Goal: Task Accomplishment & Management: Manage account settings

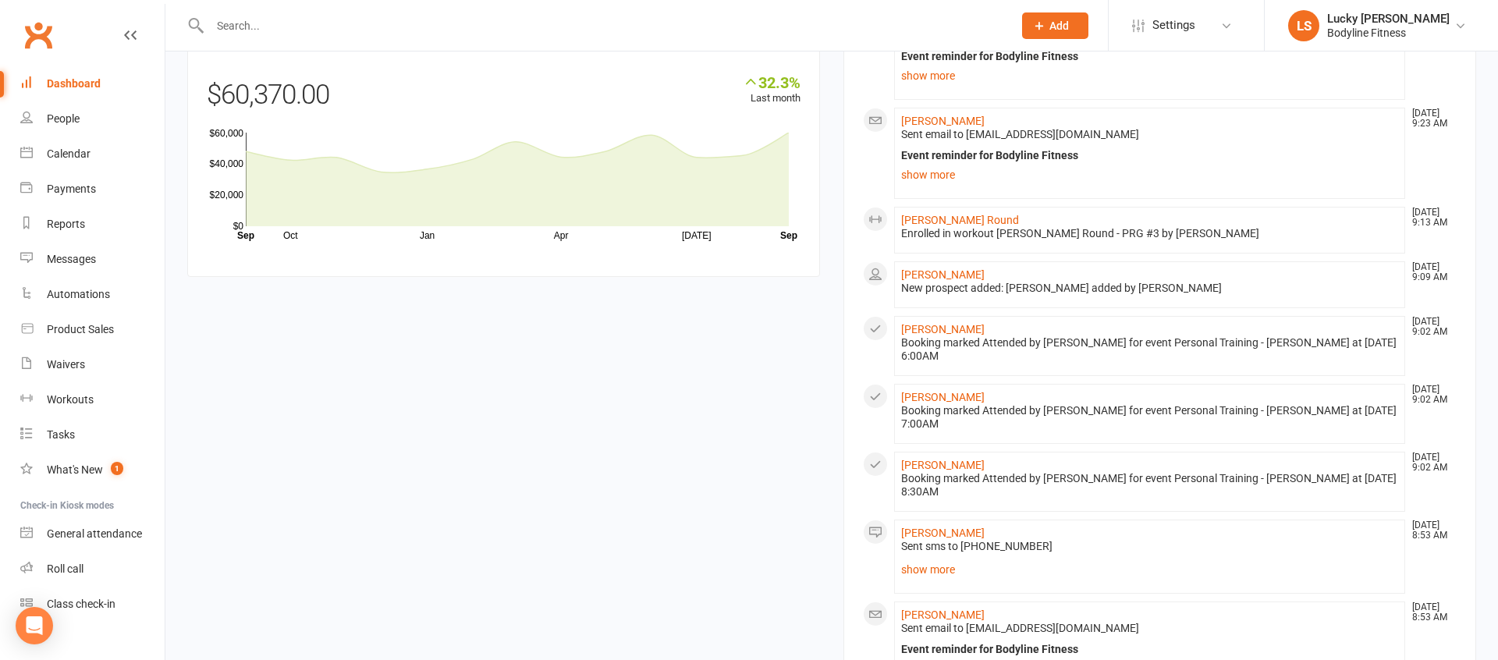
scroll to position [1509, 0]
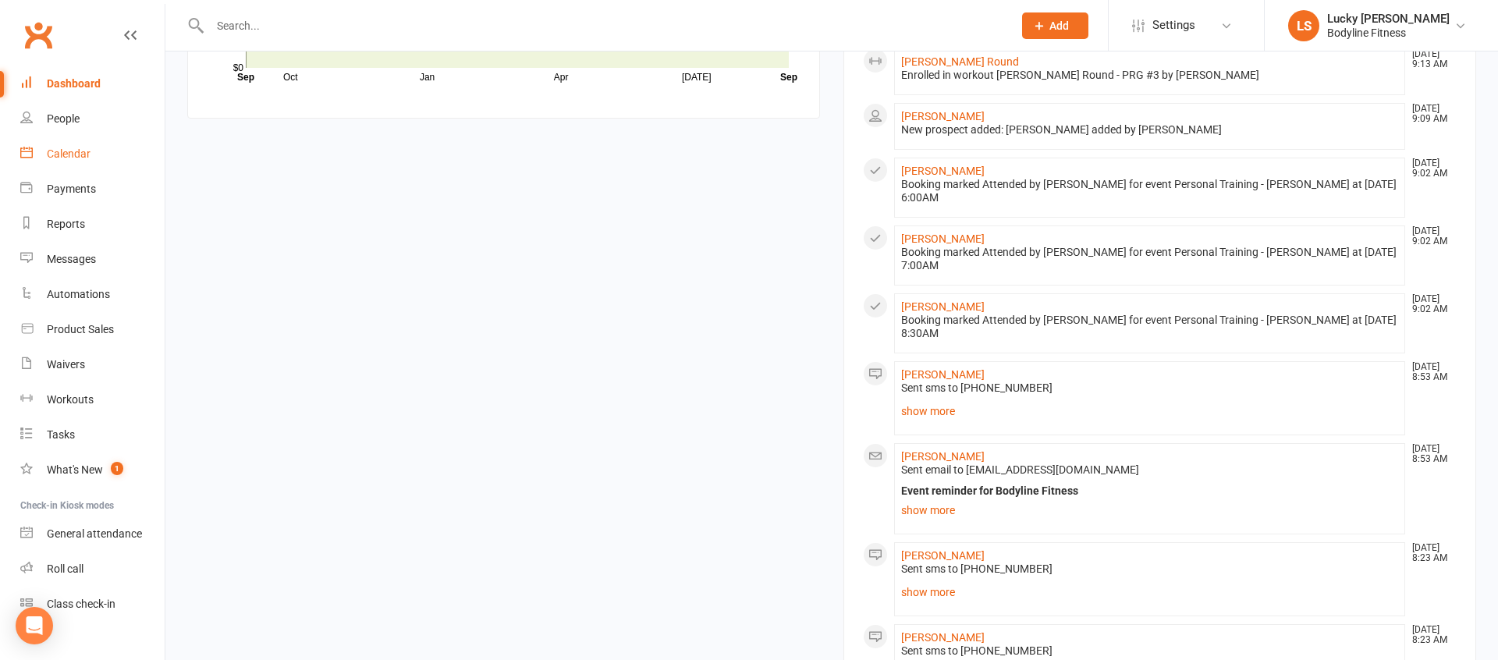
click at [75, 150] on div "Calendar" at bounding box center [69, 153] width 44 height 12
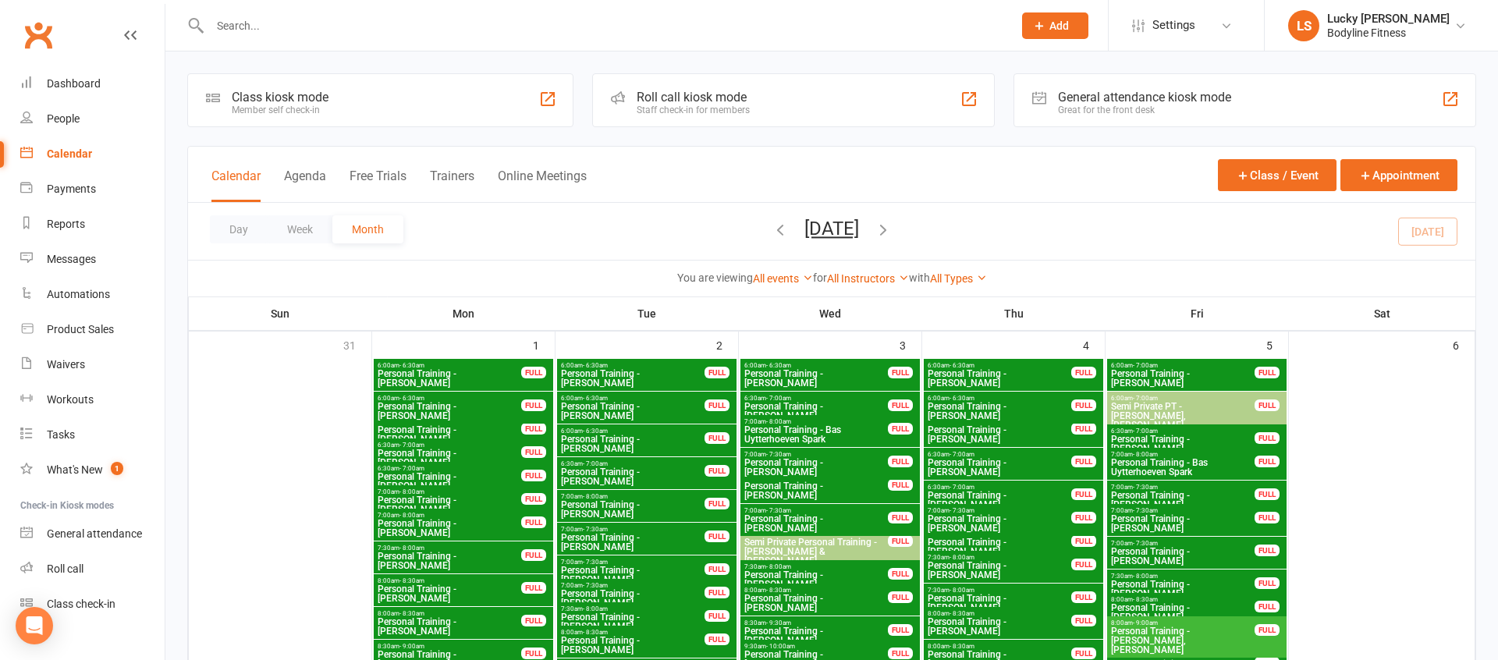
click at [301, 227] on button "Week" at bounding box center [300, 229] width 65 height 28
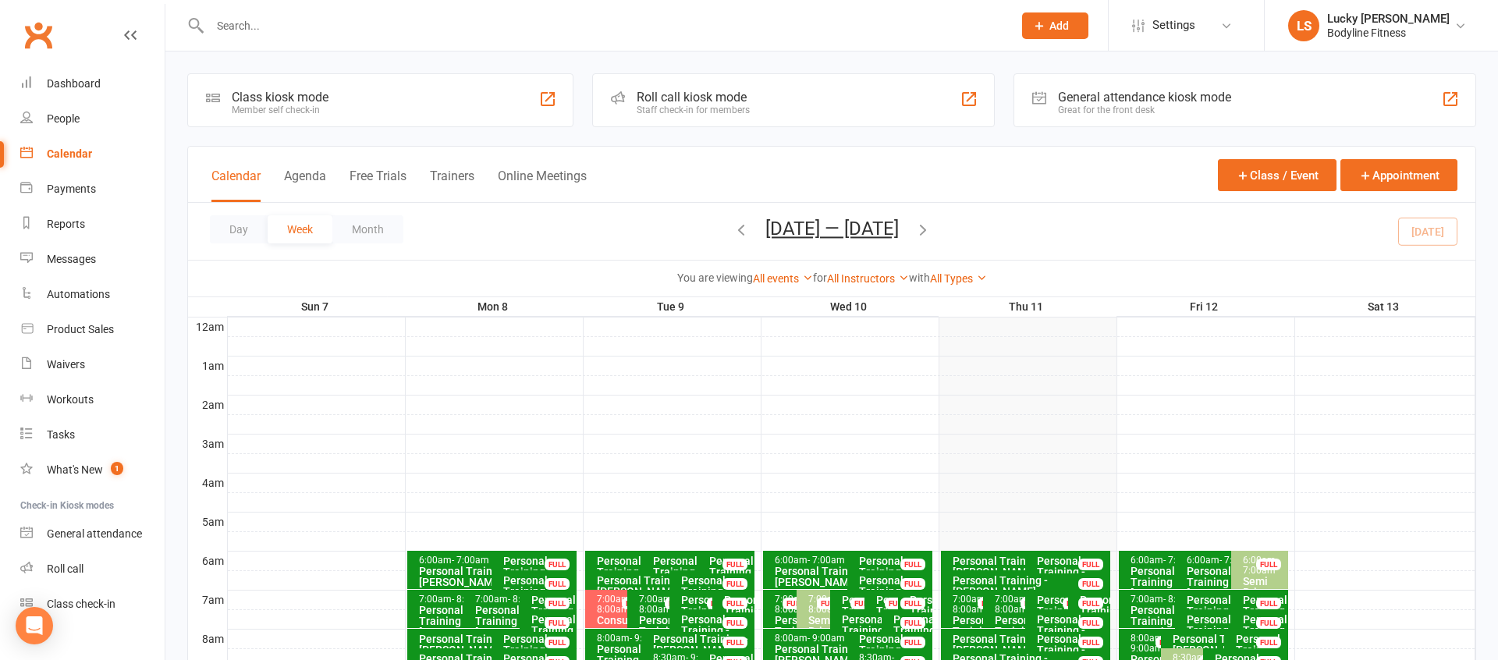
click at [466, 172] on button "Trainers" at bounding box center [452, 185] width 44 height 34
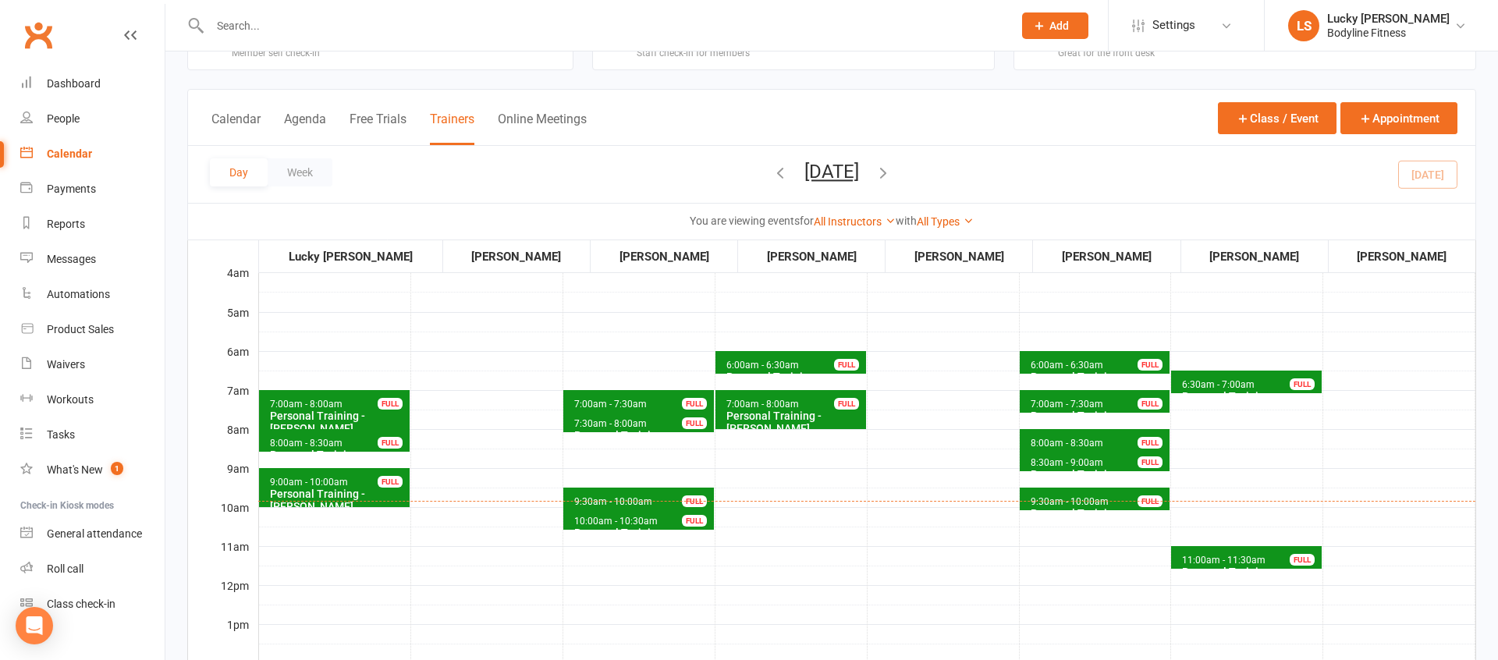
scroll to position [89, 0]
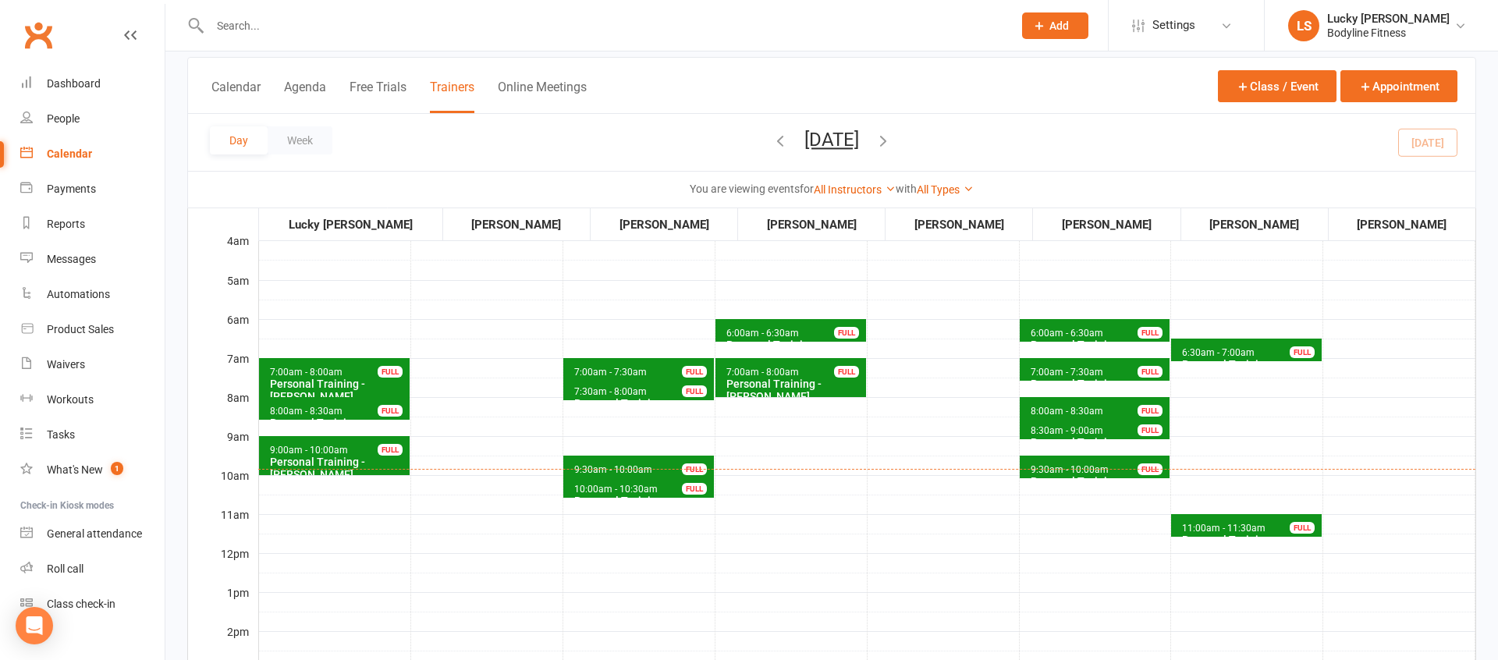
click at [381, 364] on span "7:00am - 8:00am Personal Training - [PERSON_NAME] FULL" at bounding box center [334, 377] width 151 height 39
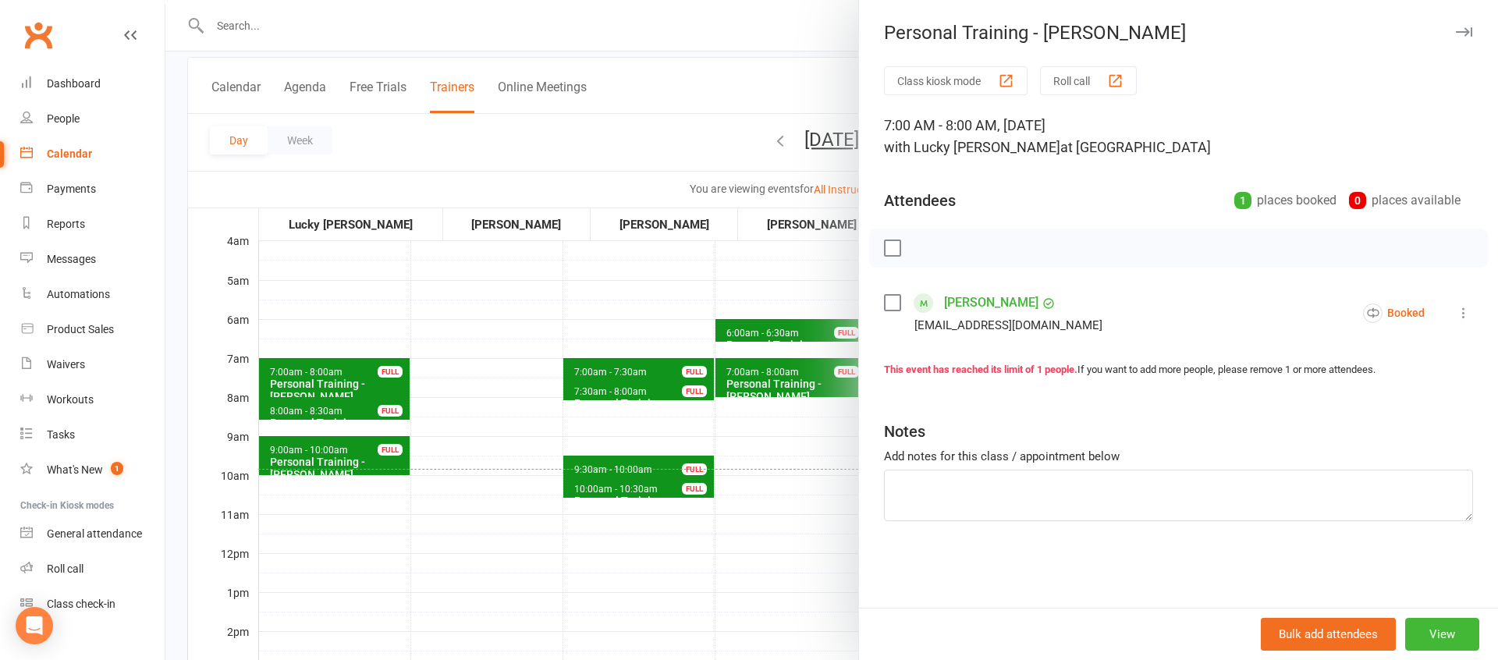
click at [1464, 314] on icon at bounding box center [1464, 313] width 16 height 16
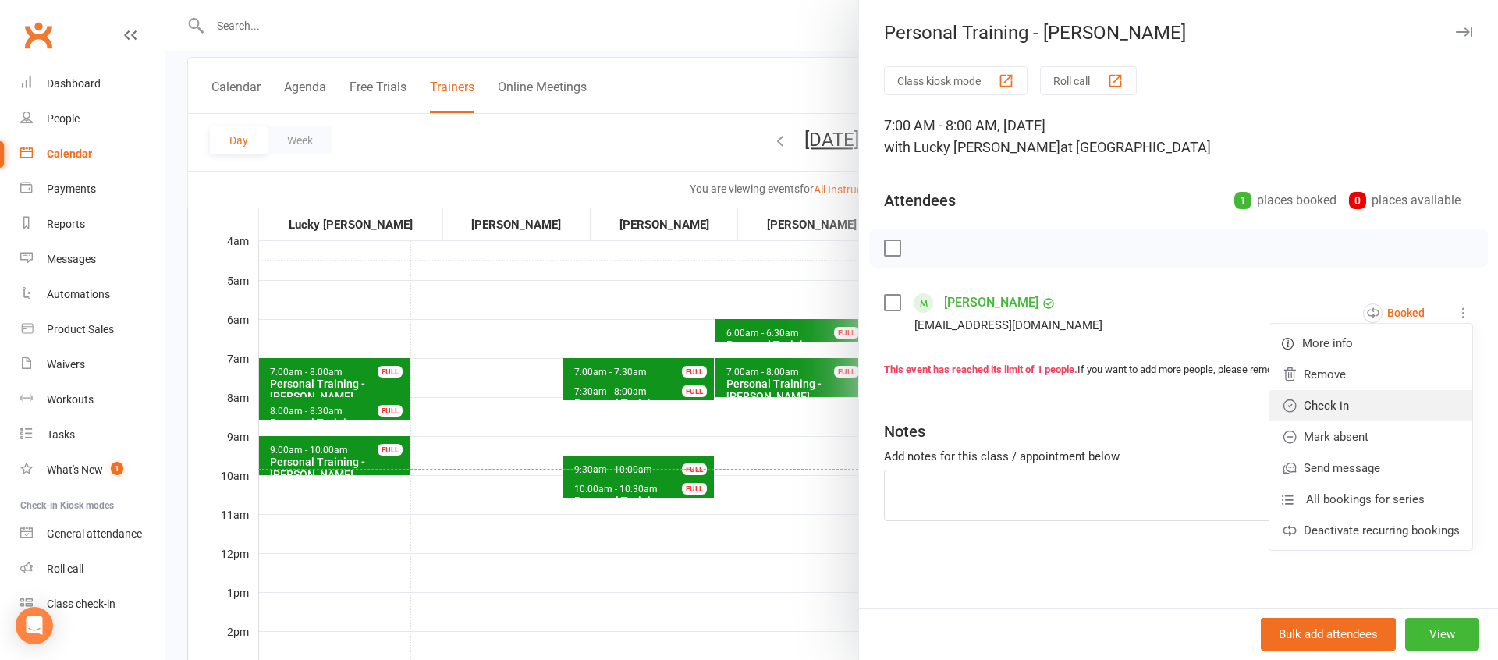
click at [1343, 403] on link "Check in" at bounding box center [1370, 405] width 203 height 31
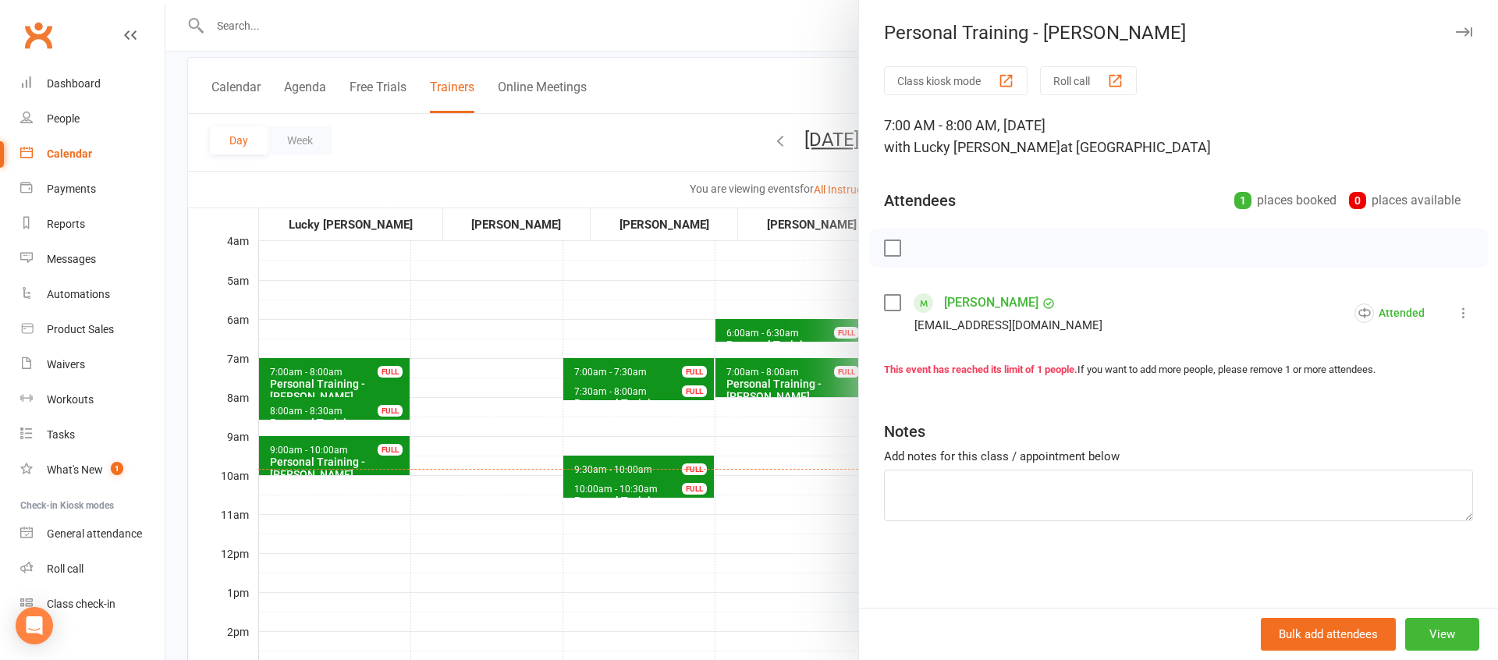
click at [438, 424] on div at bounding box center [831, 330] width 1332 height 660
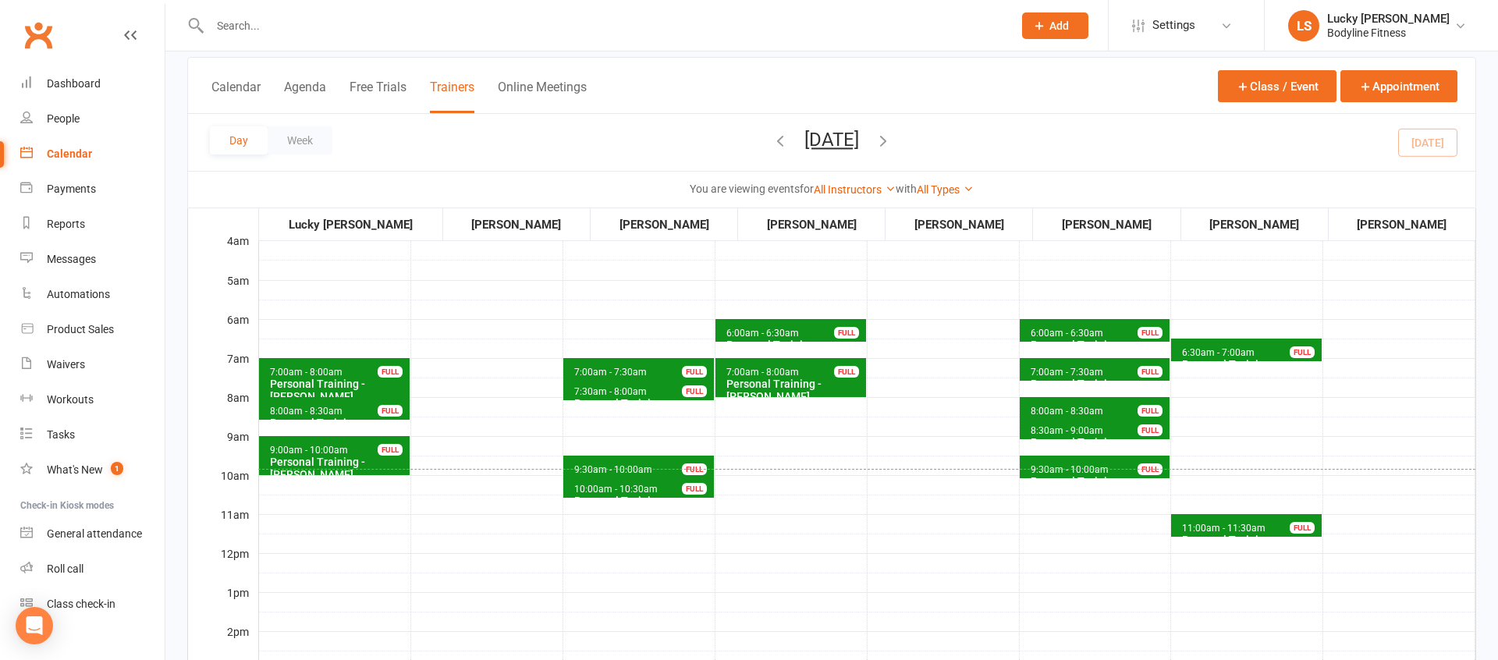
click at [386, 410] on div "FULL" at bounding box center [390, 411] width 25 height 12
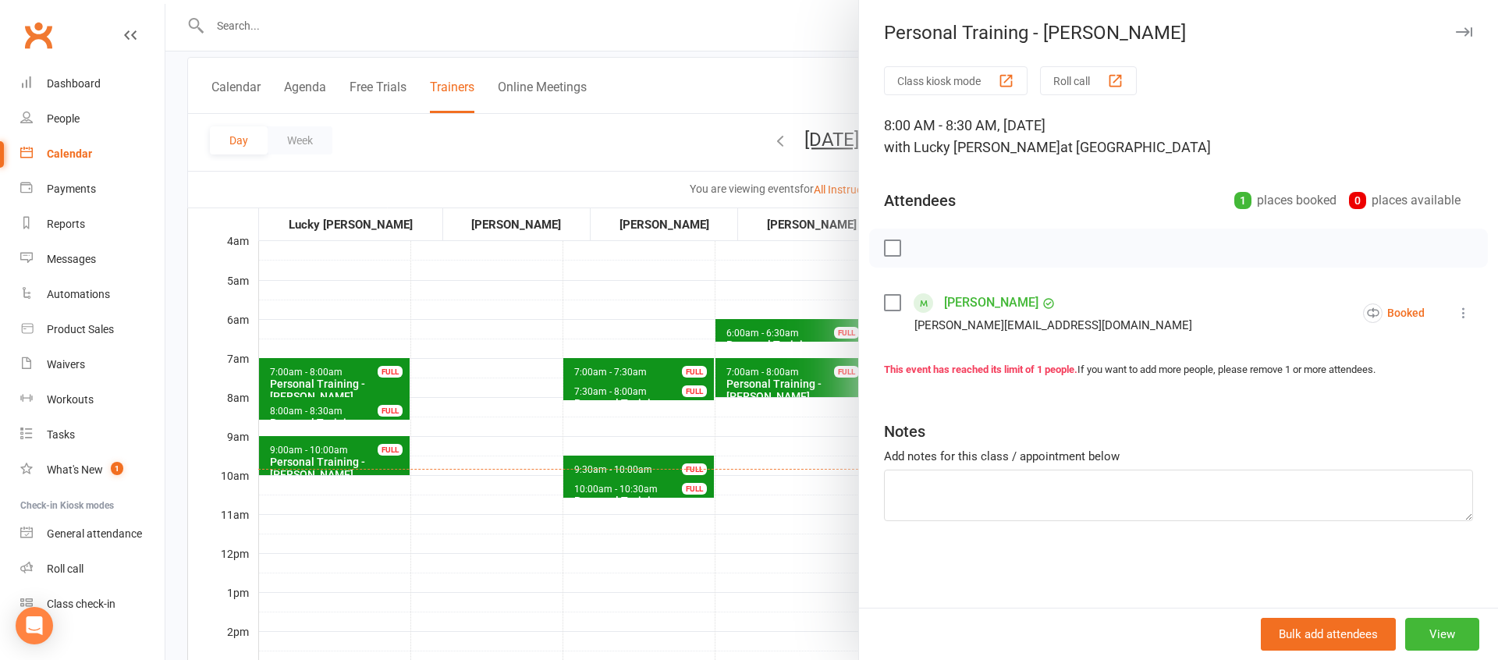
click at [1459, 308] on icon at bounding box center [1464, 313] width 16 height 16
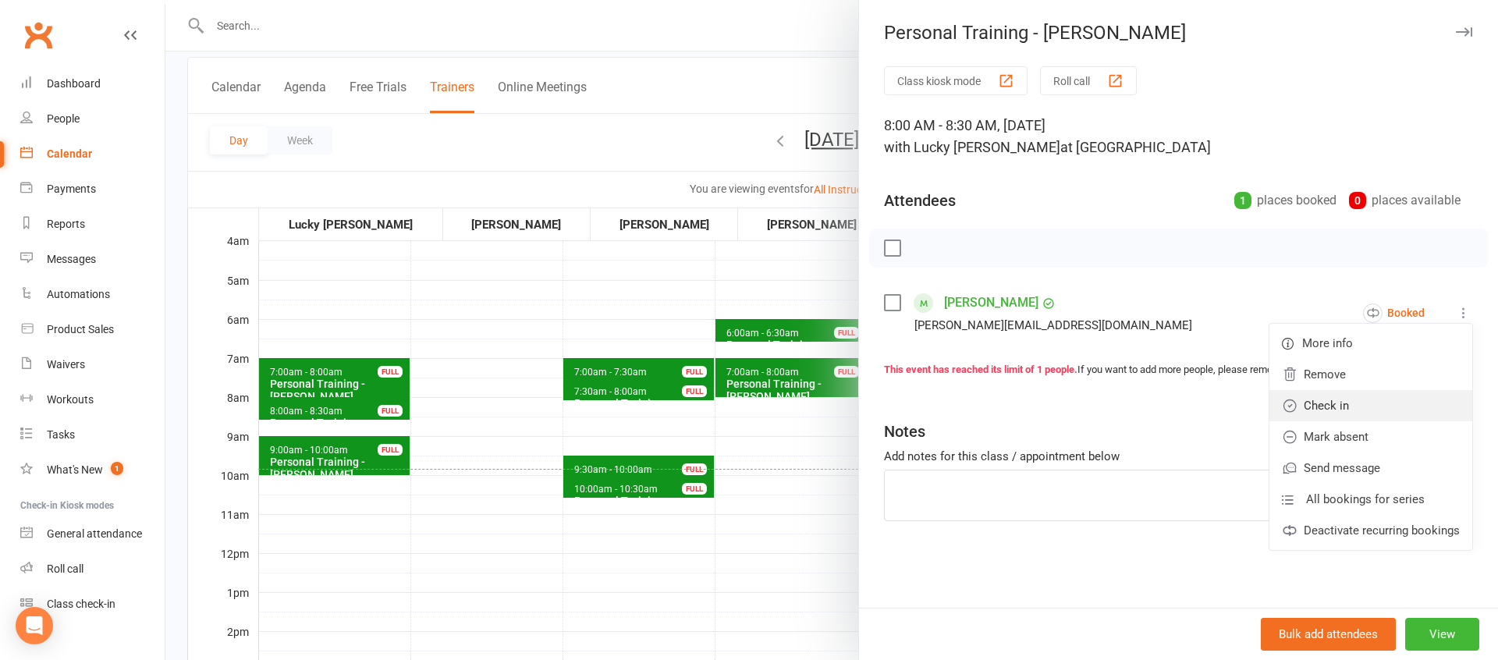
click at [1348, 404] on link "Check in" at bounding box center [1370, 405] width 203 height 31
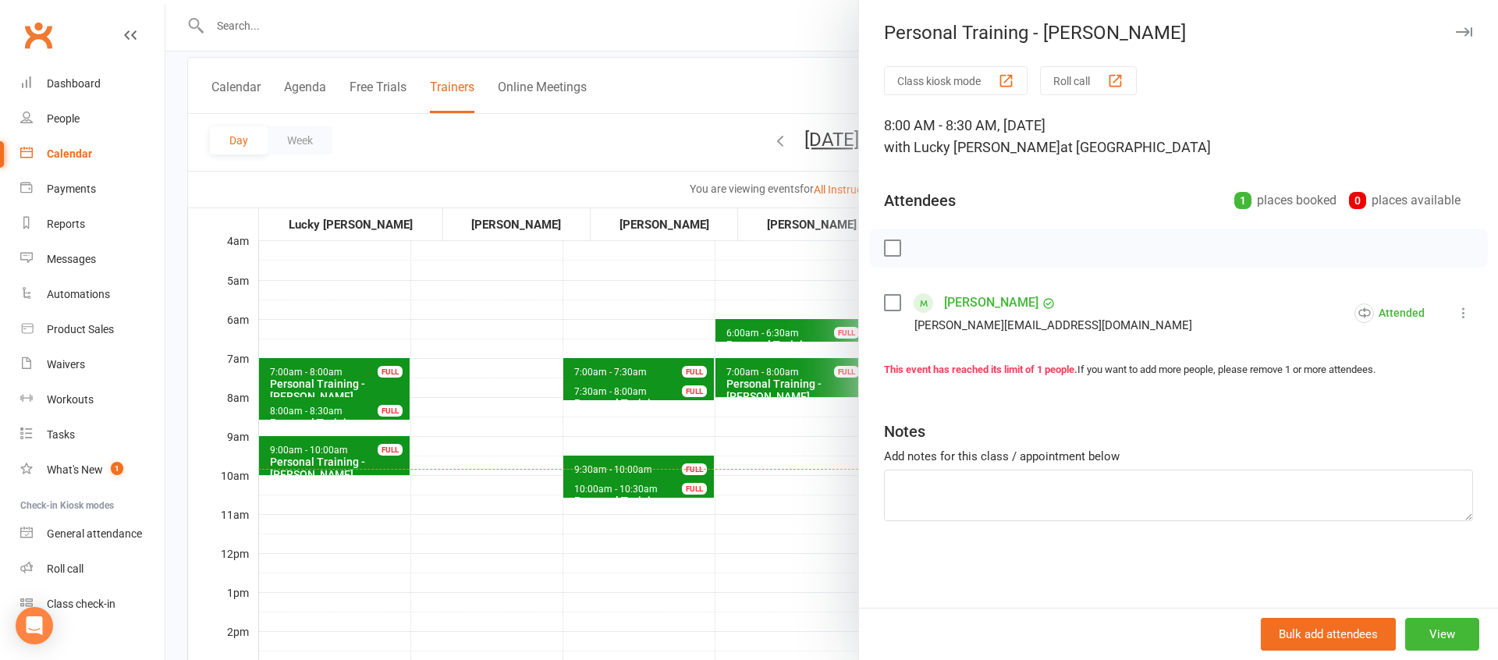
click at [395, 466] on div at bounding box center [831, 330] width 1332 height 660
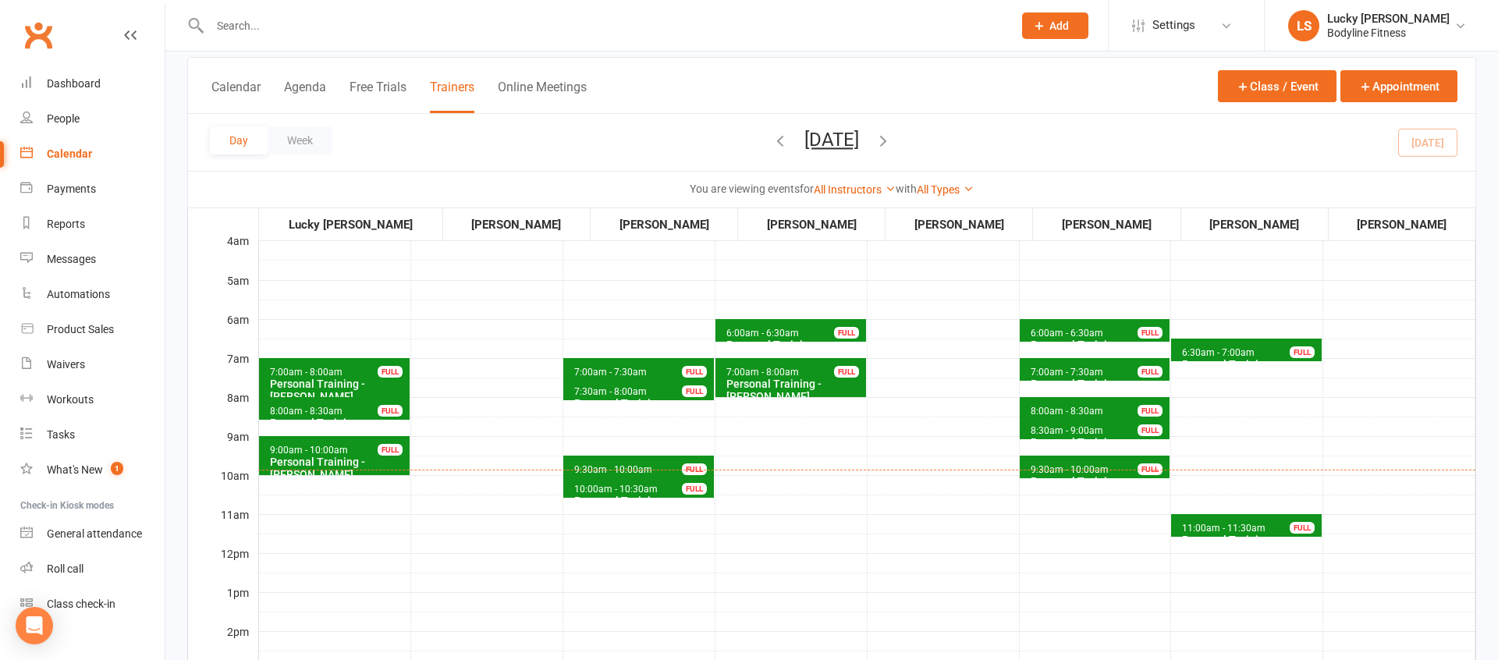
click at [332, 451] on span "9:00am - 10:00am" at bounding box center [309, 450] width 80 height 11
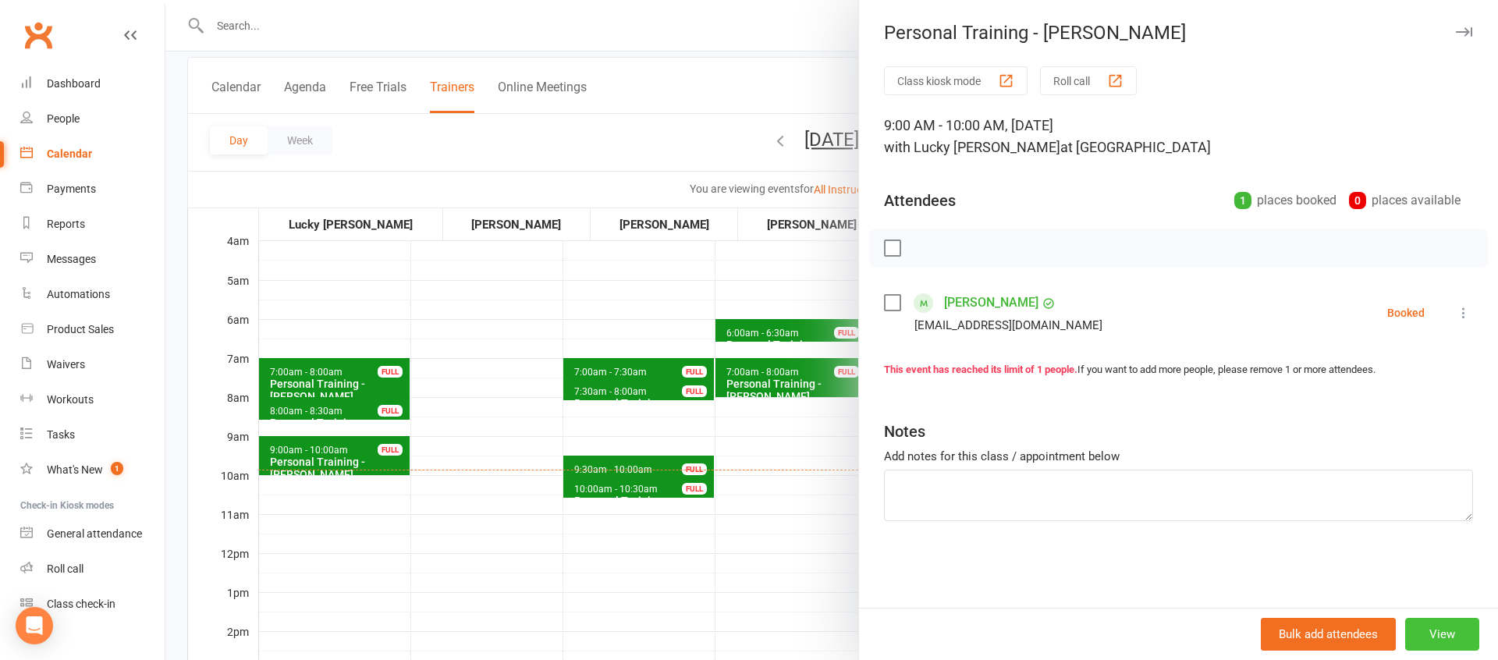
click at [1425, 638] on button "View" at bounding box center [1442, 634] width 74 height 33
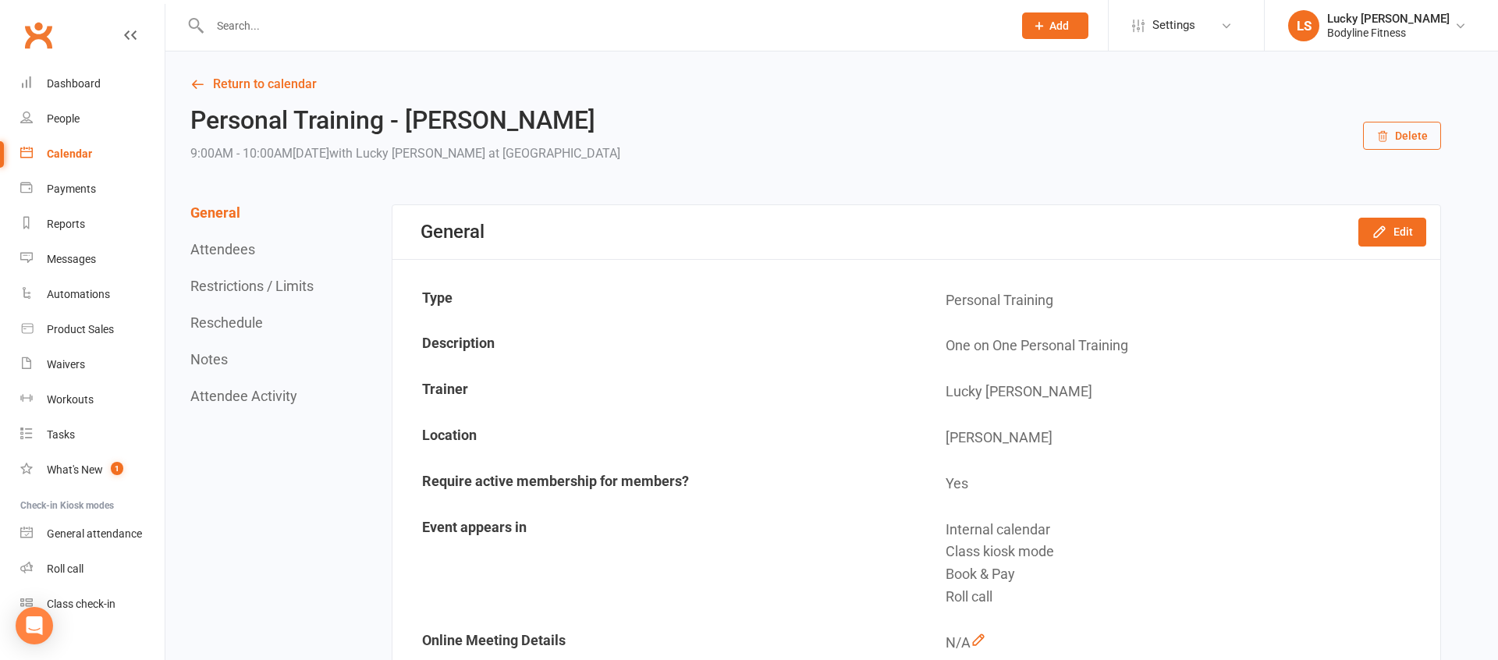
click at [226, 320] on button "Reschedule" at bounding box center [226, 322] width 73 height 16
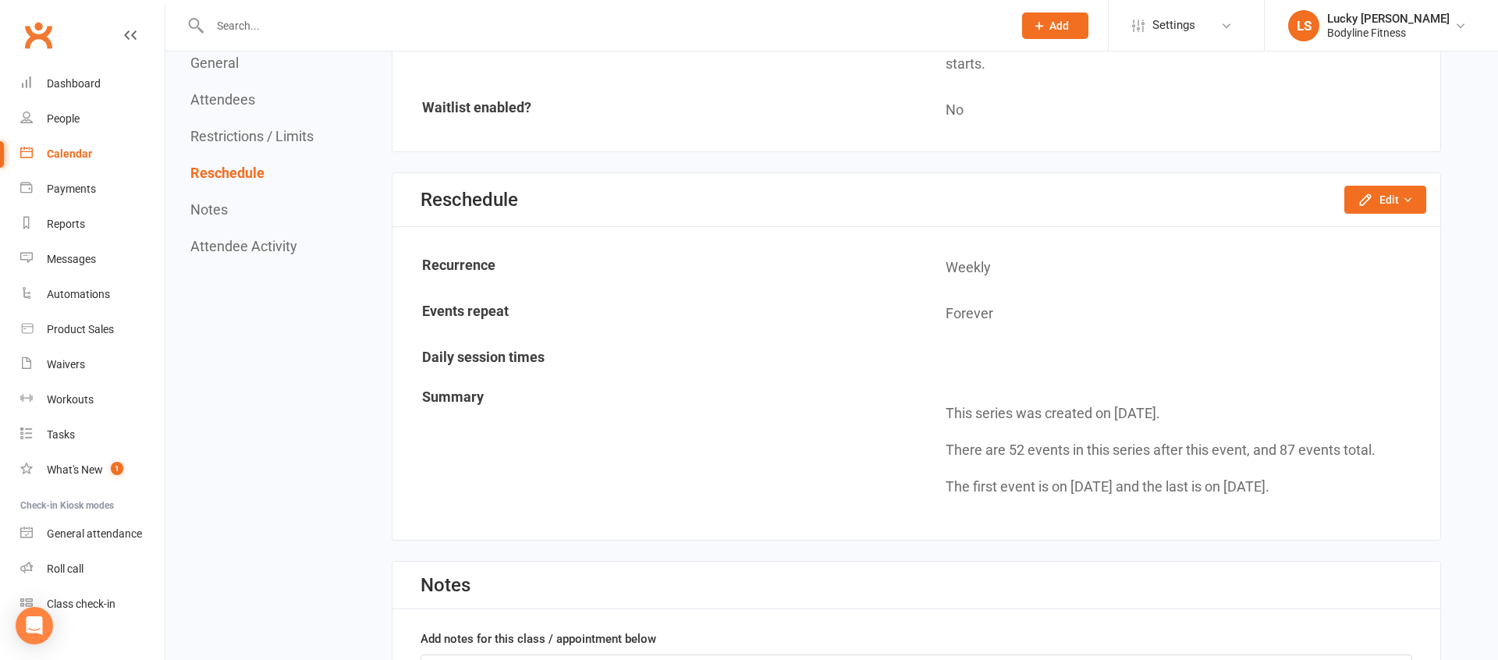
scroll to position [1204, 0]
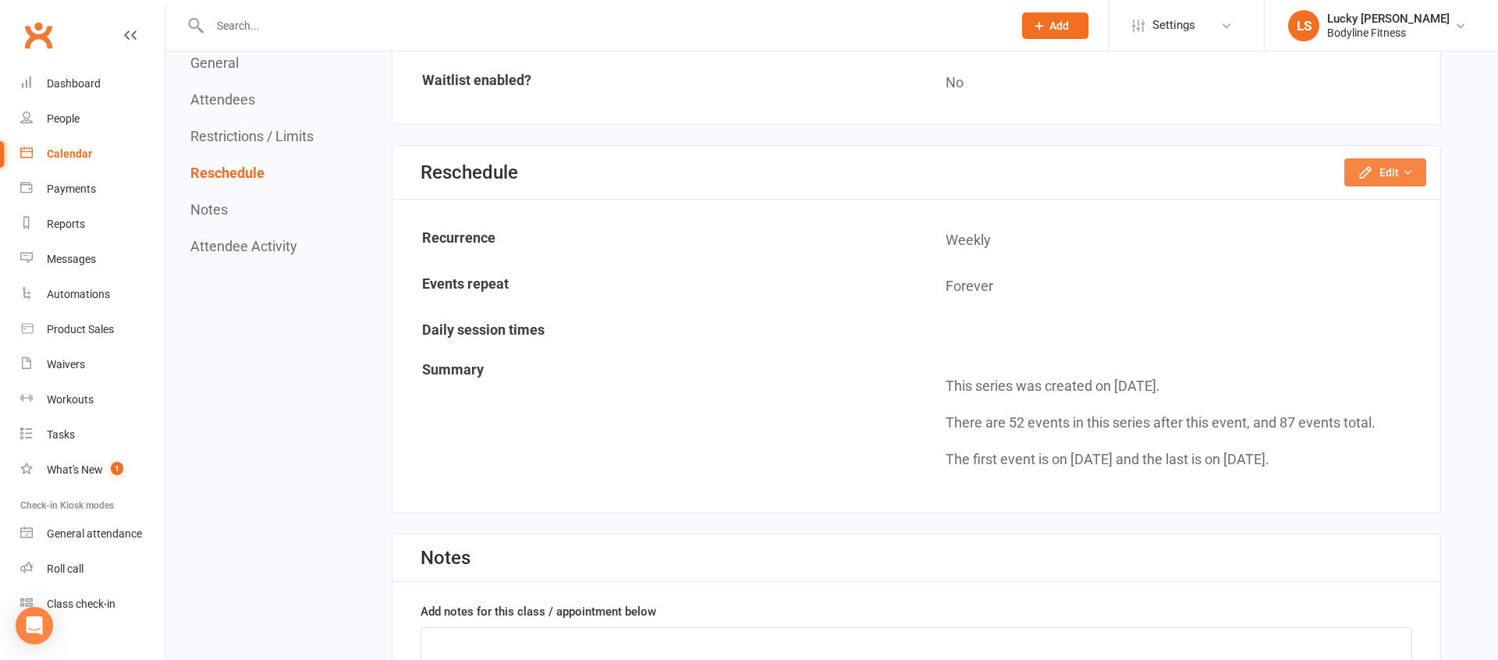
click at [1388, 168] on button "Edit" at bounding box center [1385, 172] width 82 height 28
click at [1379, 190] on ul "Reschedule this event only Change repeat limit" at bounding box center [1343, 223] width 165 height 72
click at [1385, 176] on button "Edit" at bounding box center [1385, 172] width 82 height 28
click at [1381, 199] on link "Reschedule this event only" at bounding box center [1343, 207] width 164 height 31
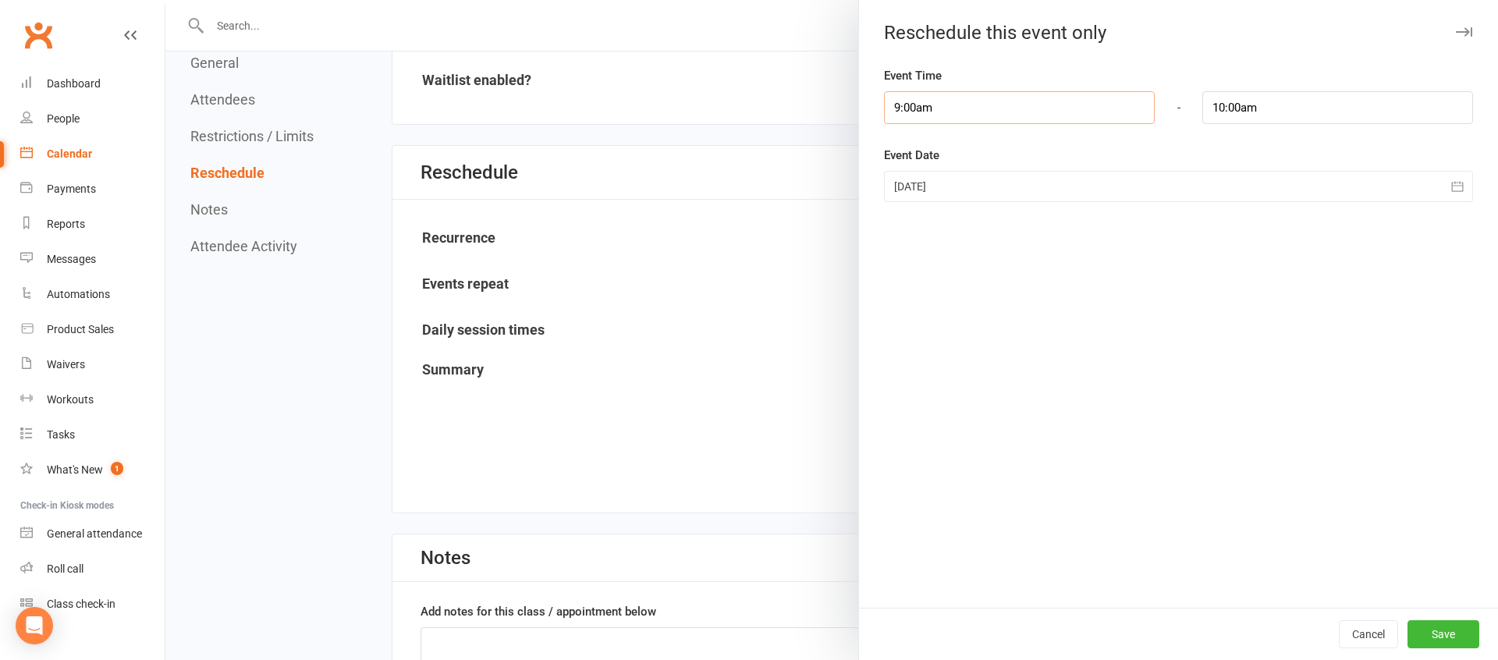
click at [957, 112] on input "9:00am" at bounding box center [1019, 107] width 271 height 33
type input "5:00pm"
type input "6:00pm"
click at [915, 165] on li "5:00pm" at bounding box center [922, 162] width 75 height 23
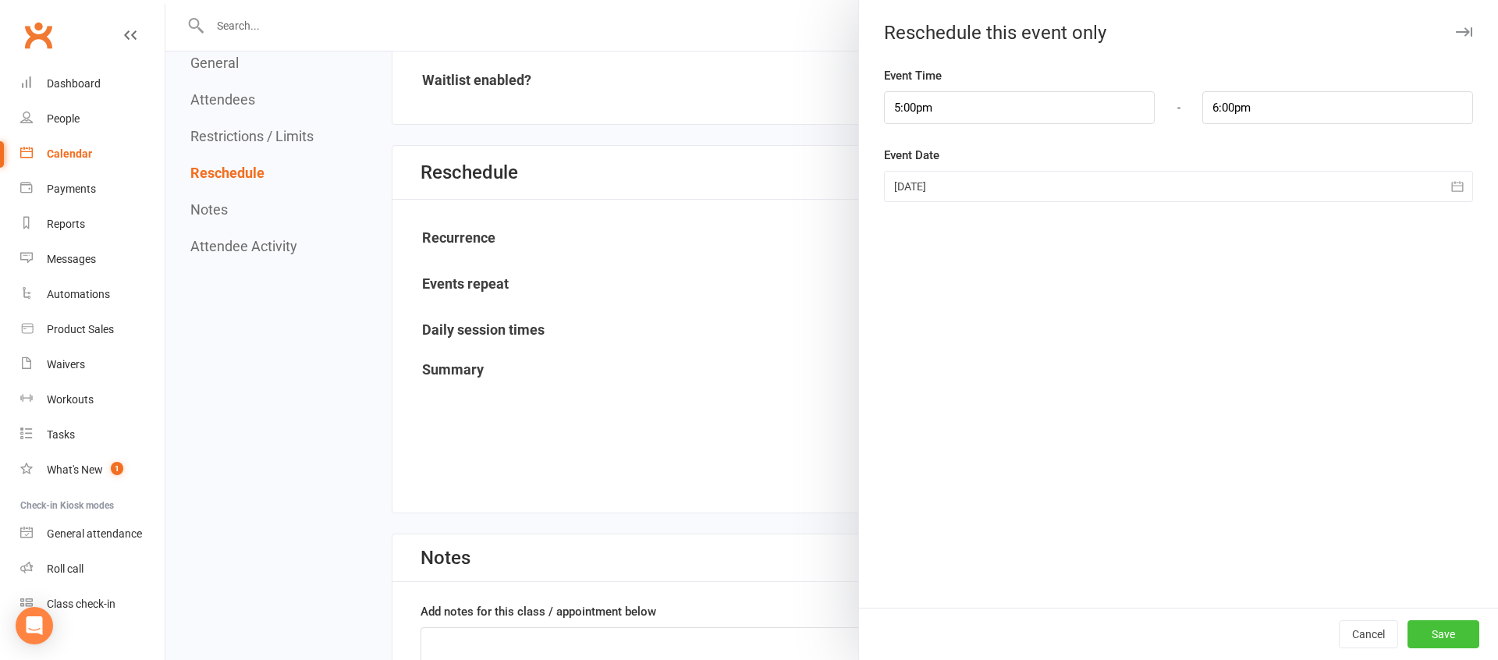
click at [1448, 627] on button "Save" at bounding box center [1443, 634] width 72 height 28
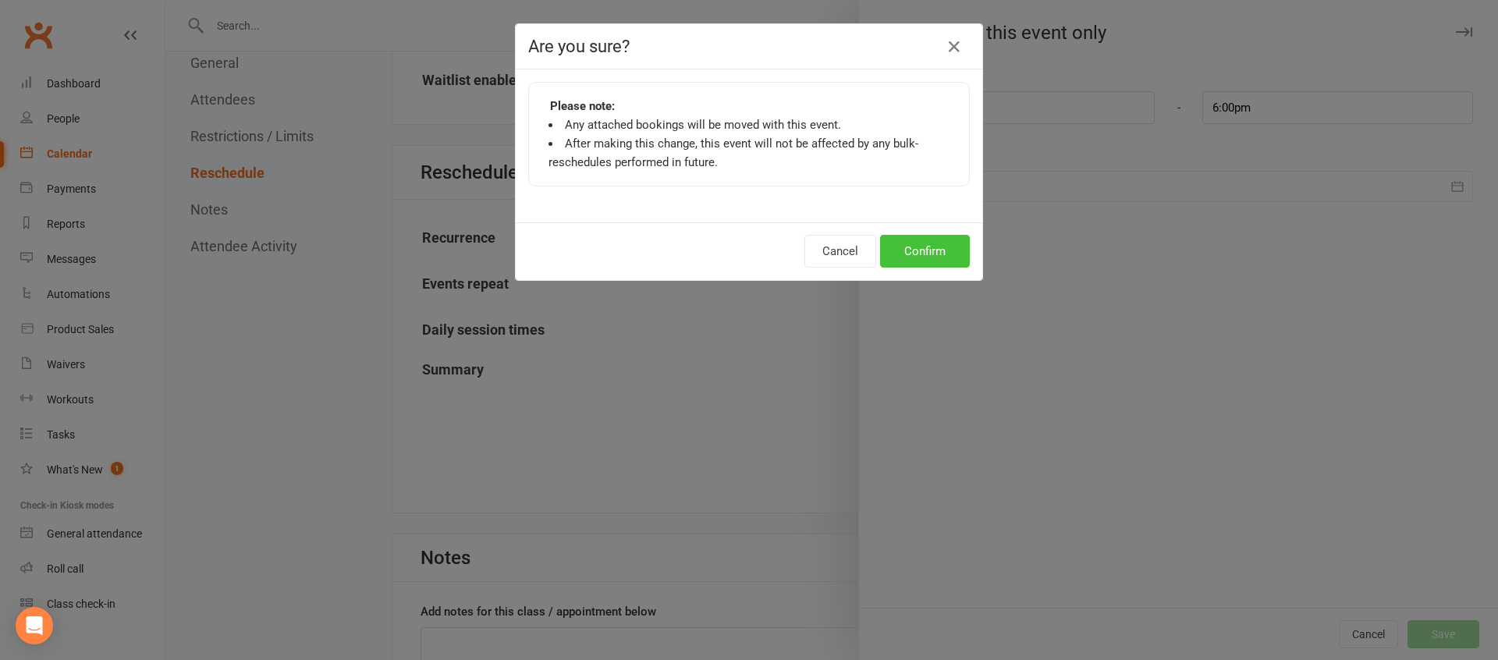
click at [943, 236] on button "Confirm" at bounding box center [925, 251] width 90 height 33
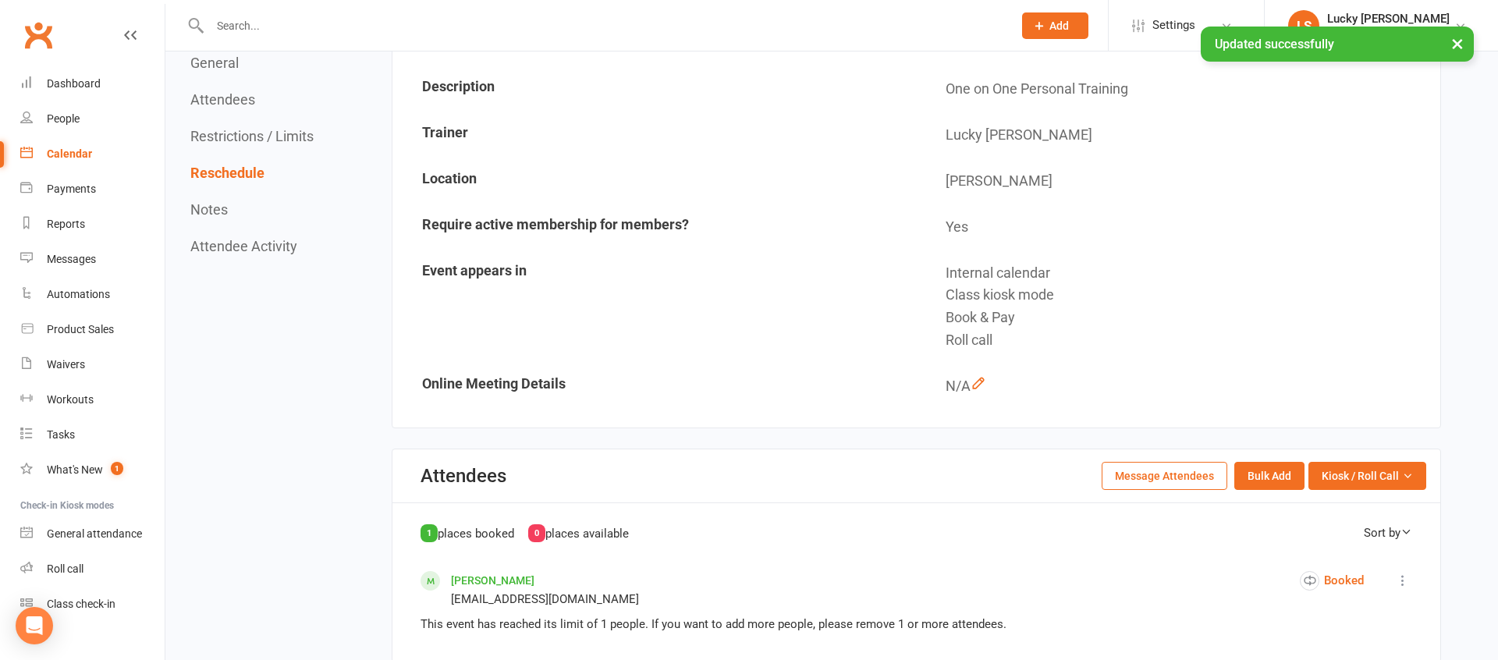
scroll to position [0, 0]
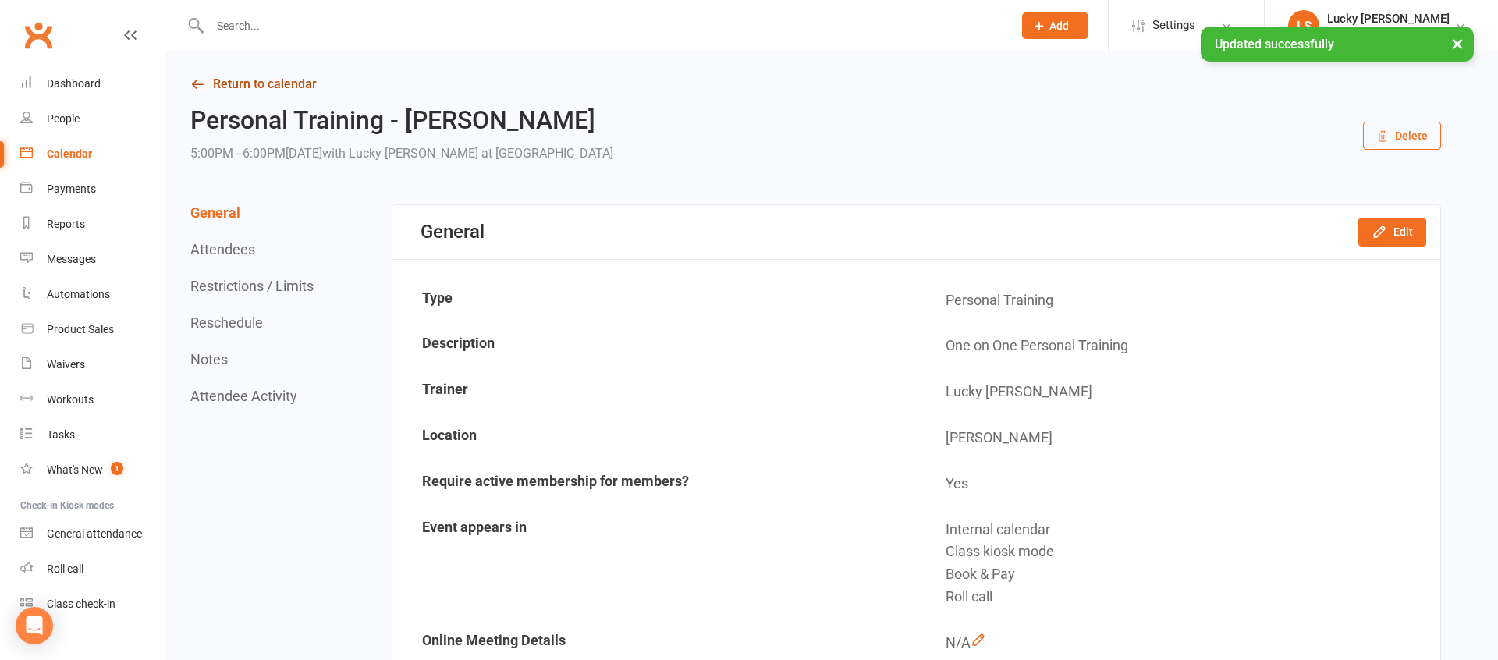
click at [293, 83] on link "Return to calendar" at bounding box center [815, 84] width 1250 height 22
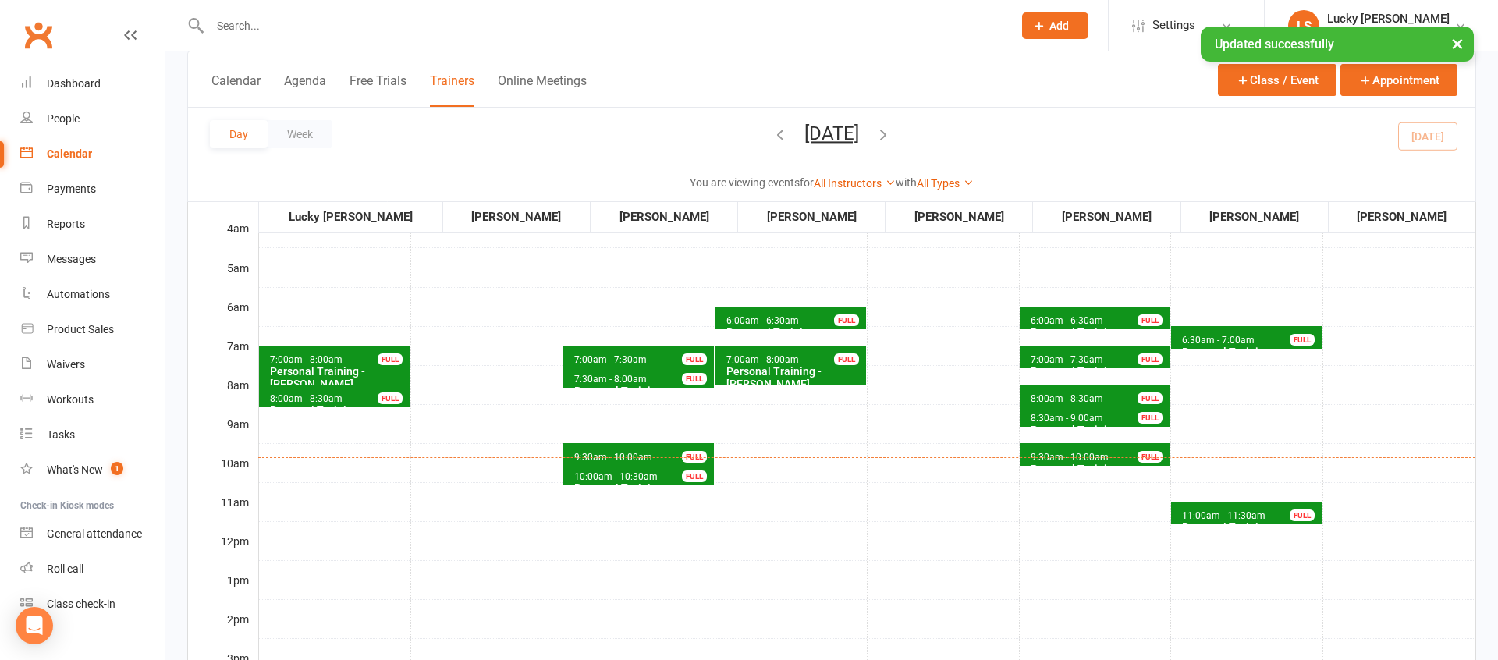
scroll to position [117, 0]
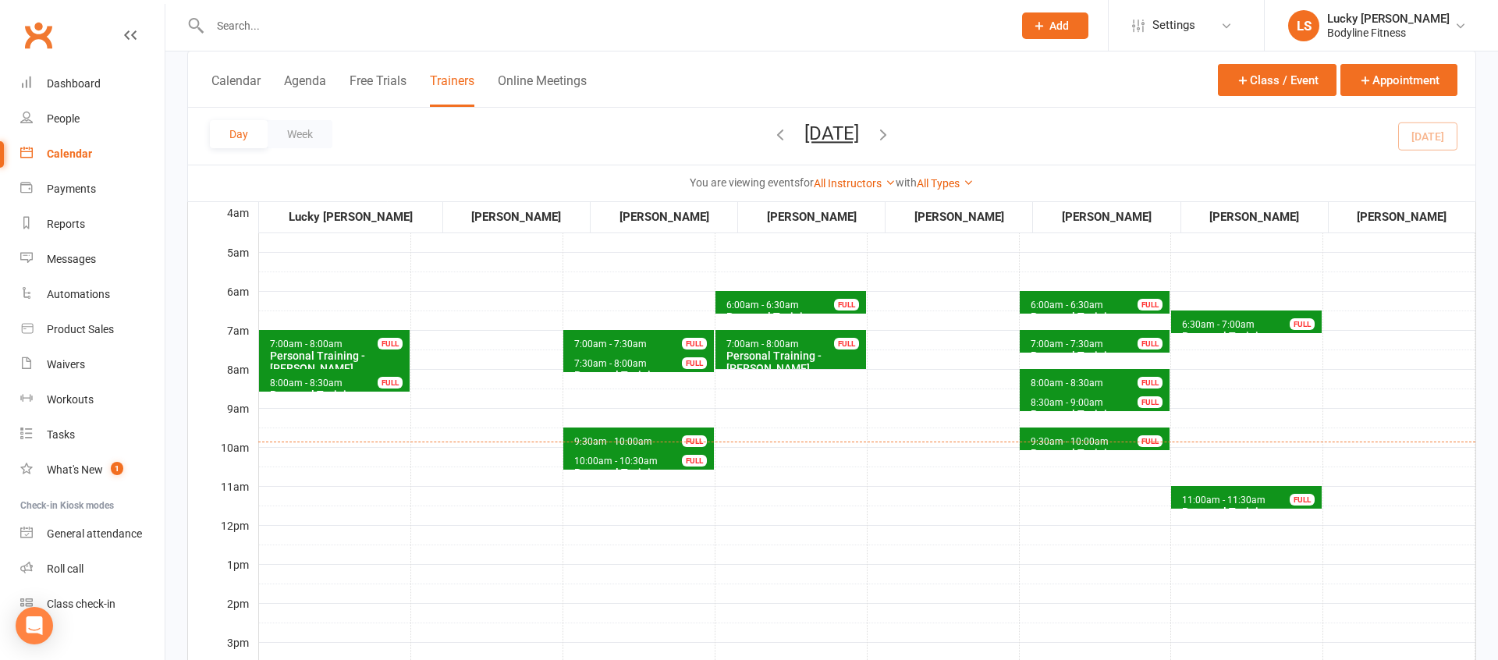
click at [1240, 319] on span "6:30am - 7:00am" at bounding box center [1218, 324] width 74 height 11
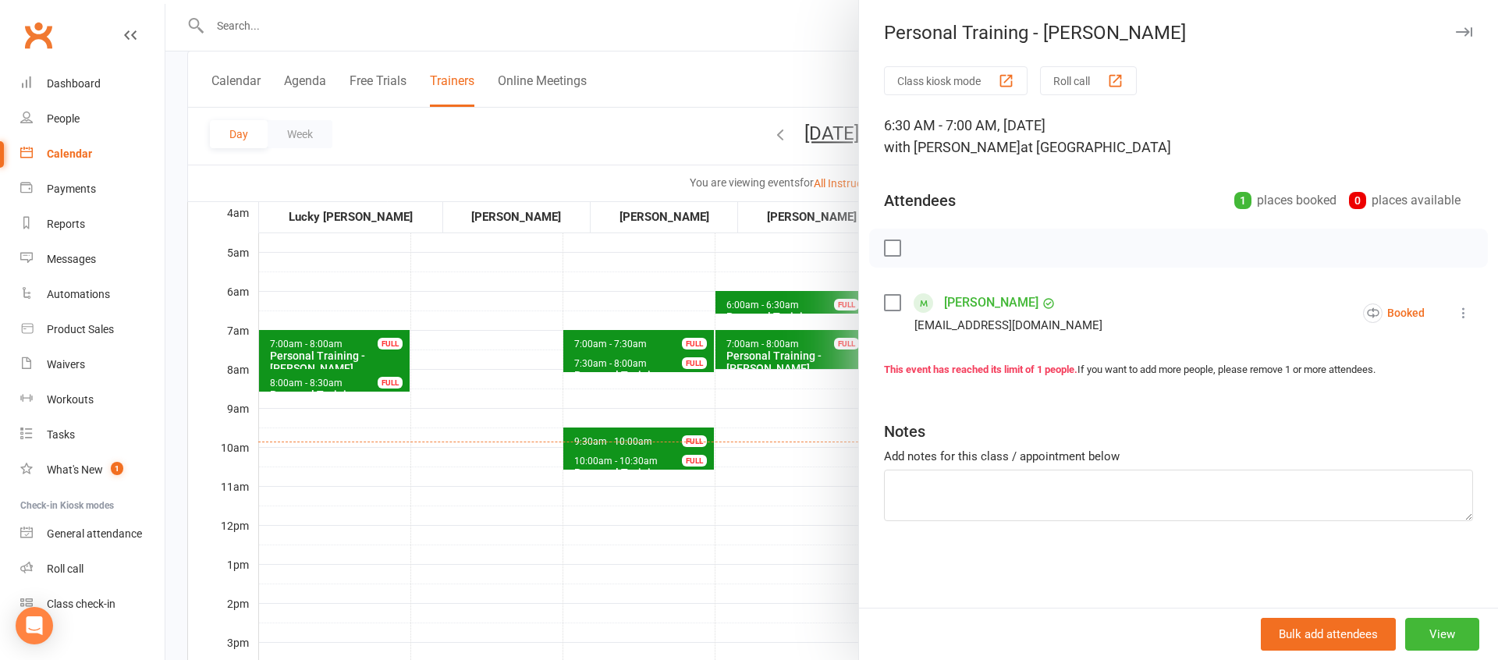
click at [779, 446] on div at bounding box center [831, 330] width 1332 height 660
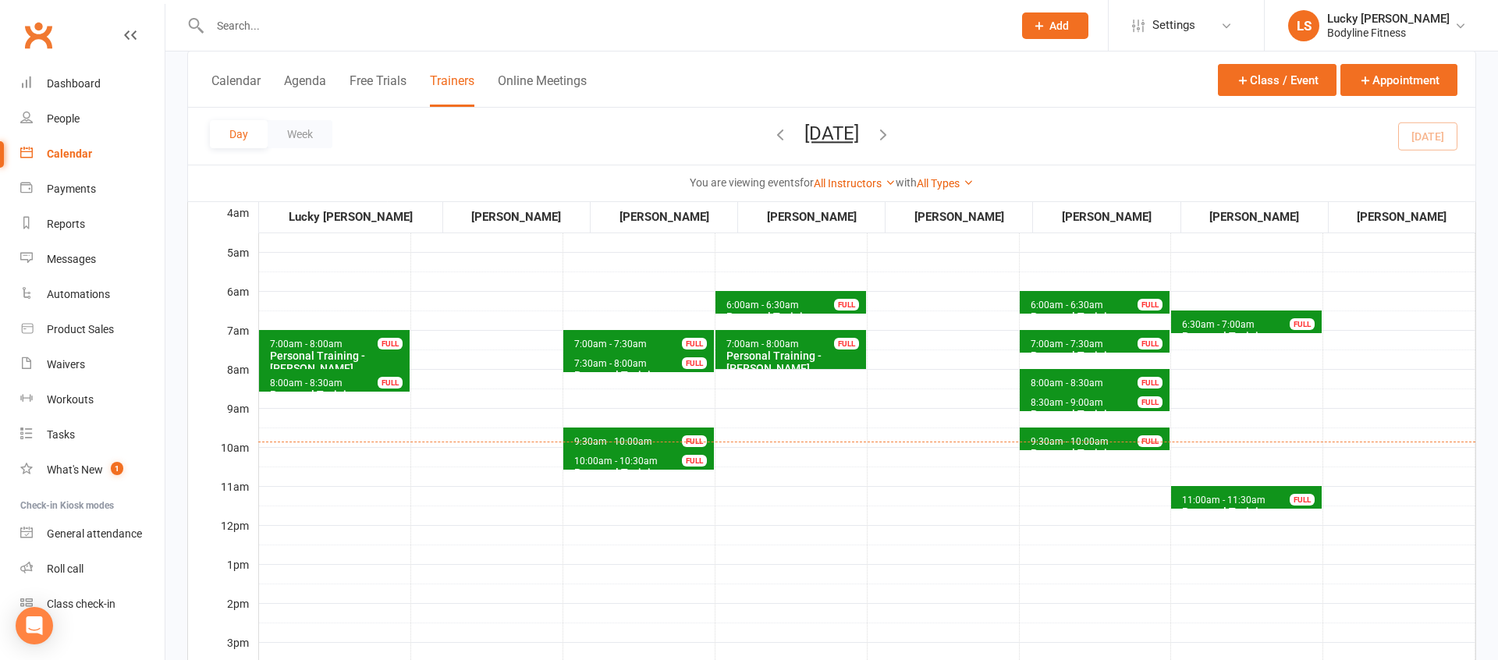
click at [1095, 303] on span "6:00am - 6:30am" at bounding box center [1067, 305] width 74 height 11
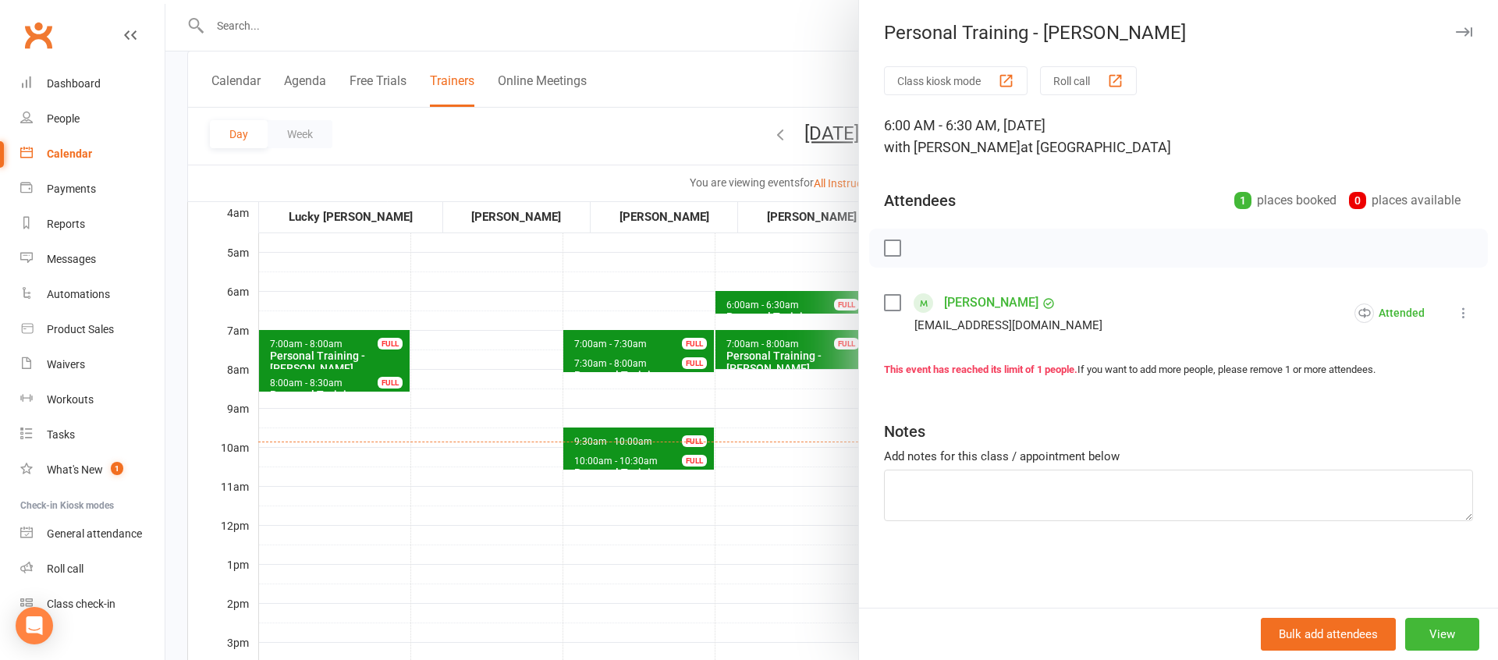
click at [770, 449] on div at bounding box center [831, 330] width 1332 height 660
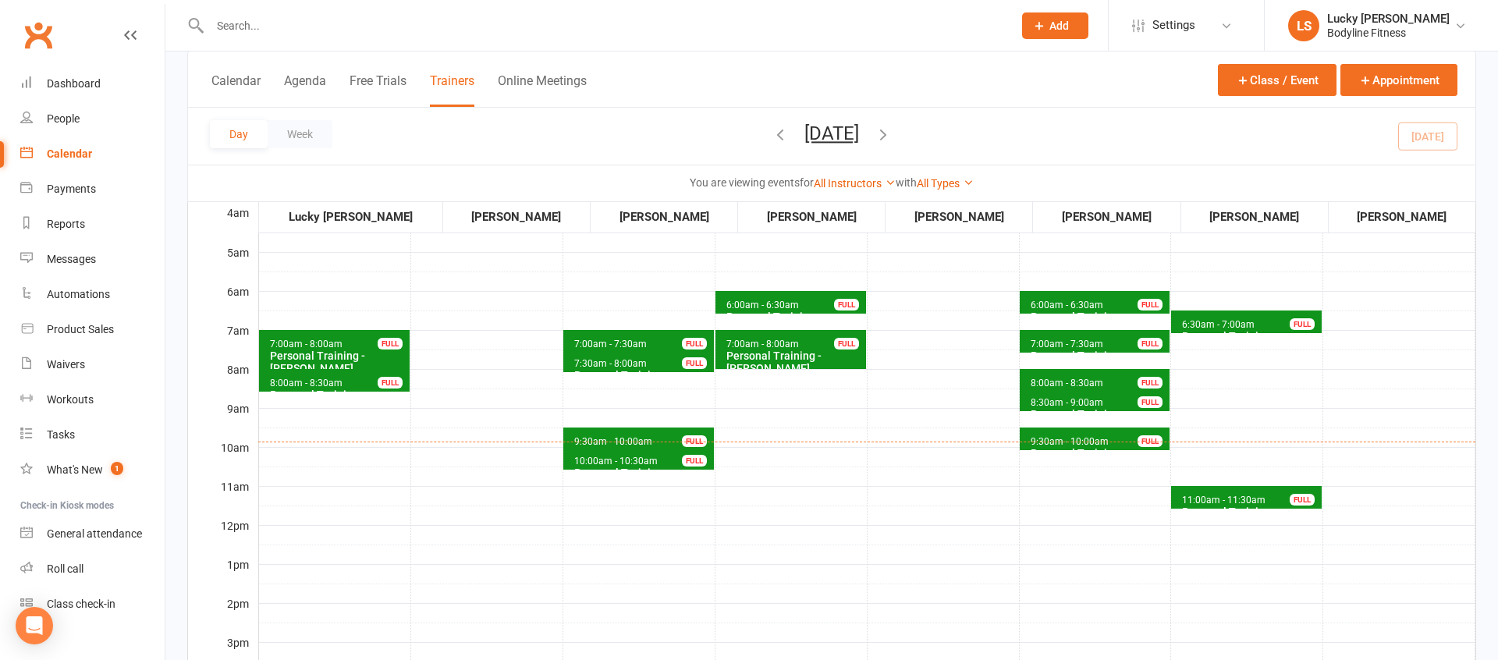
click at [1042, 341] on span "7:00am - 7:30am" at bounding box center [1067, 344] width 74 height 11
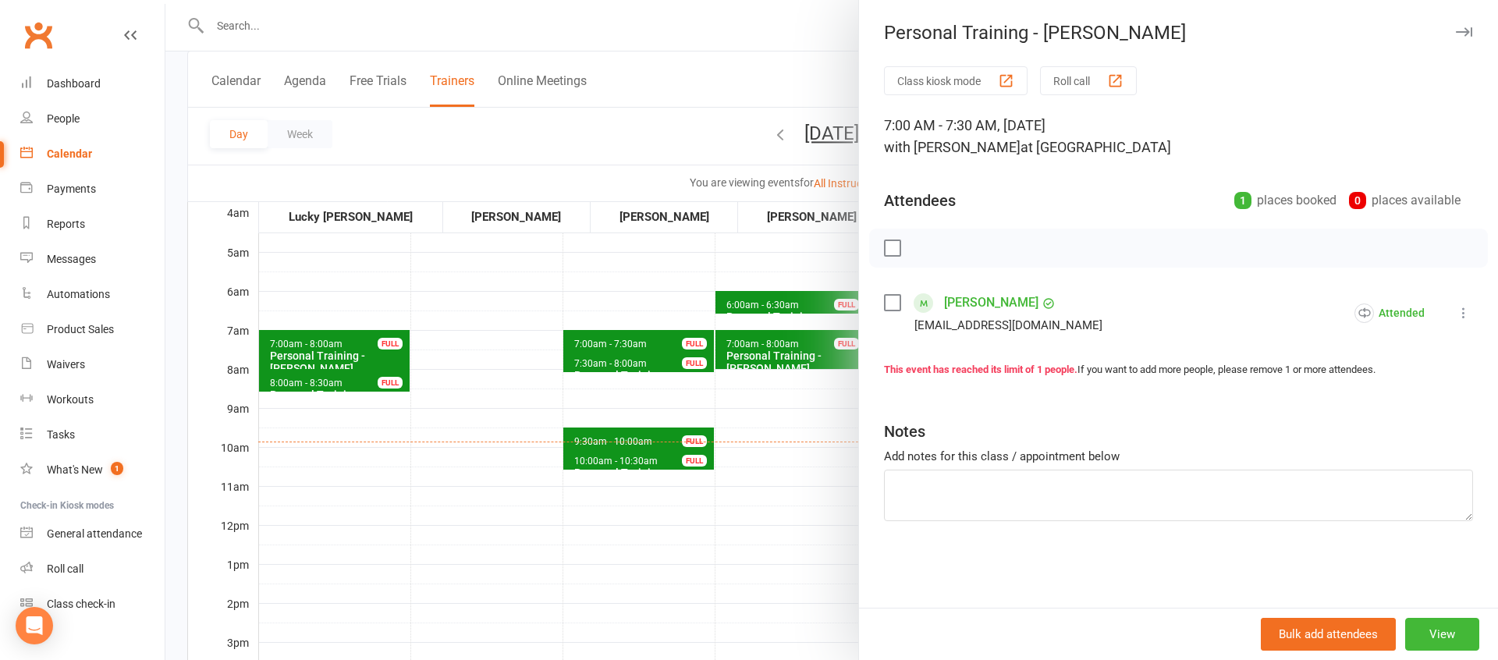
click at [807, 420] on div at bounding box center [831, 330] width 1332 height 660
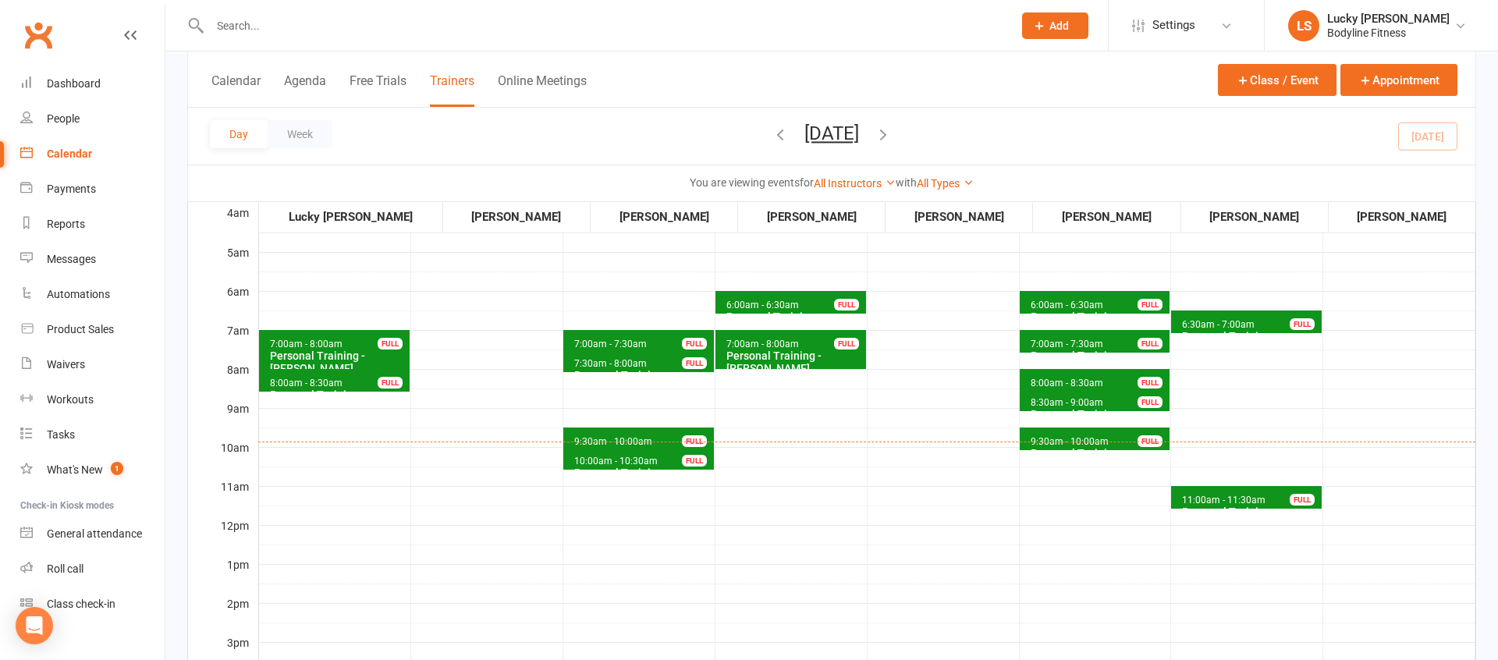
click at [794, 293] on span "6:00am - 6:30am Personal Training - [PERSON_NAME] FULL" at bounding box center [790, 302] width 151 height 23
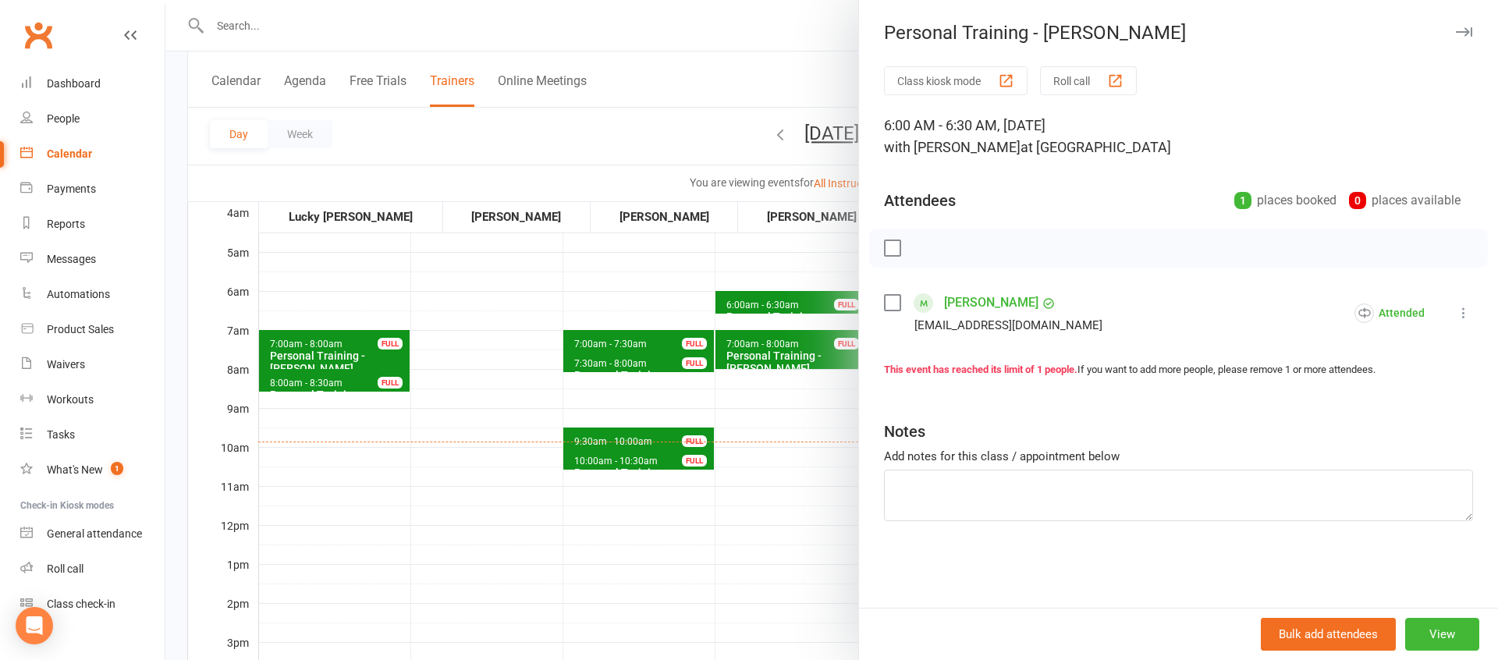
click at [773, 420] on div at bounding box center [831, 330] width 1332 height 660
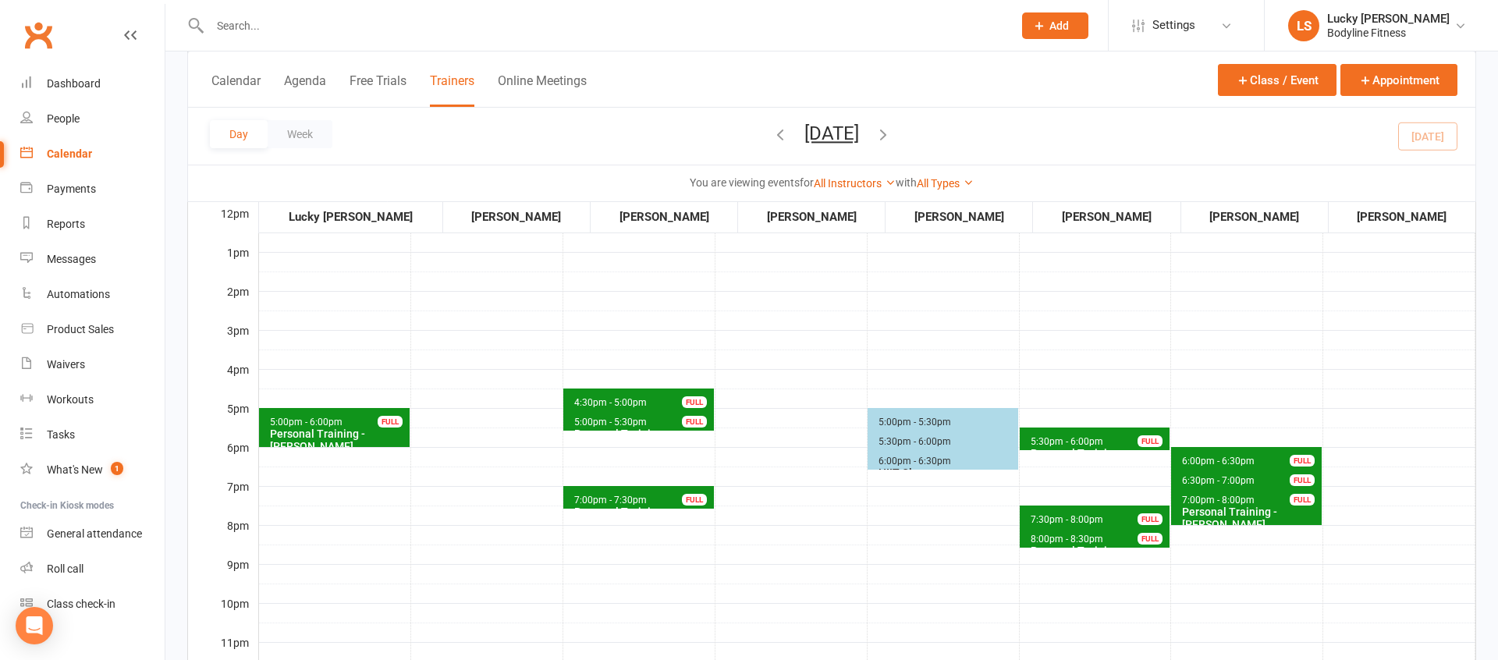
scroll to position [430, 0]
click at [1232, 461] on span "6:00pm - 6:30pm" at bounding box center [1218, 460] width 74 height 11
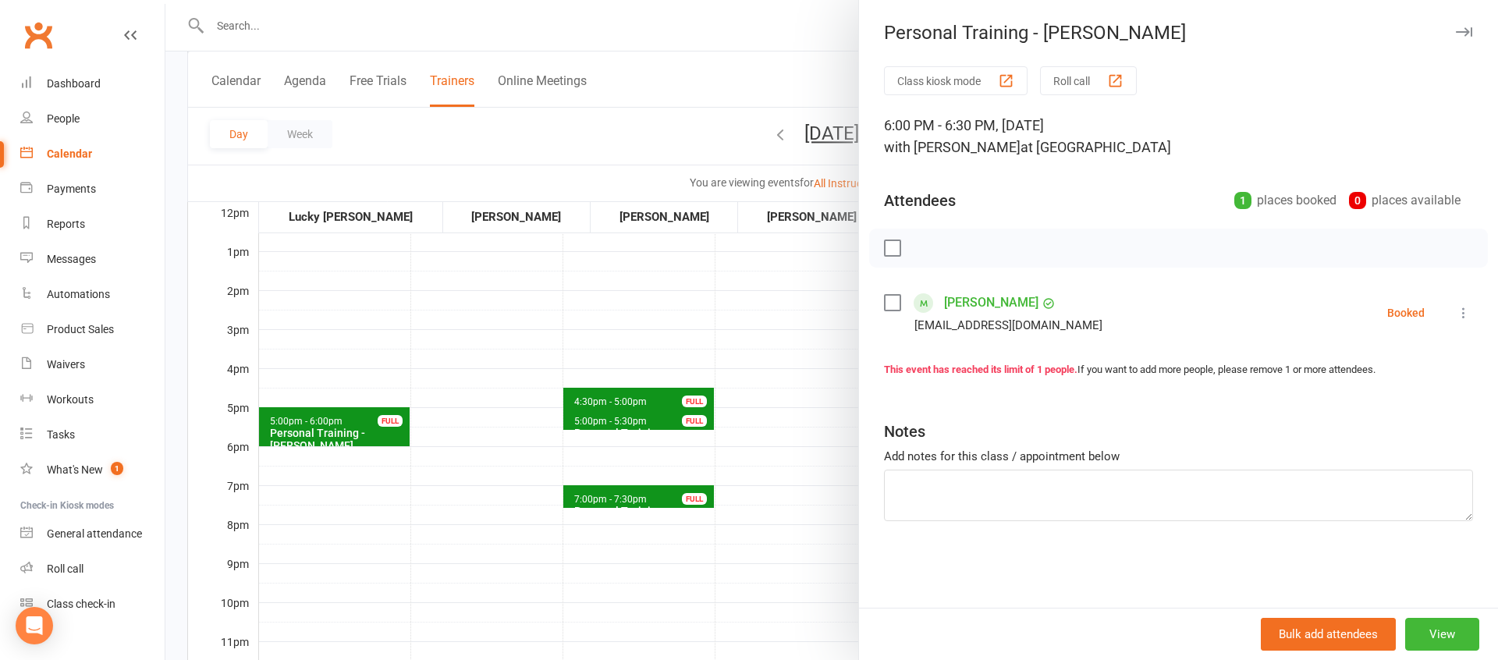
click at [782, 366] on div at bounding box center [831, 330] width 1332 height 660
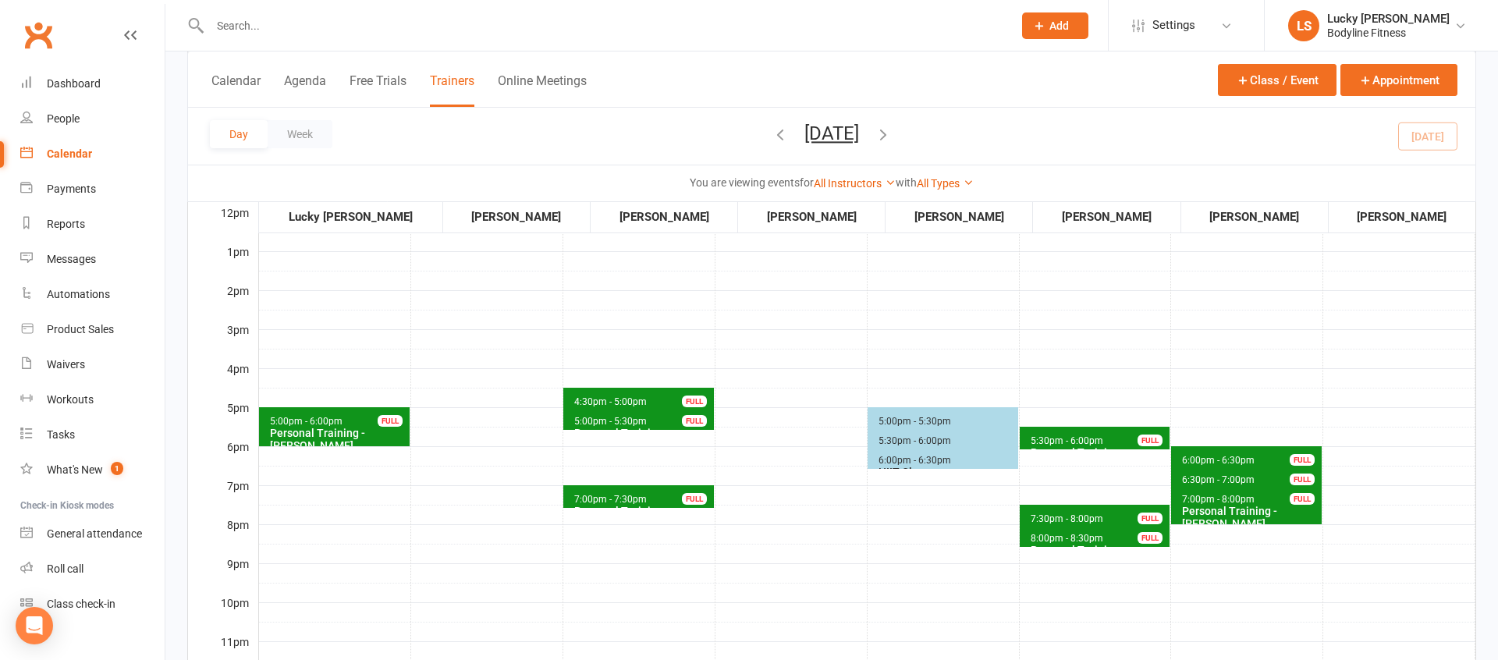
click at [1204, 475] on span "6:30pm - 7:00pm" at bounding box center [1218, 479] width 74 height 11
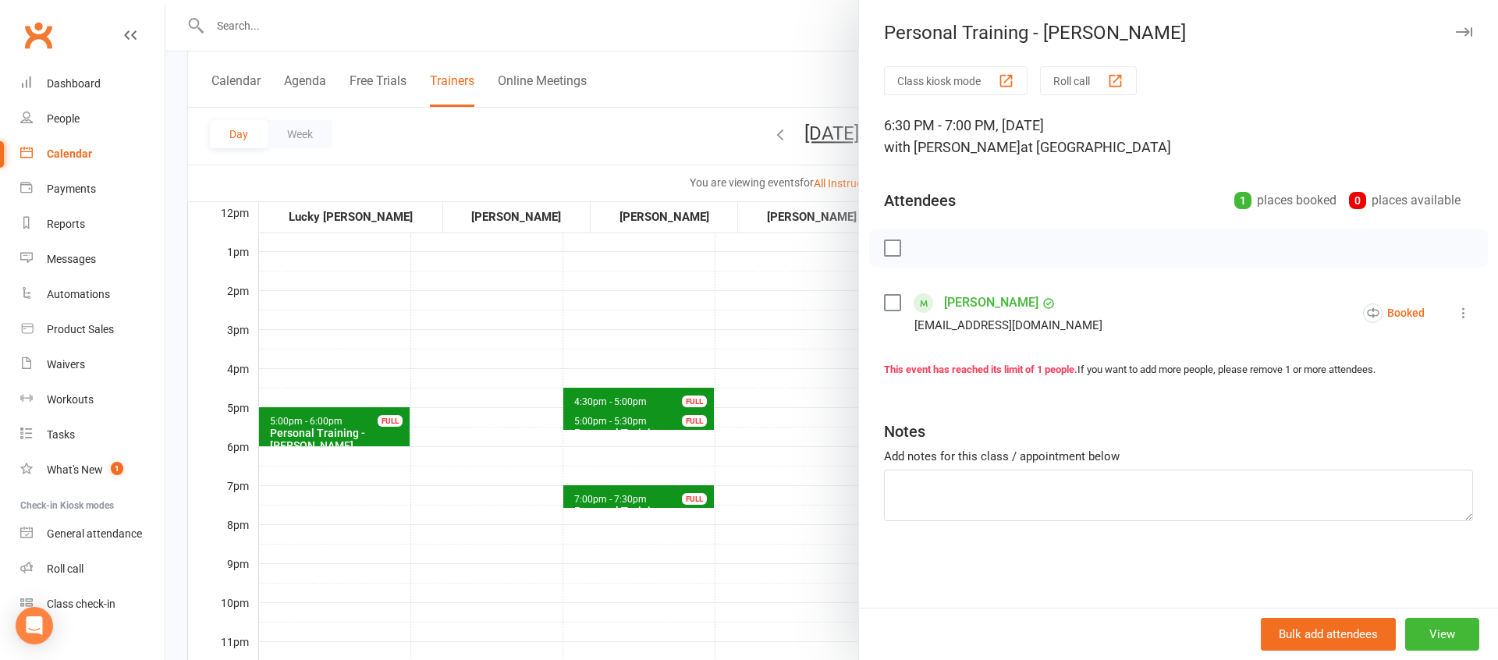
click at [786, 414] on div at bounding box center [831, 330] width 1332 height 660
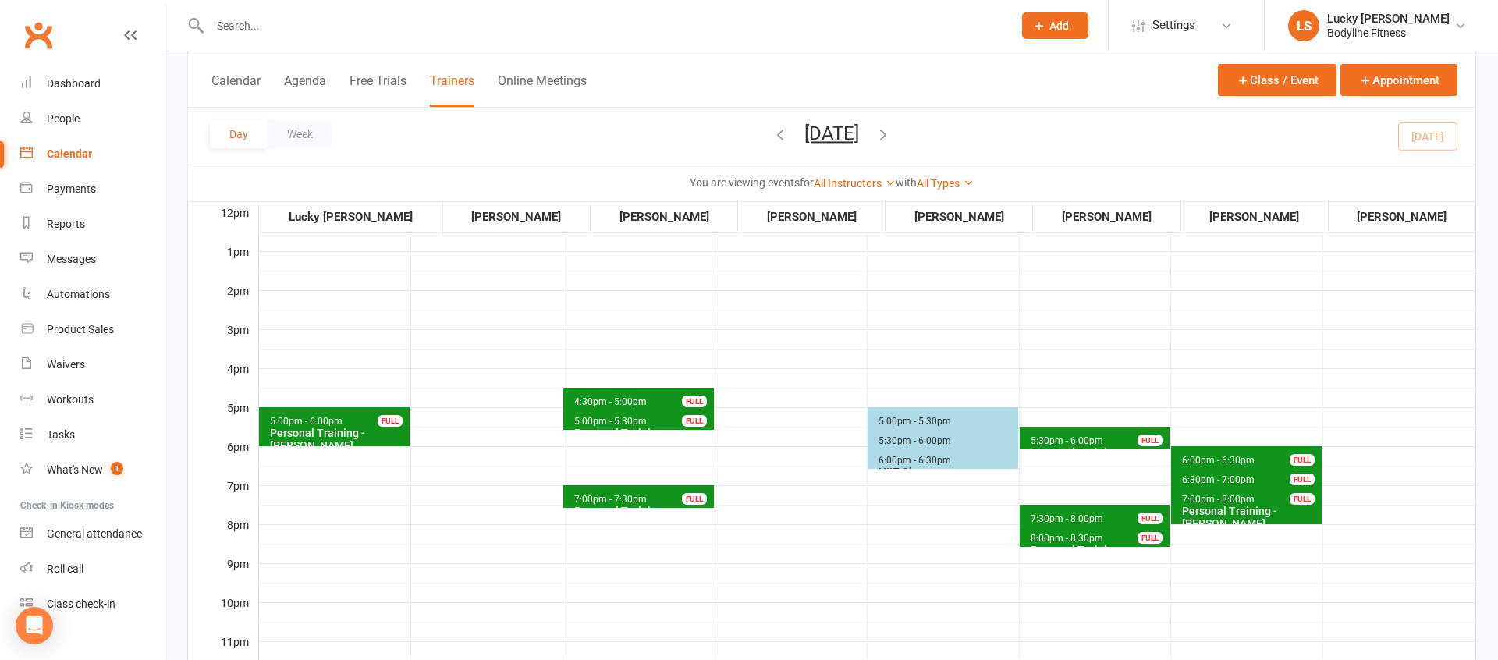
click at [1196, 503] on span "7:00pm - 8:00pm" at bounding box center [1218, 499] width 74 height 11
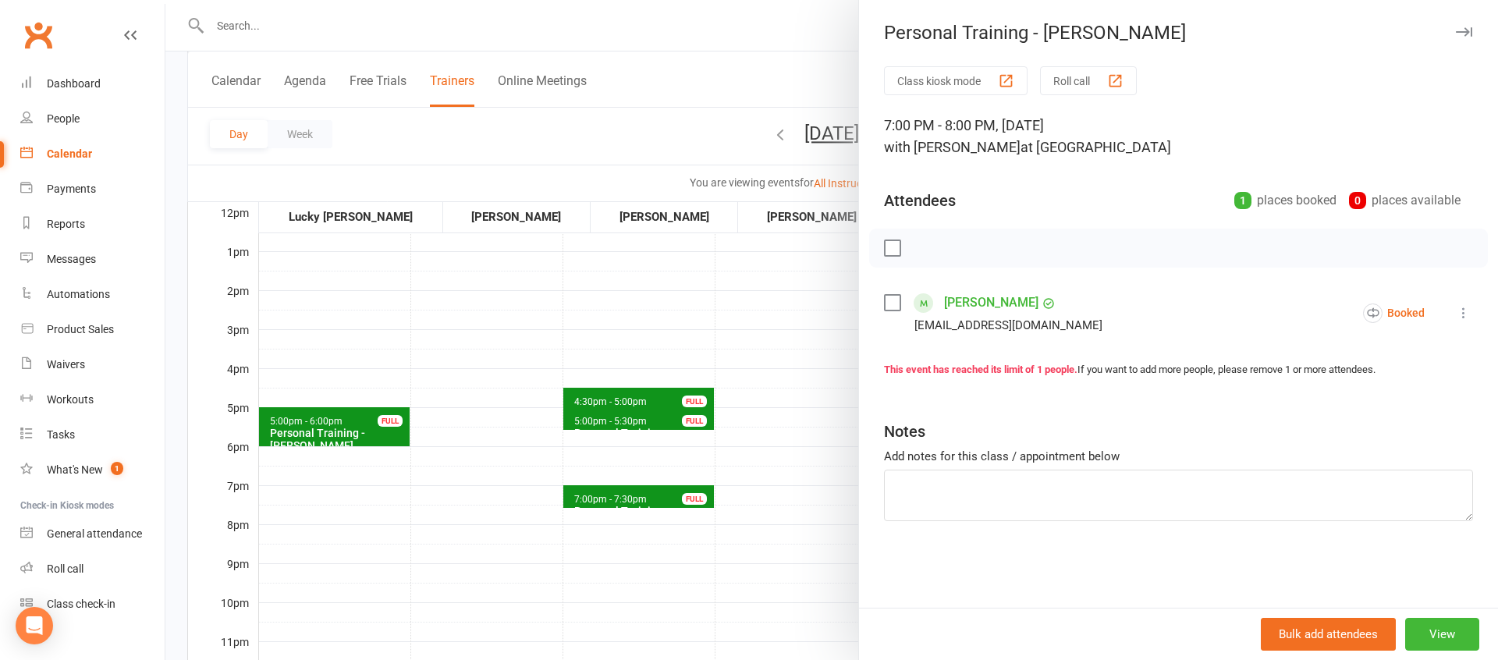
click at [774, 361] on div at bounding box center [831, 330] width 1332 height 660
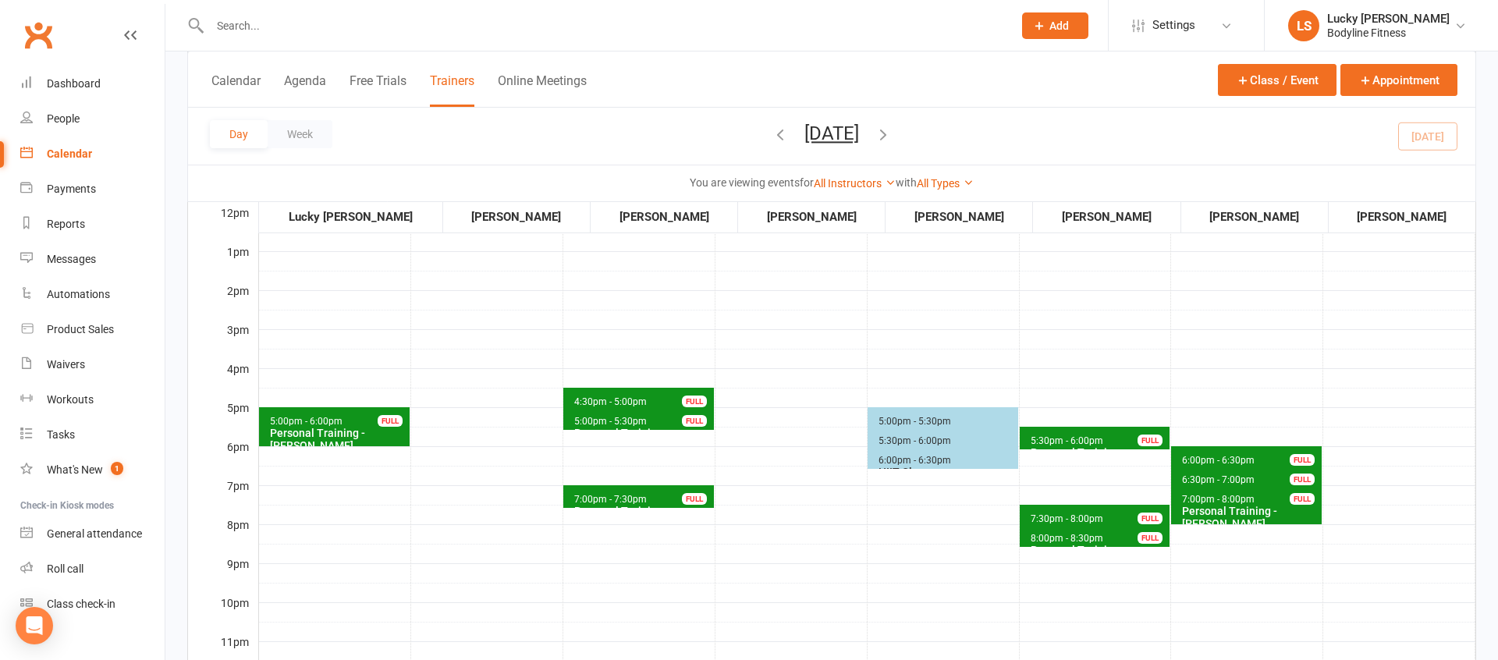
click at [605, 396] on span "4:30pm - 5:00pm" at bounding box center [610, 401] width 74 height 11
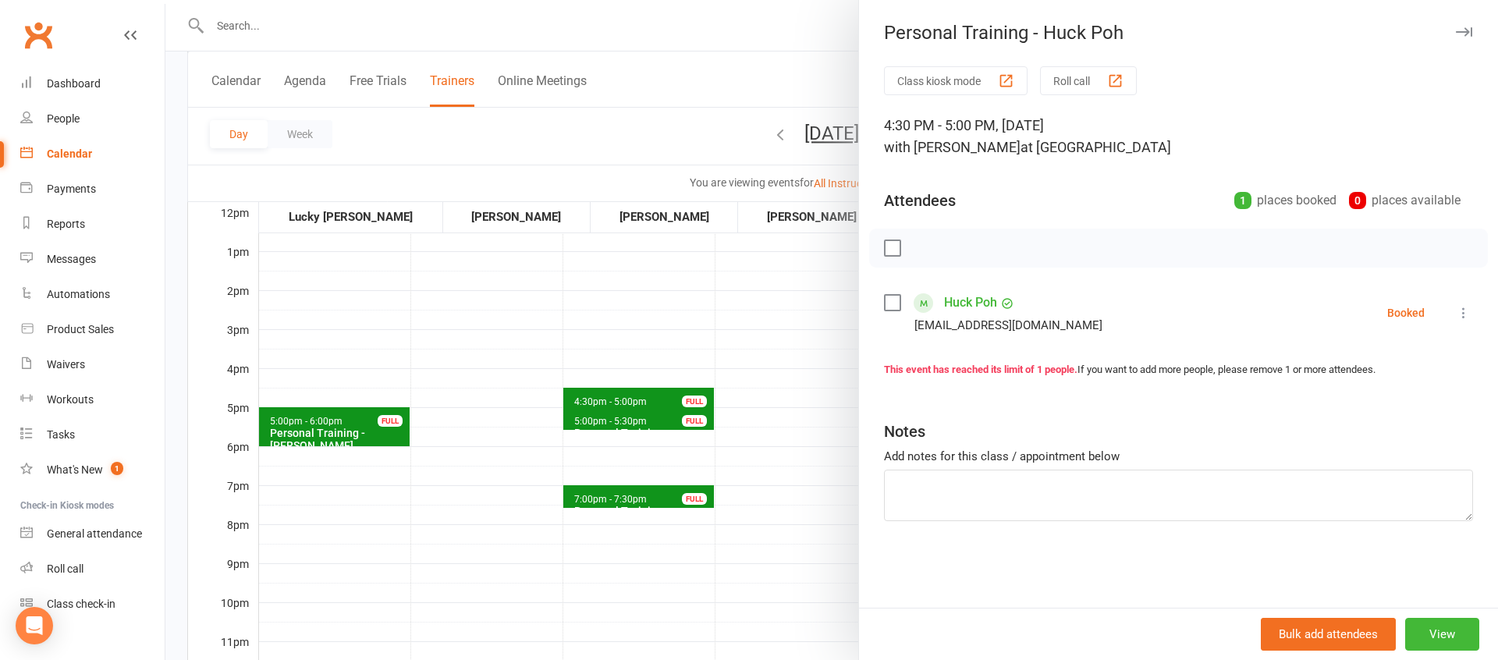
click at [599, 362] on div at bounding box center [831, 330] width 1332 height 660
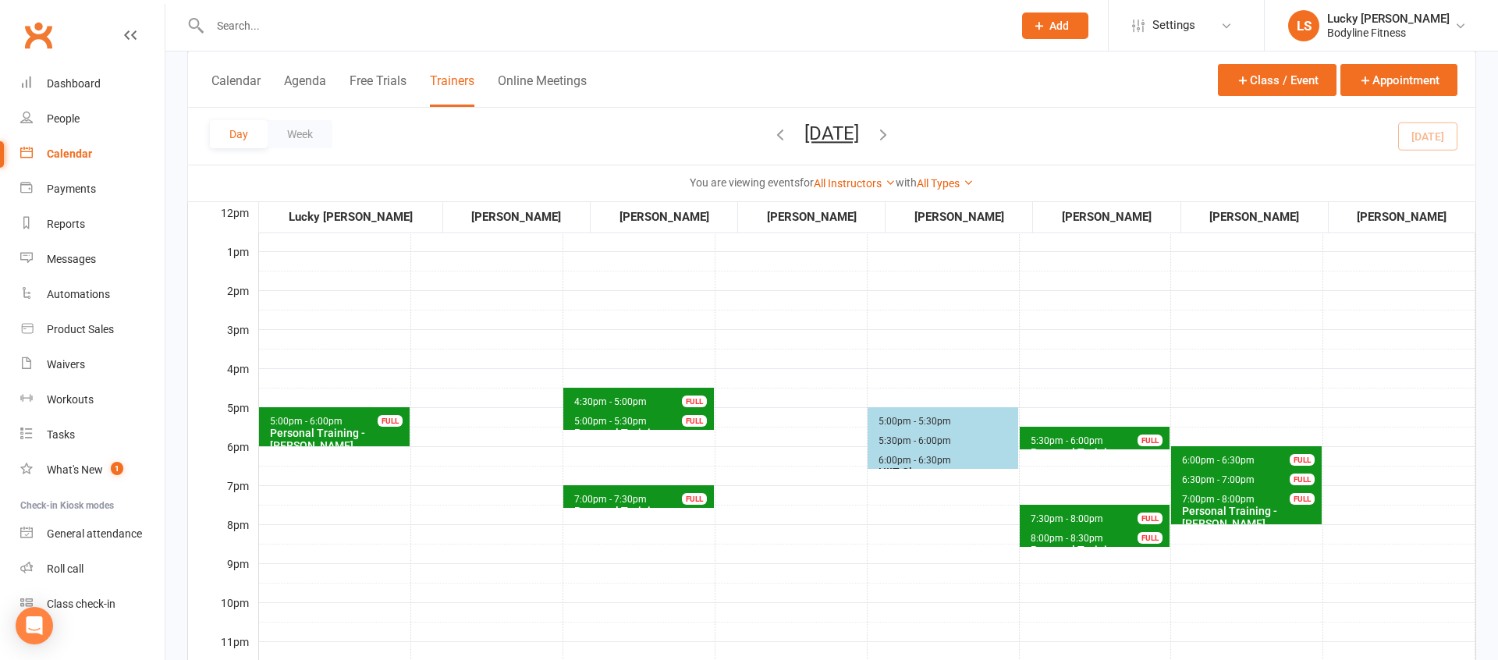
click at [605, 418] on span "5:00pm - 5:30pm" at bounding box center [610, 421] width 74 height 11
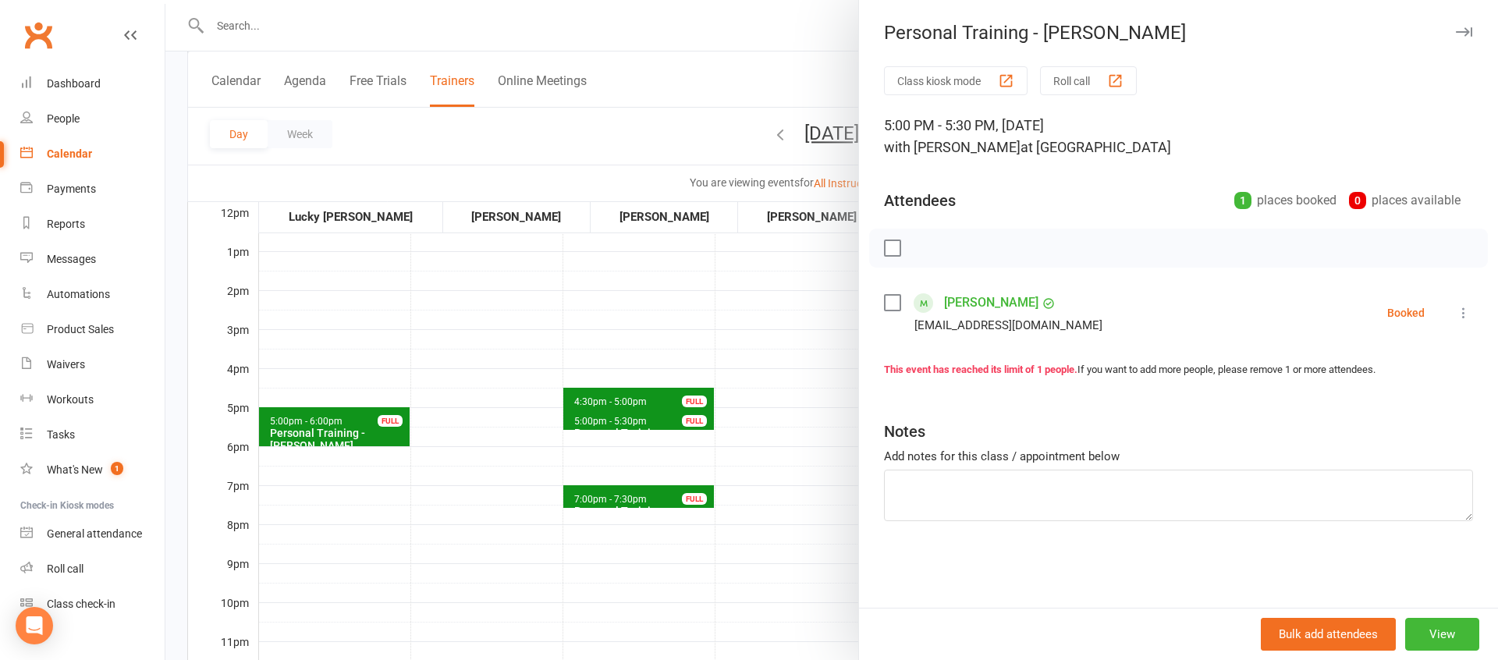
click at [626, 356] on div at bounding box center [831, 330] width 1332 height 660
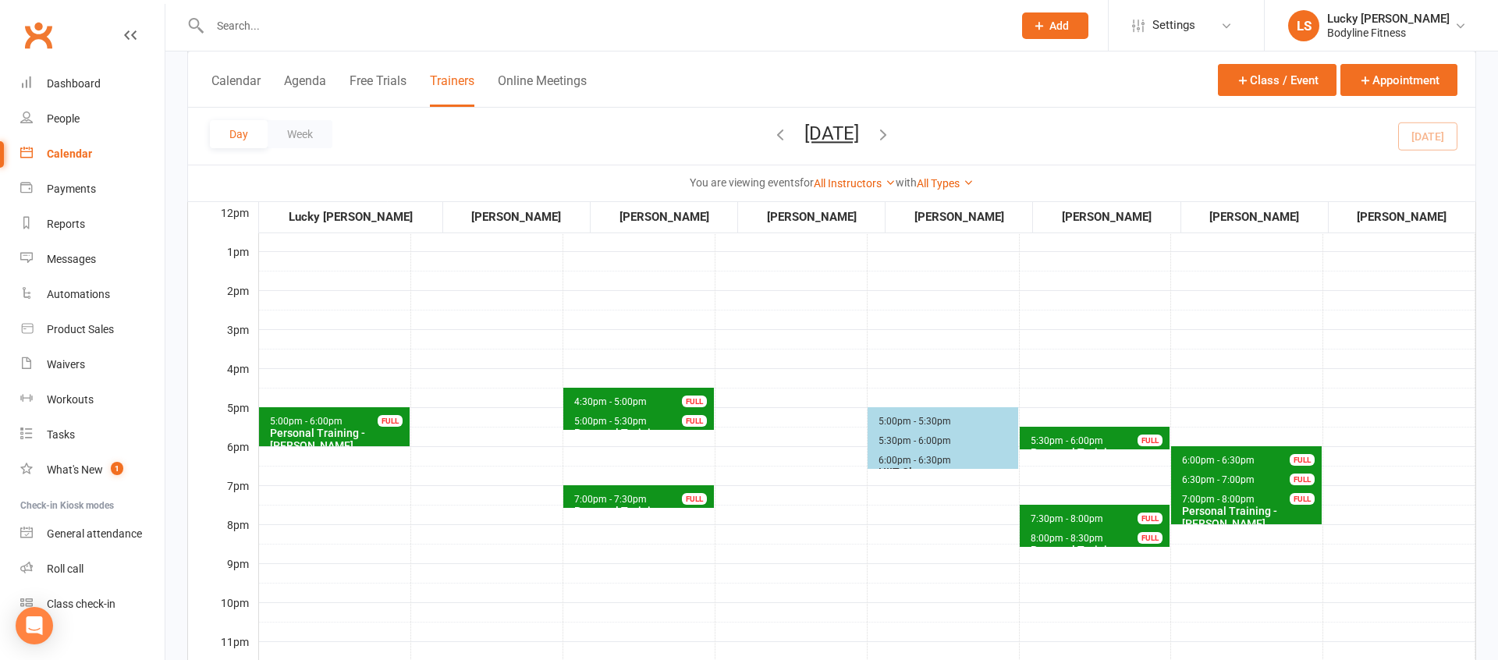
click at [632, 503] on span "7:00pm - 7:30pm" at bounding box center [610, 499] width 74 height 11
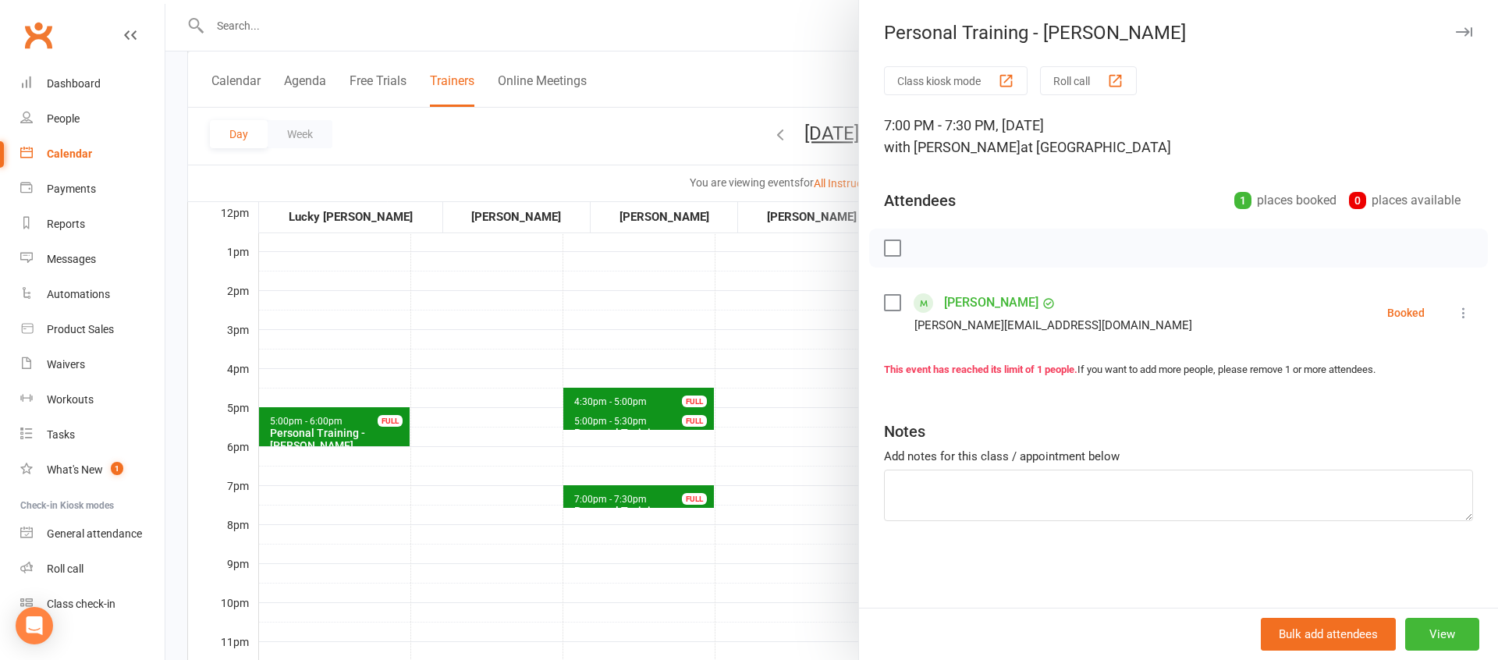
click at [686, 330] on div at bounding box center [831, 330] width 1332 height 660
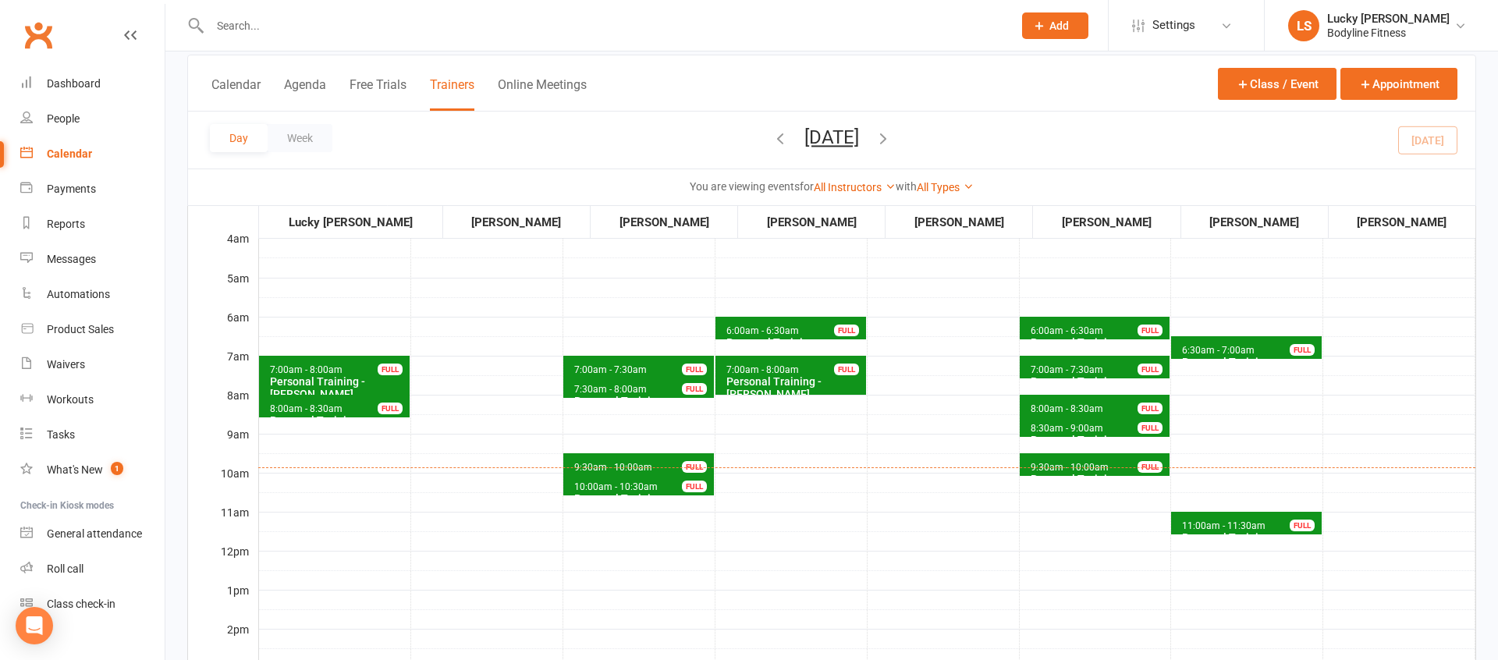
scroll to position [76, 0]
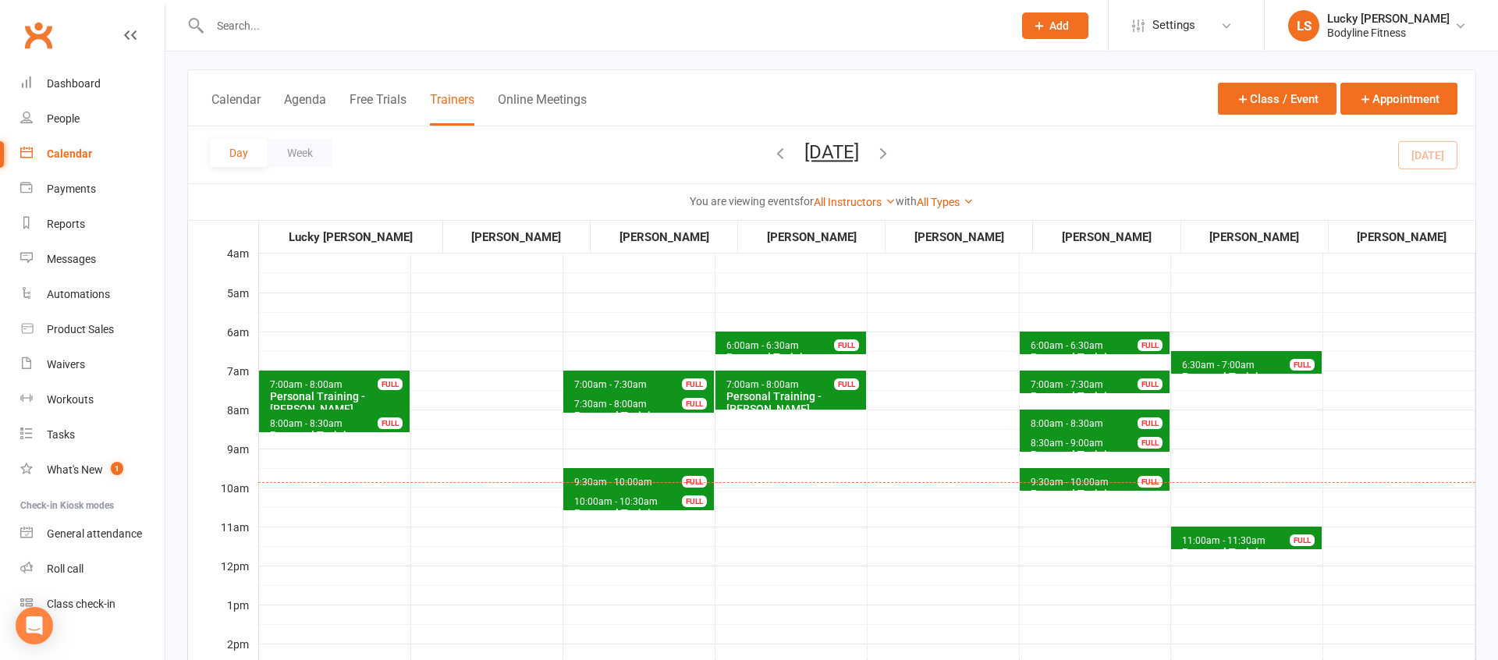
click at [892, 157] on icon "button" at bounding box center [882, 152] width 17 height 17
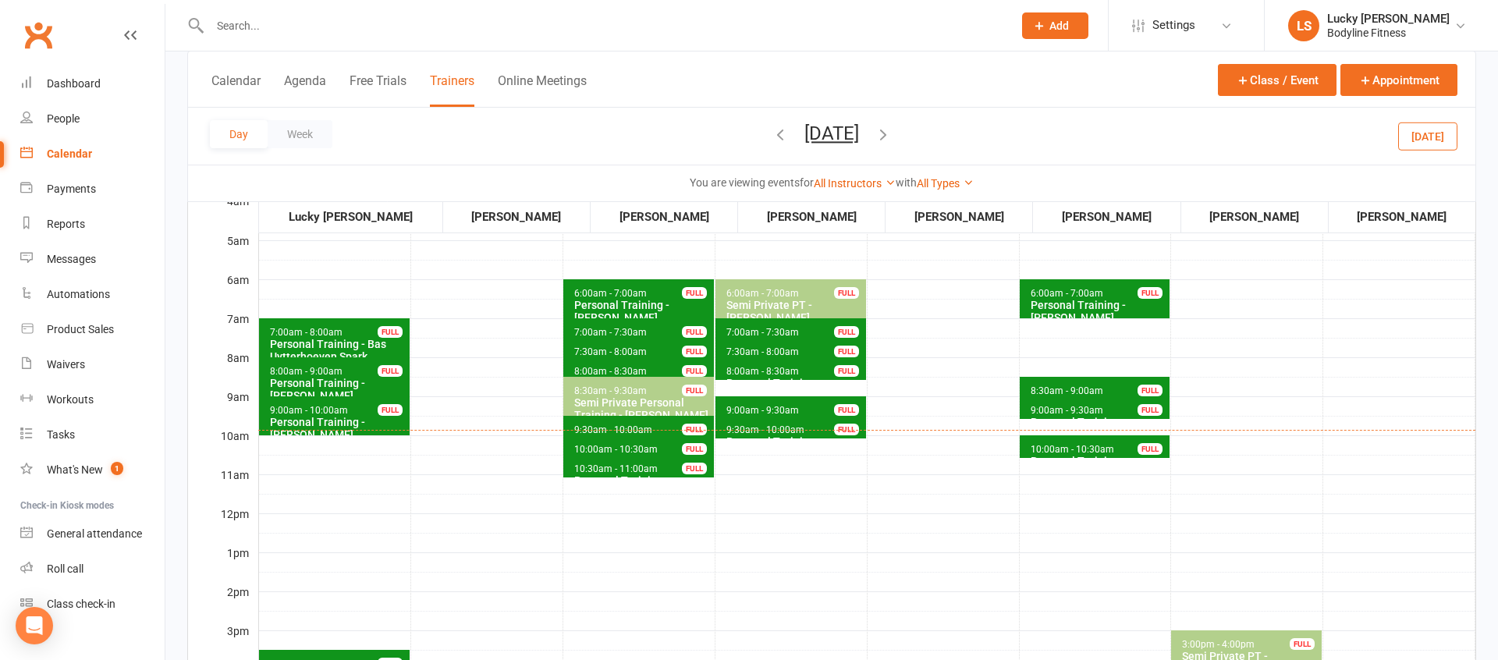
scroll to position [122, 0]
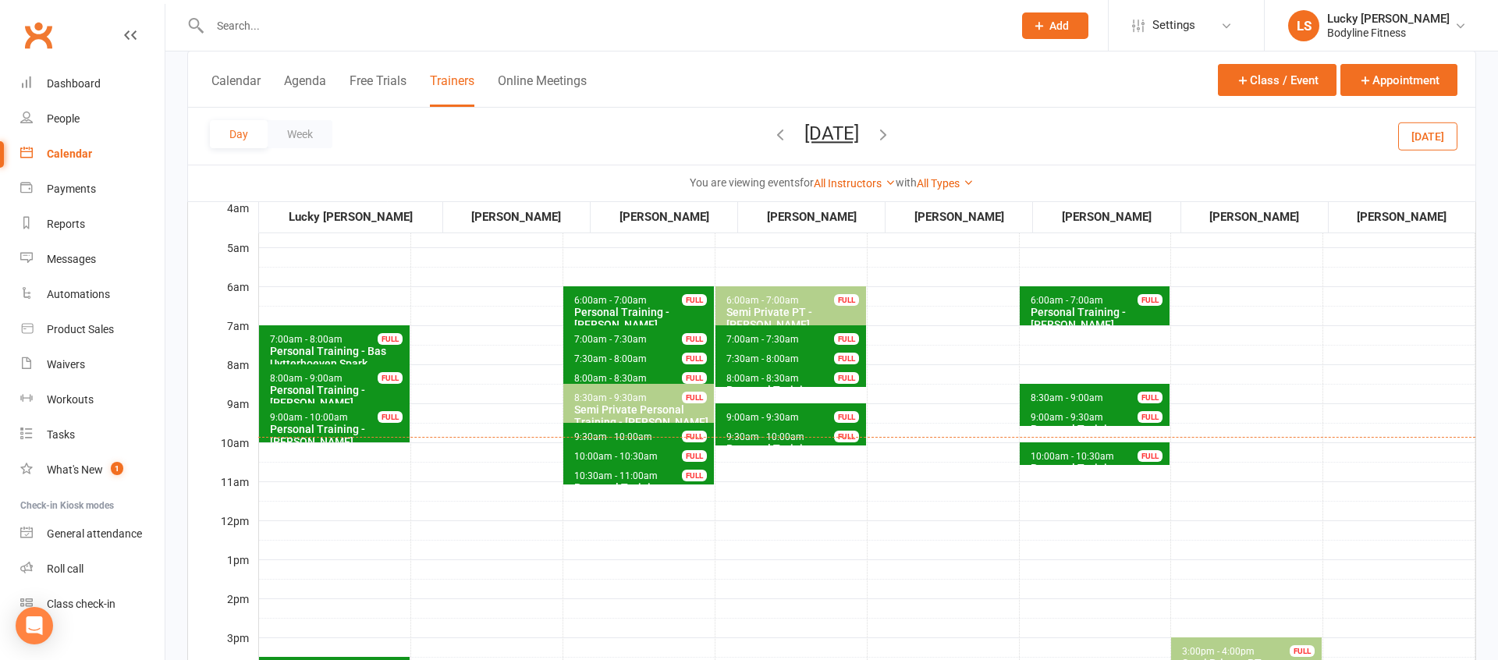
click at [771, 132] on icon "button" at bounding box center [779, 134] width 17 height 17
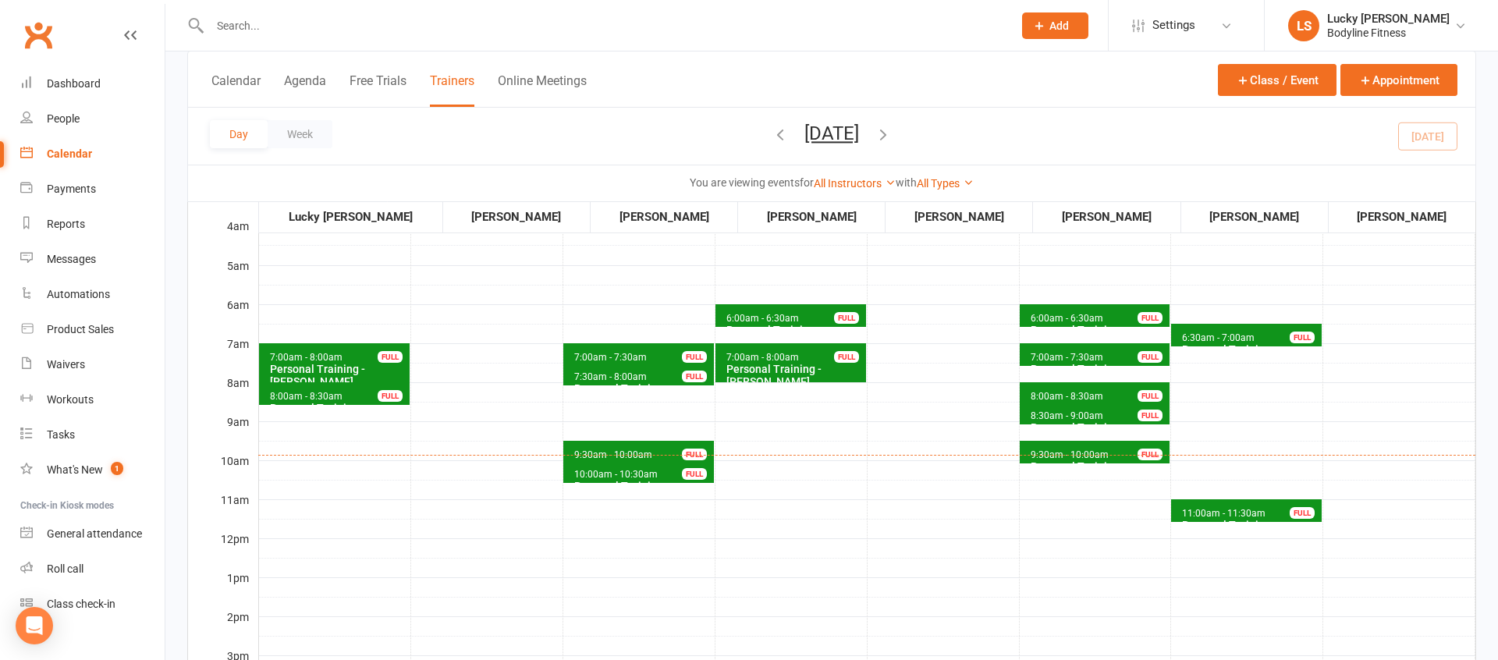
scroll to position [112, 0]
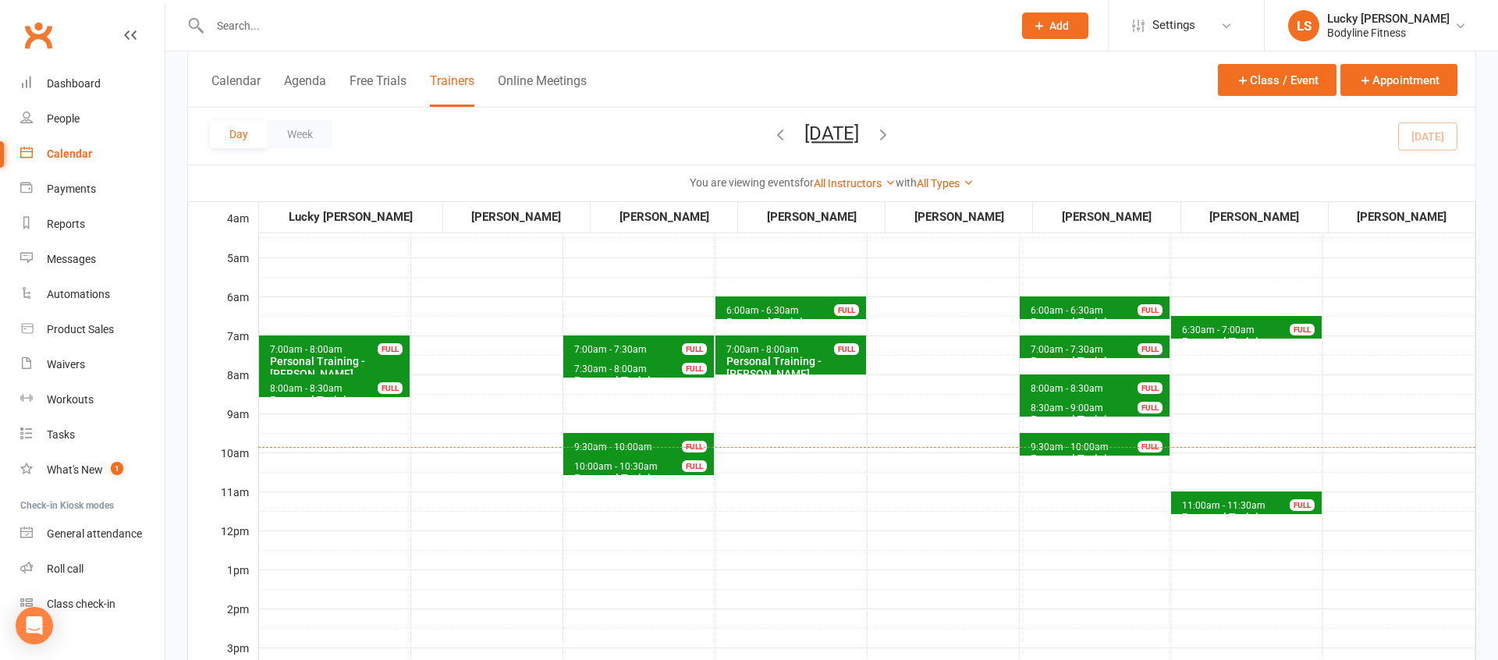
click at [532, 36] on input "text" at bounding box center [603, 26] width 796 height 22
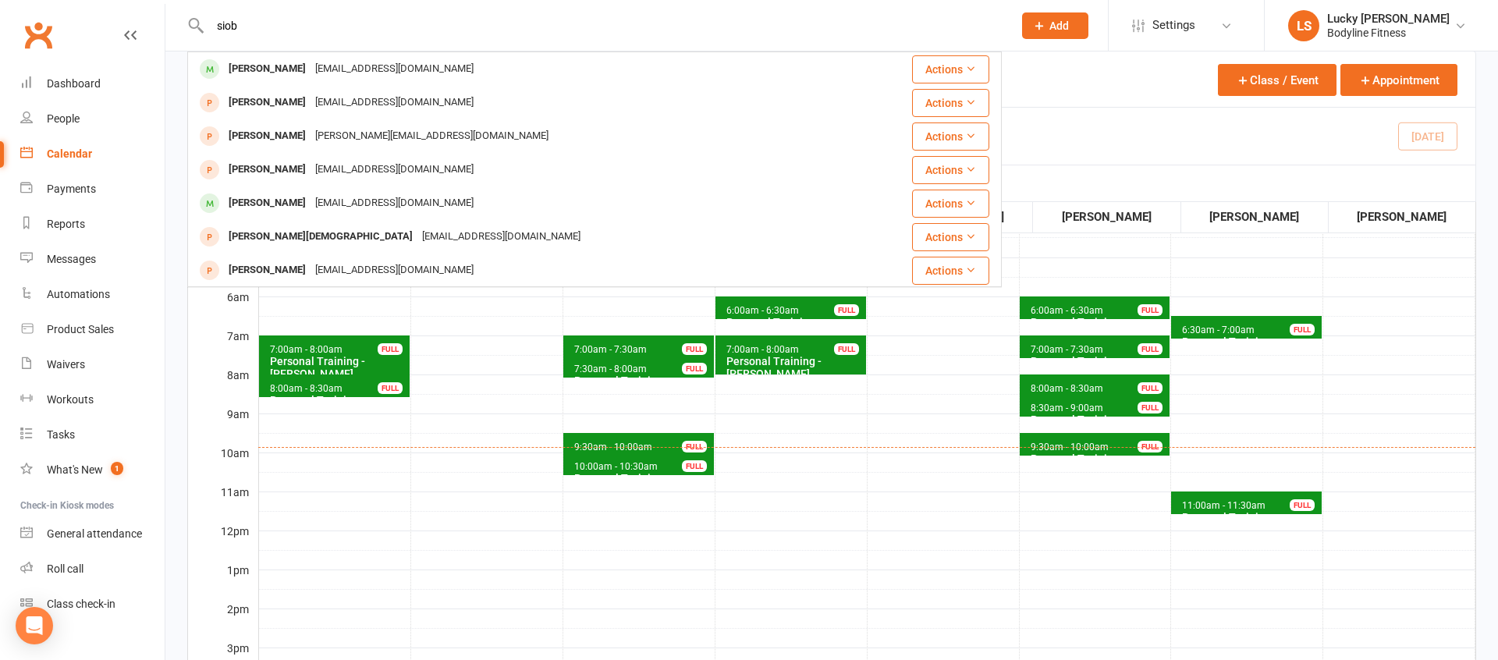
type input "siob"
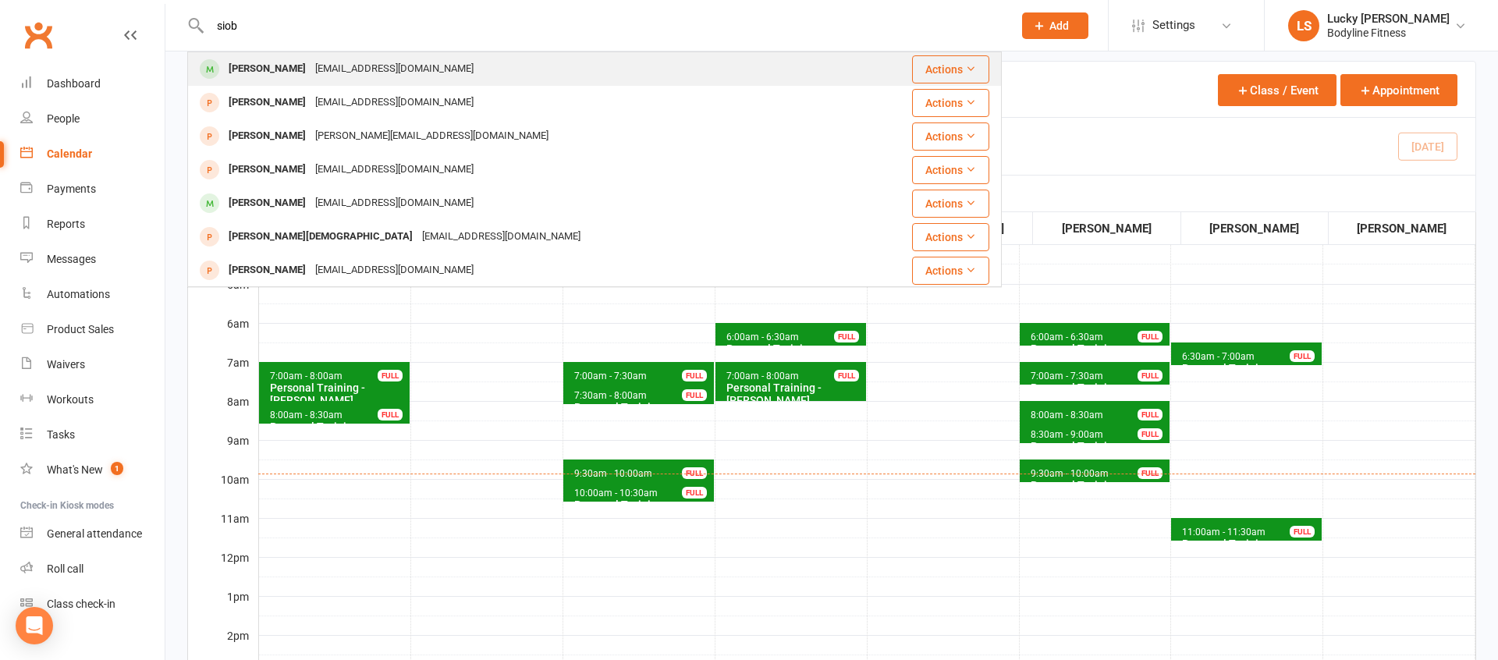
click at [278, 66] on div "[PERSON_NAME]" at bounding box center [267, 69] width 87 height 23
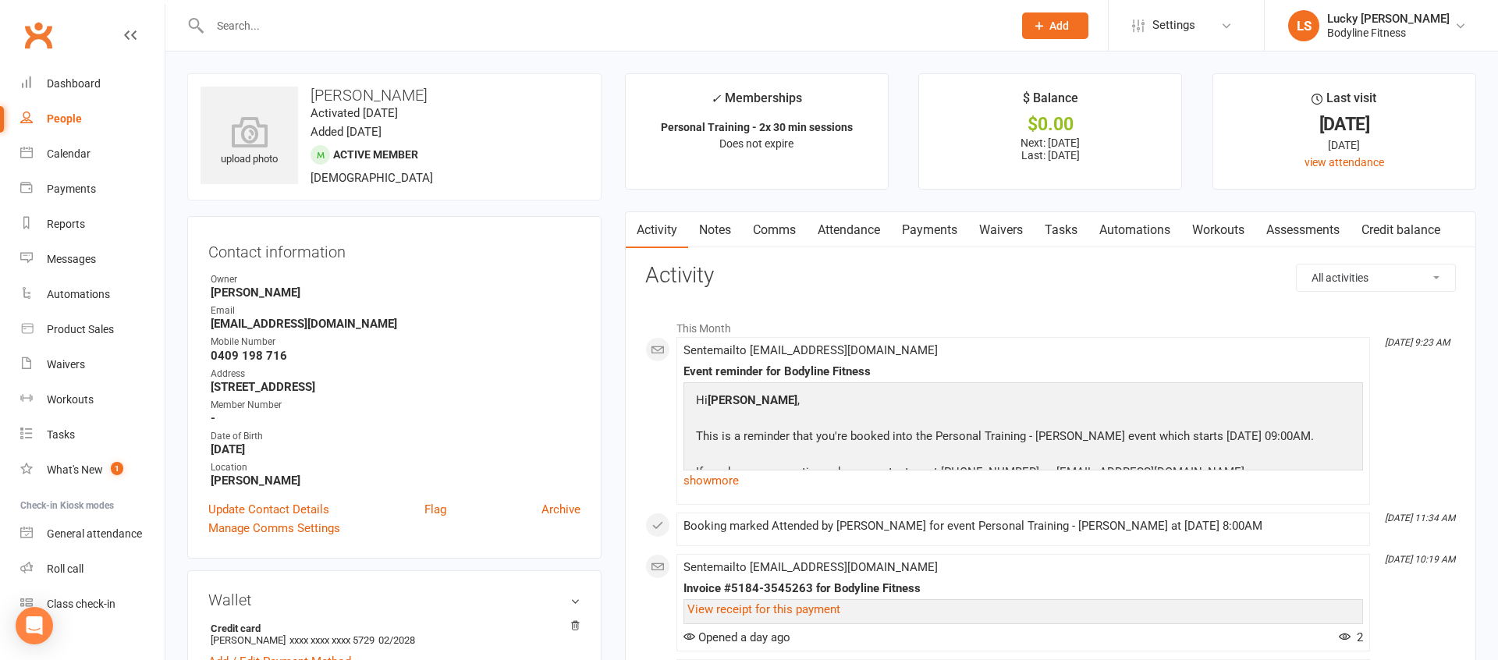
click at [954, 240] on link "Payments" at bounding box center [929, 230] width 77 height 36
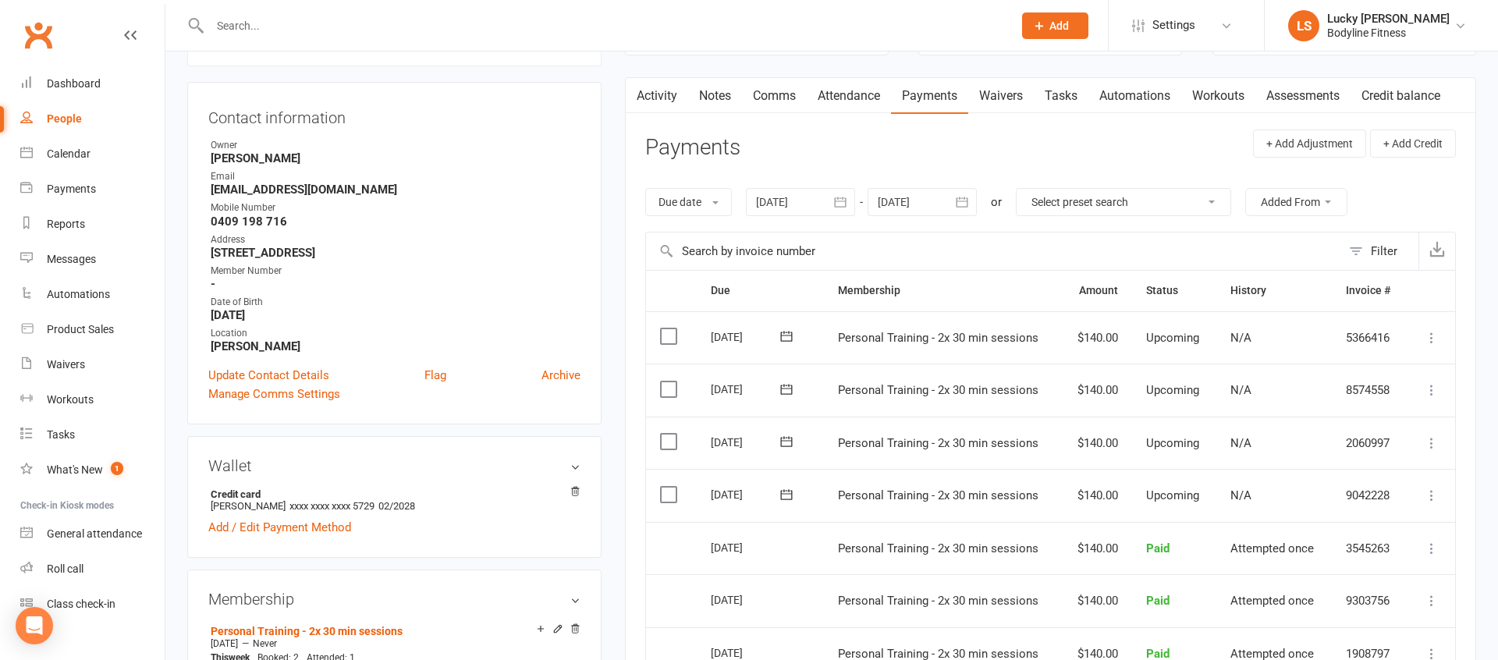
scroll to position [174, 0]
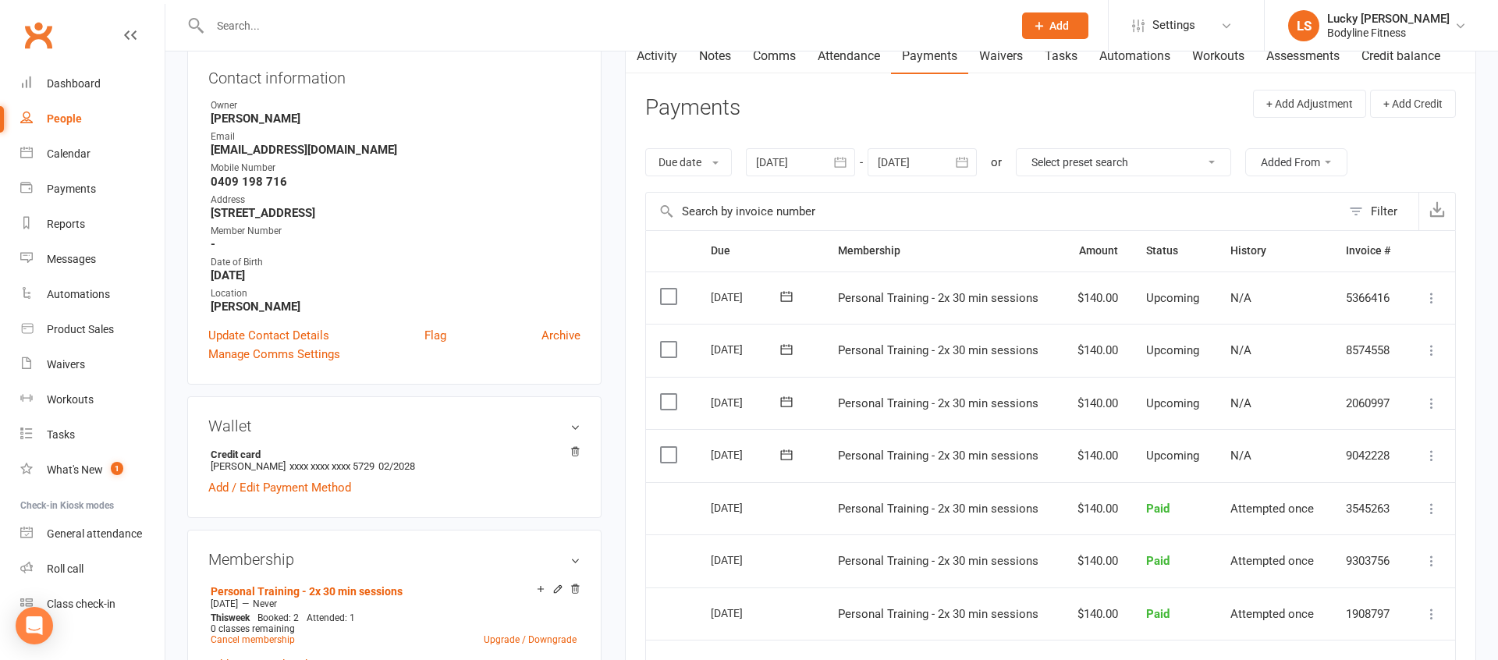
click at [1431, 402] on icon at bounding box center [1432, 403] width 16 height 16
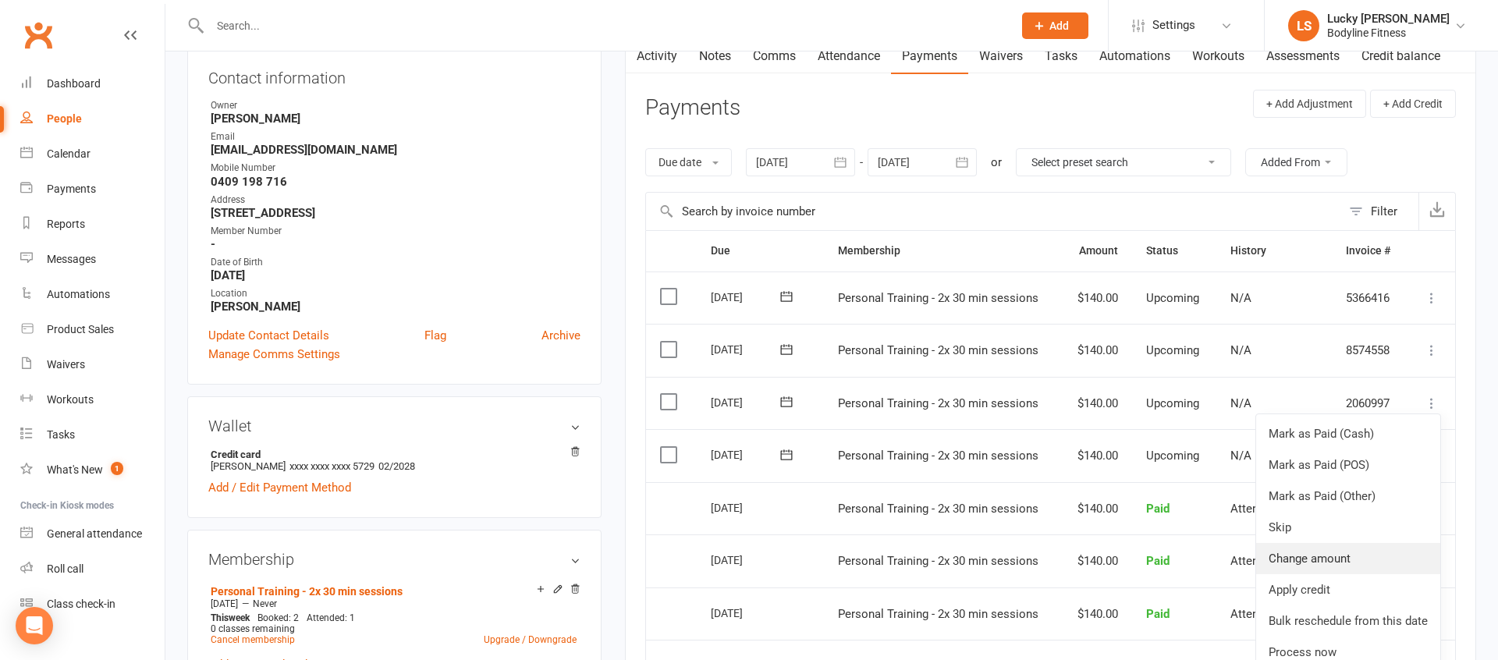
click at [1332, 553] on link "Change amount" at bounding box center [1348, 558] width 184 height 31
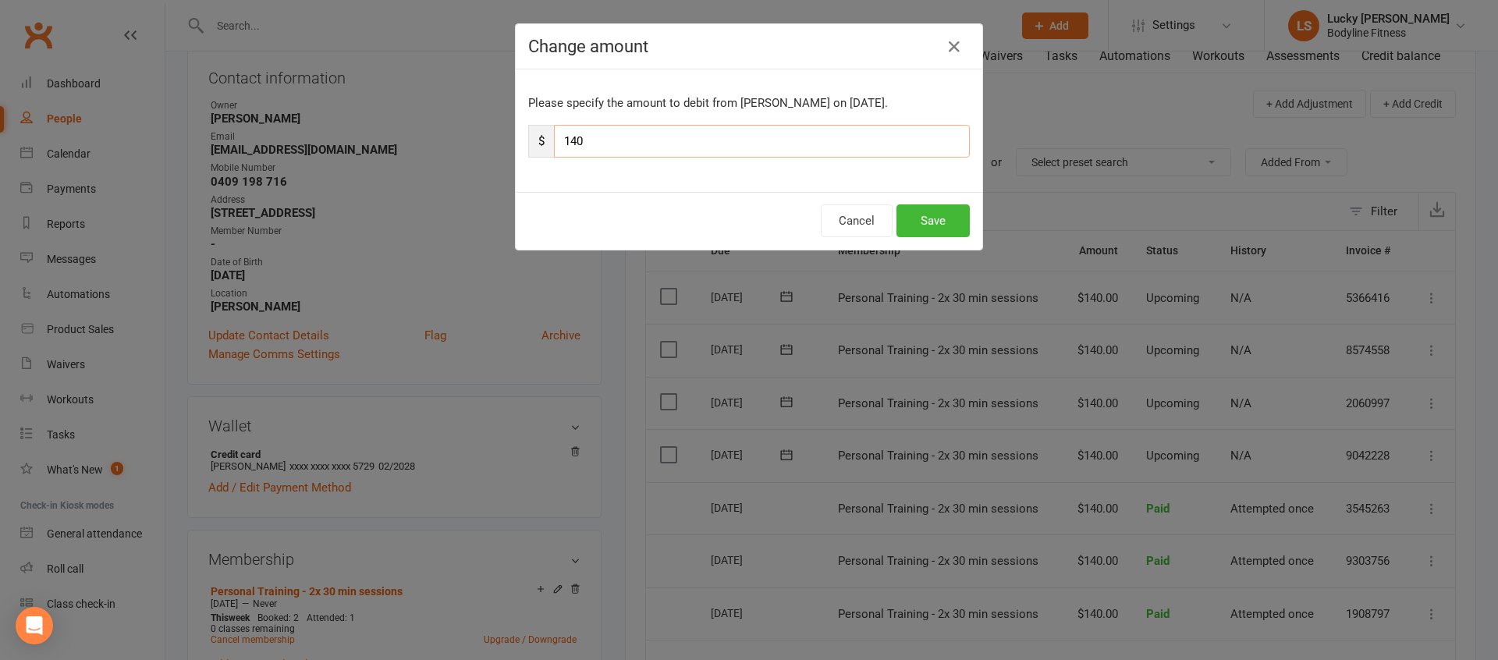
click at [768, 141] on input "140" at bounding box center [762, 141] width 416 height 33
type input "30"
click at [936, 222] on button "Save" at bounding box center [932, 220] width 73 height 33
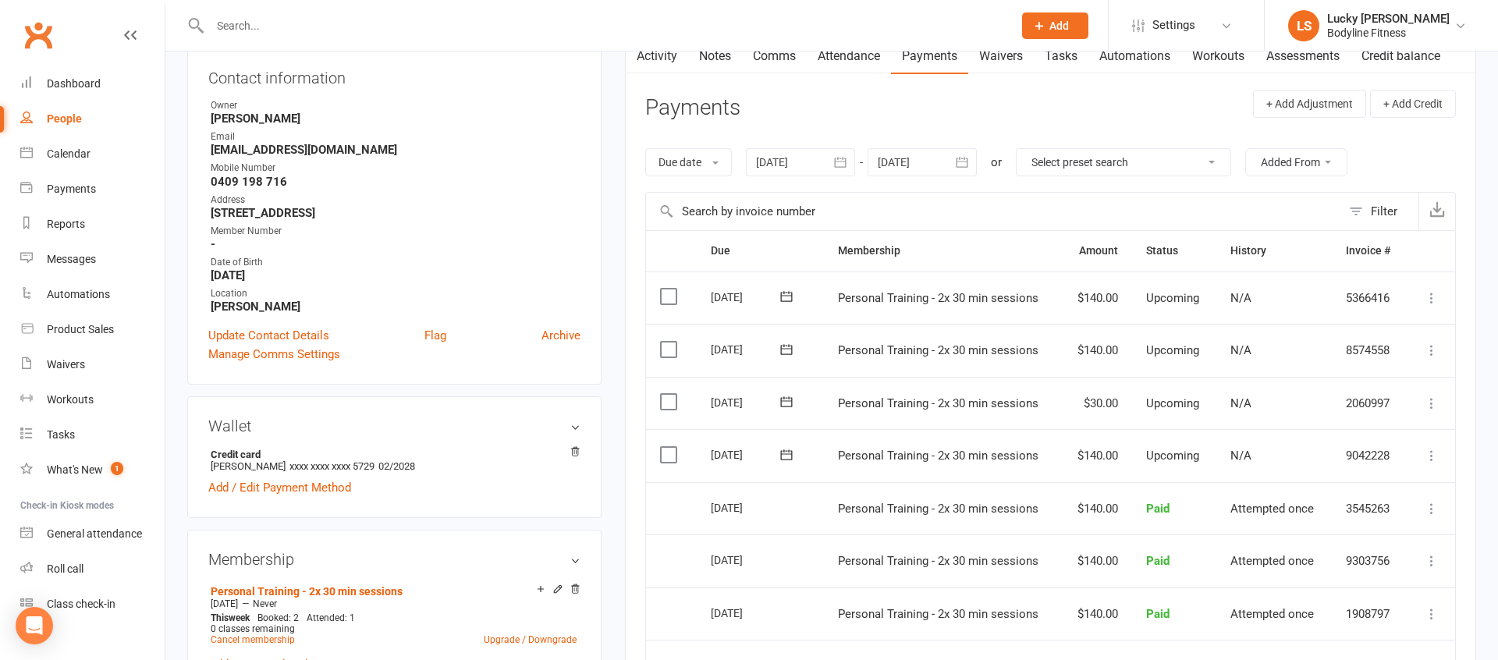
click at [922, 158] on div at bounding box center [921, 162] width 109 height 28
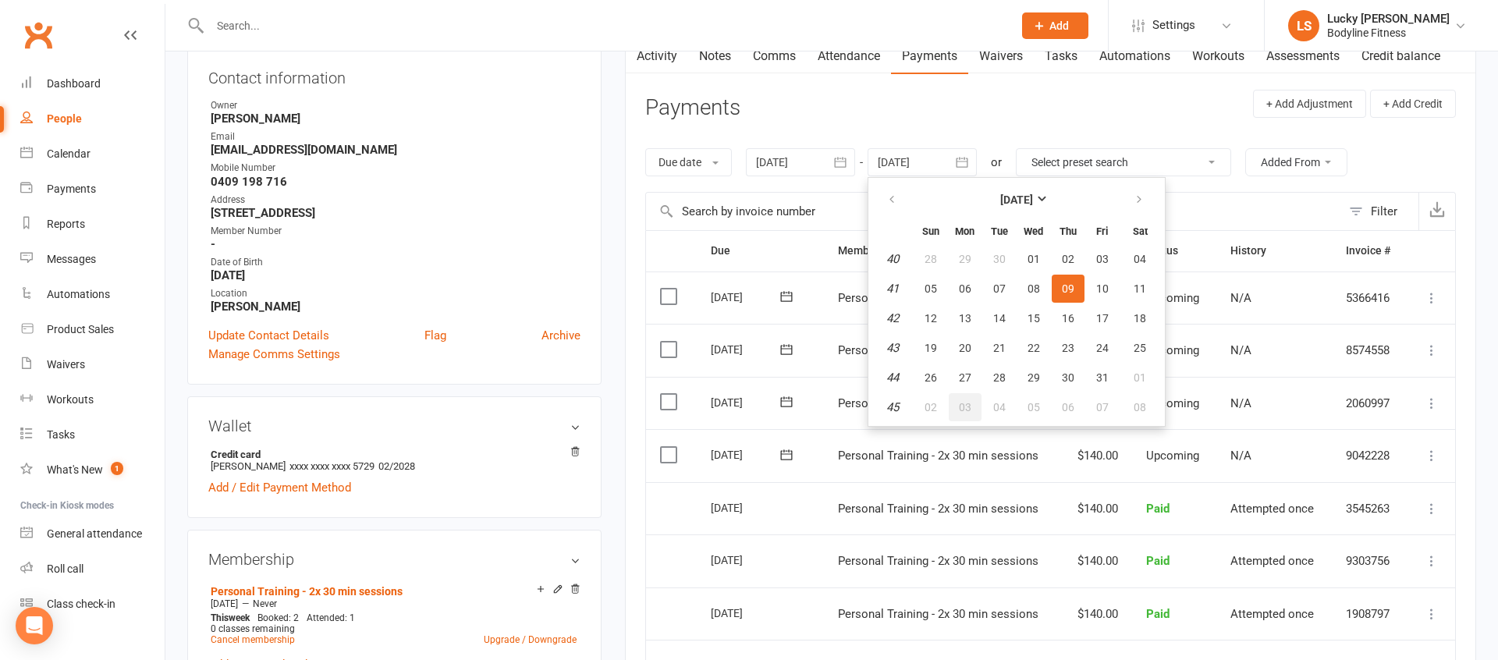
click at [971, 404] on span "03" at bounding box center [965, 407] width 12 height 12
type input "[DATE]"
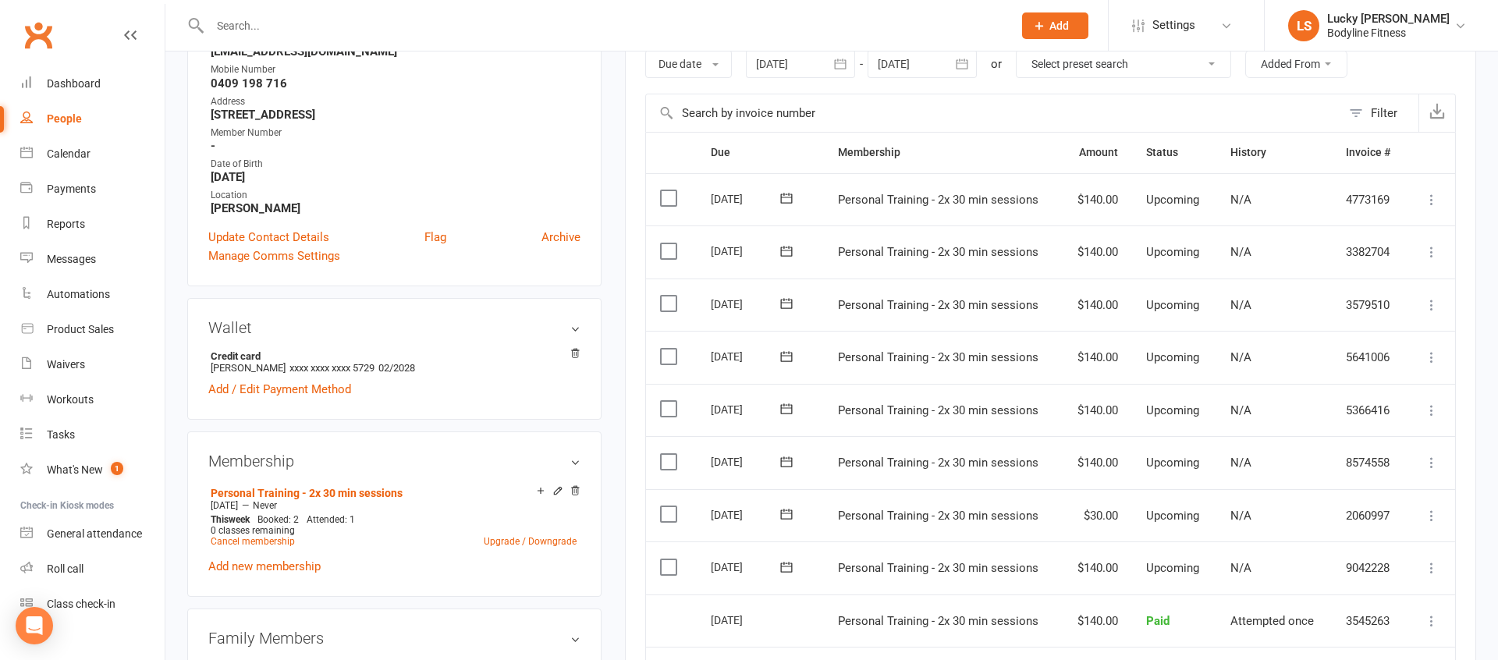
scroll to position [273, 0]
click at [1433, 253] on icon at bounding box center [1432, 251] width 16 height 16
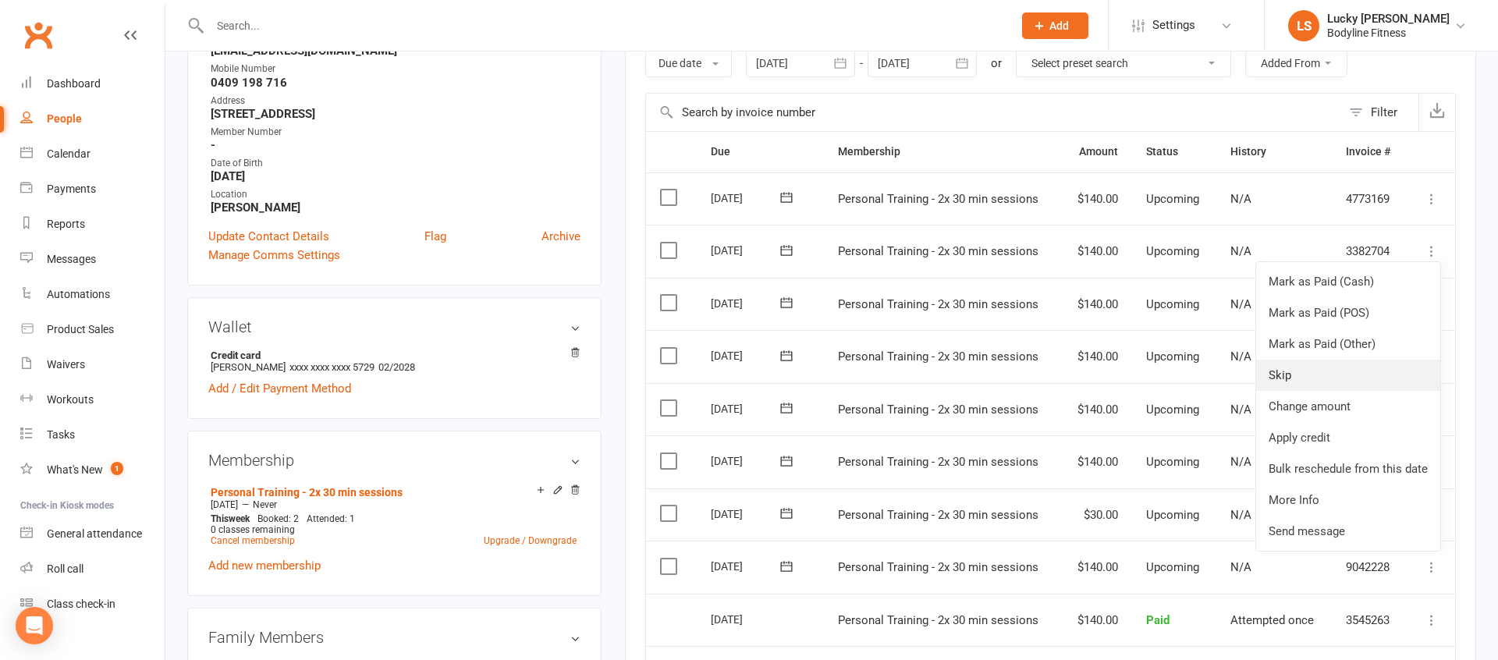
click at [1324, 371] on link "Skip" at bounding box center [1348, 375] width 184 height 31
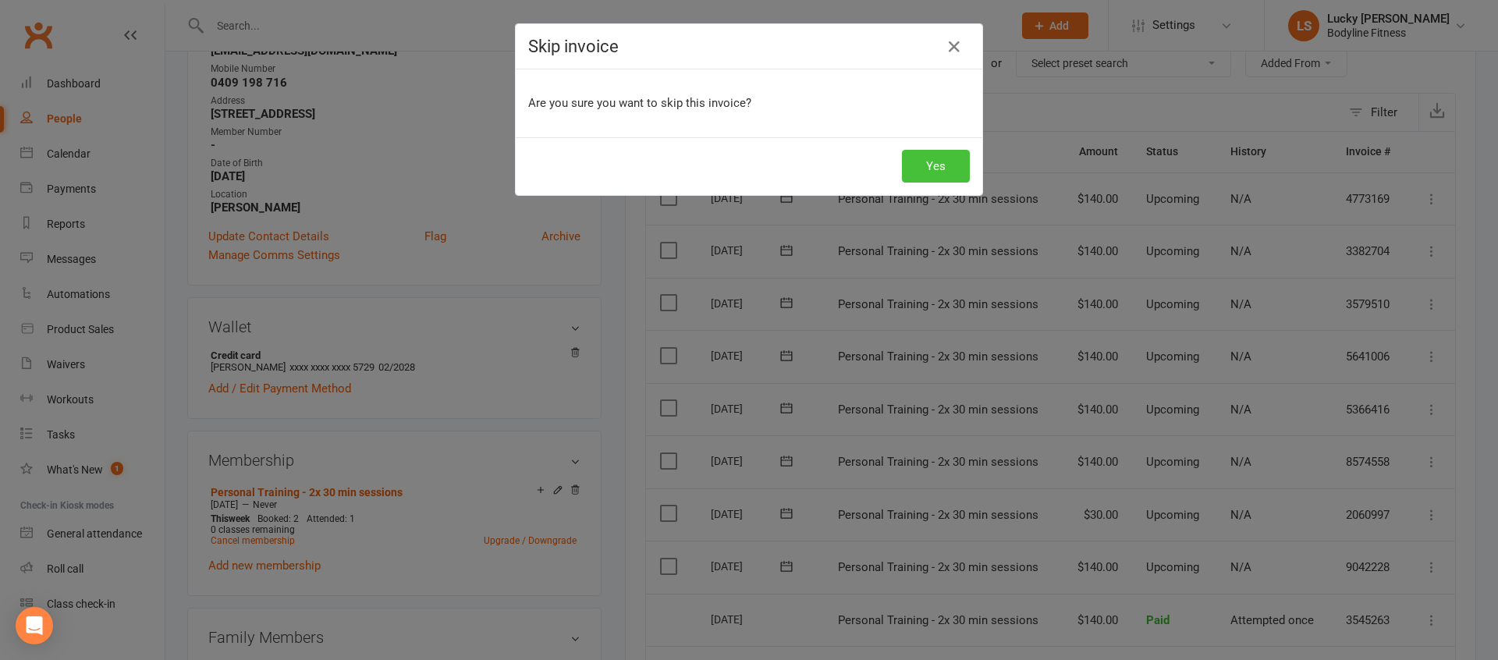
click at [926, 166] on button "Yes" at bounding box center [936, 166] width 68 height 33
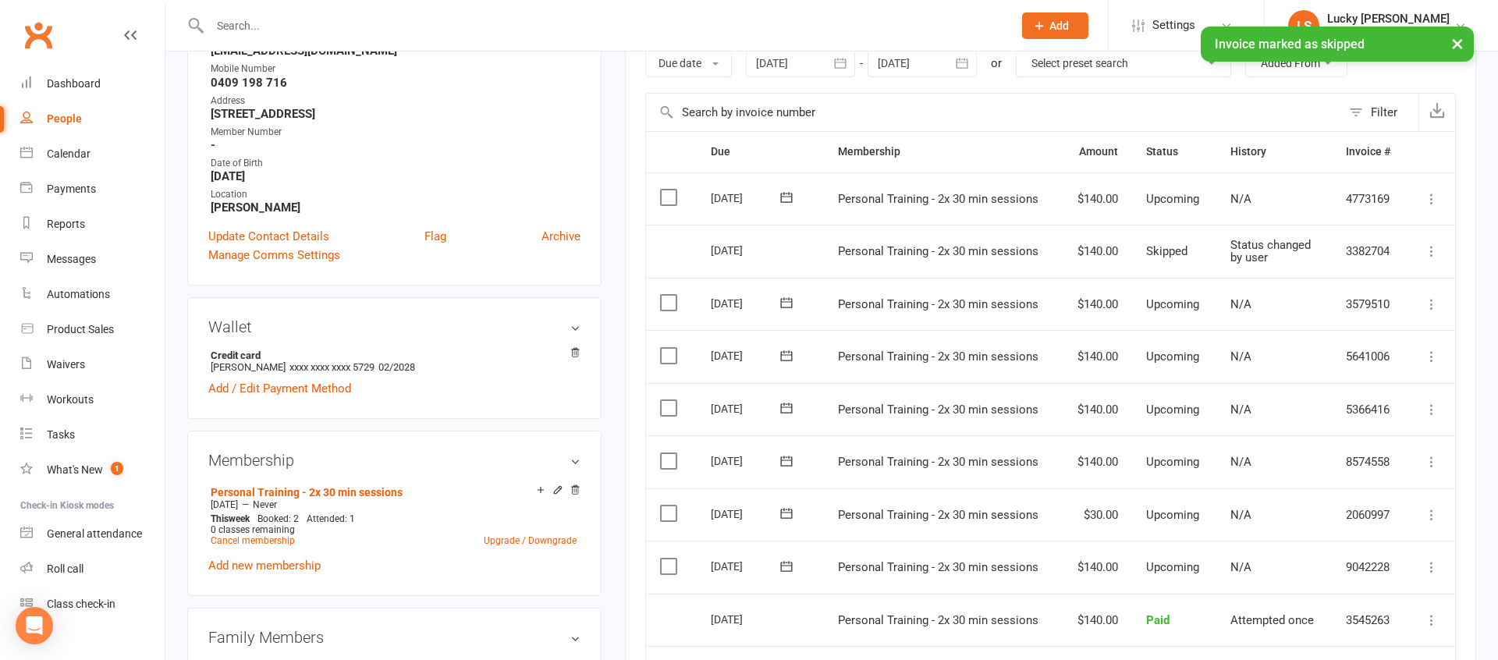
click at [1431, 463] on icon at bounding box center [1432, 462] width 16 height 16
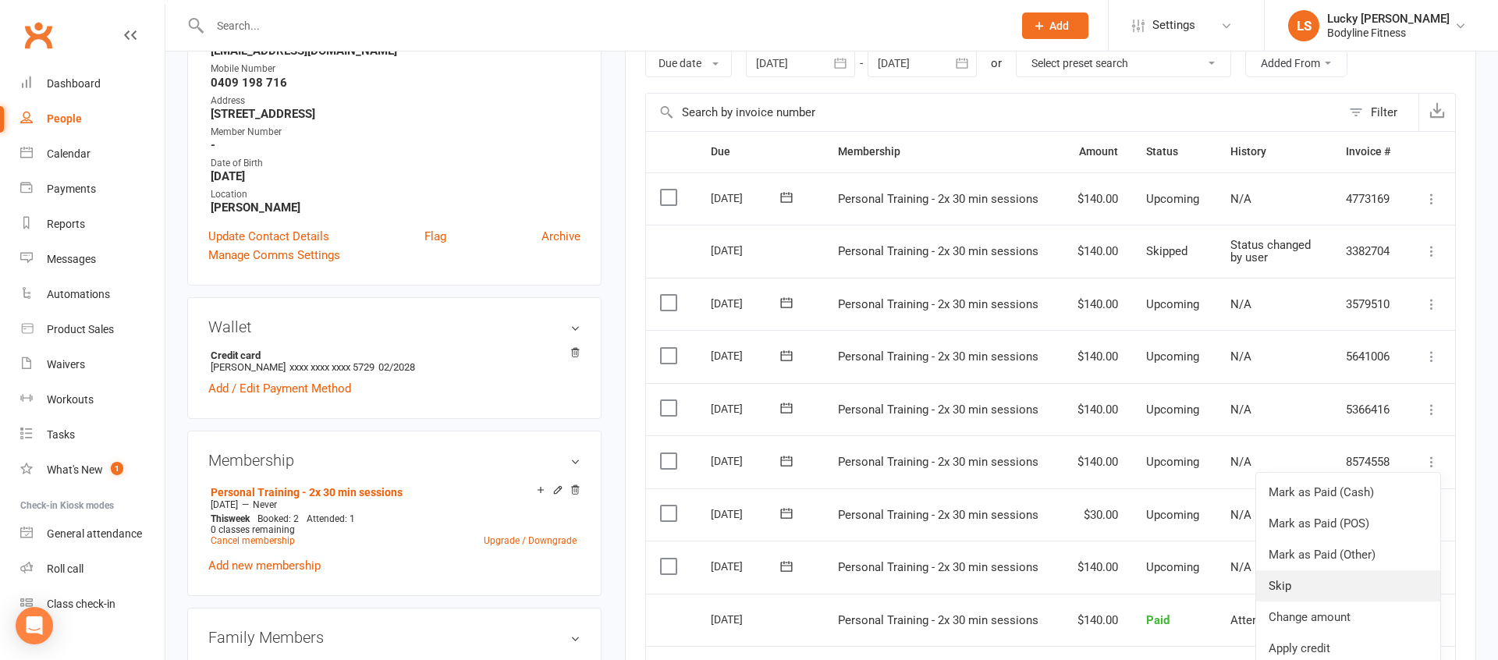
click at [1281, 576] on link "Skip" at bounding box center [1348, 585] width 184 height 31
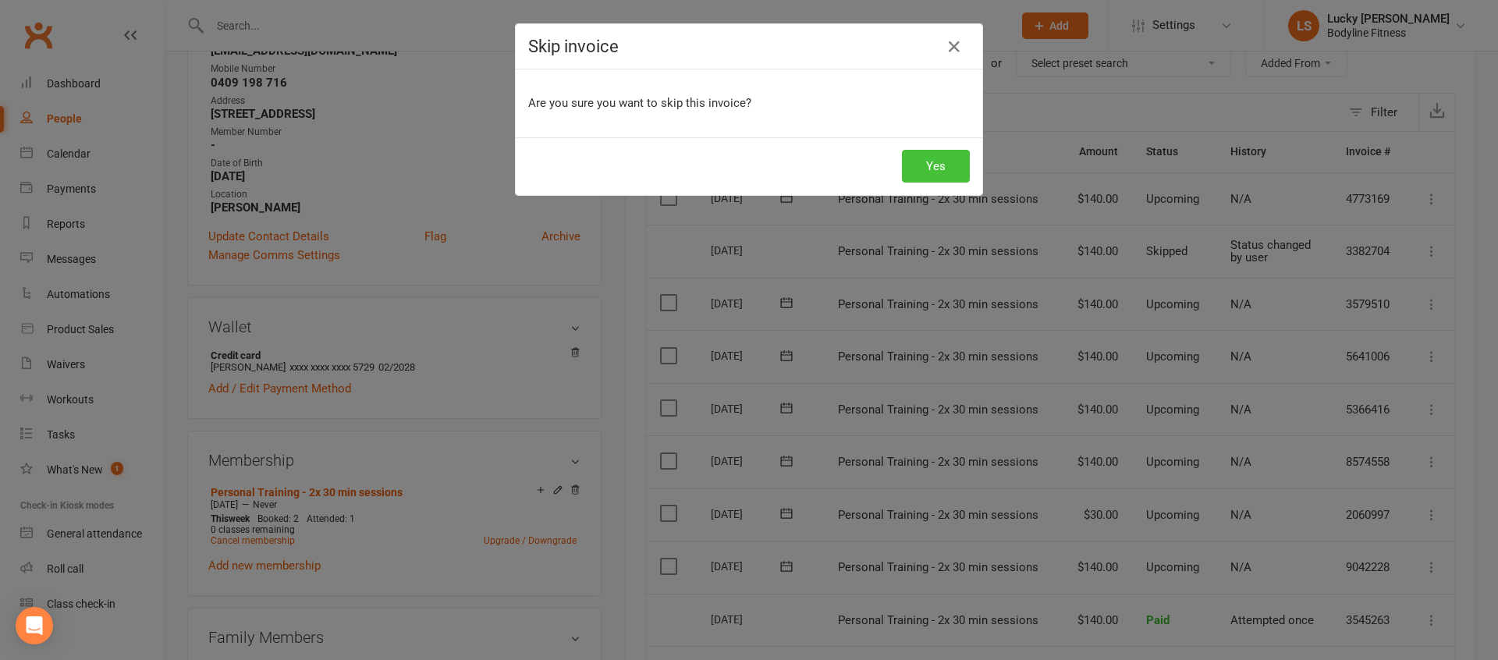
click at [929, 172] on button "Yes" at bounding box center [936, 166] width 68 height 33
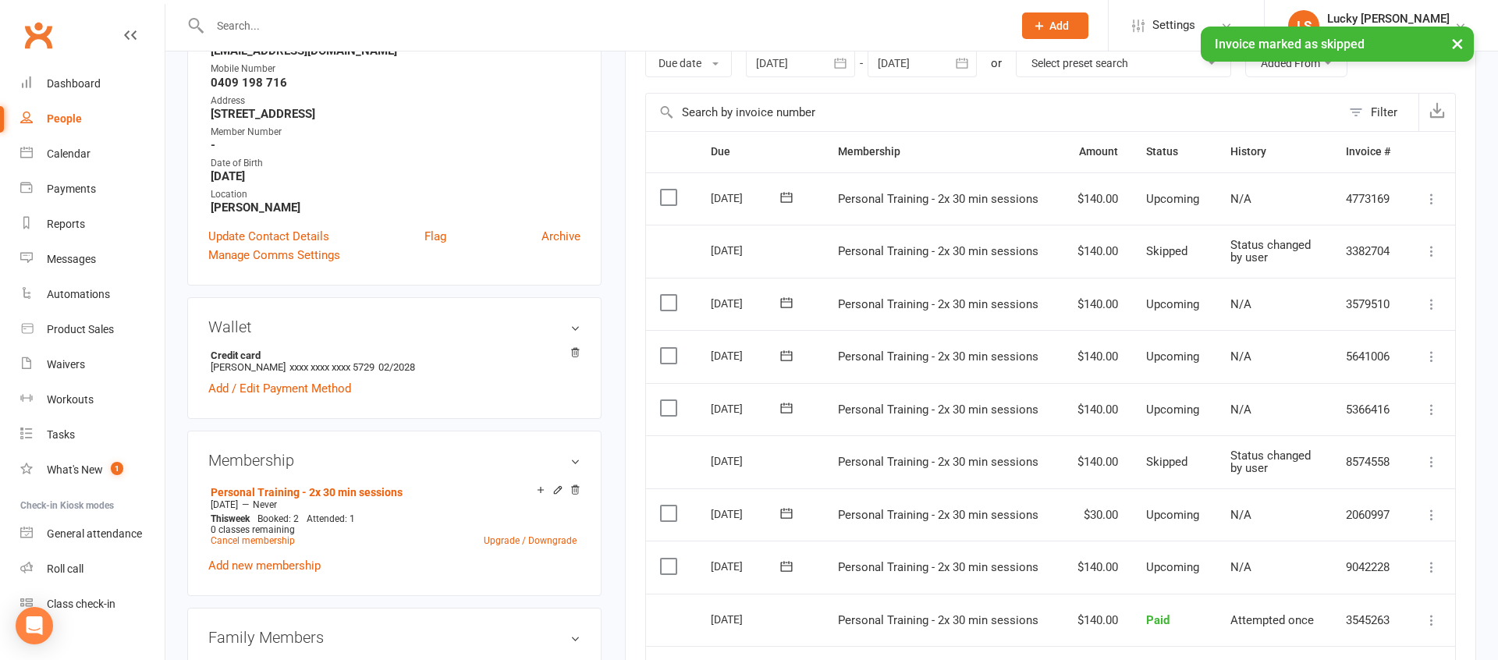
click at [1429, 407] on icon at bounding box center [1432, 410] width 16 height 16
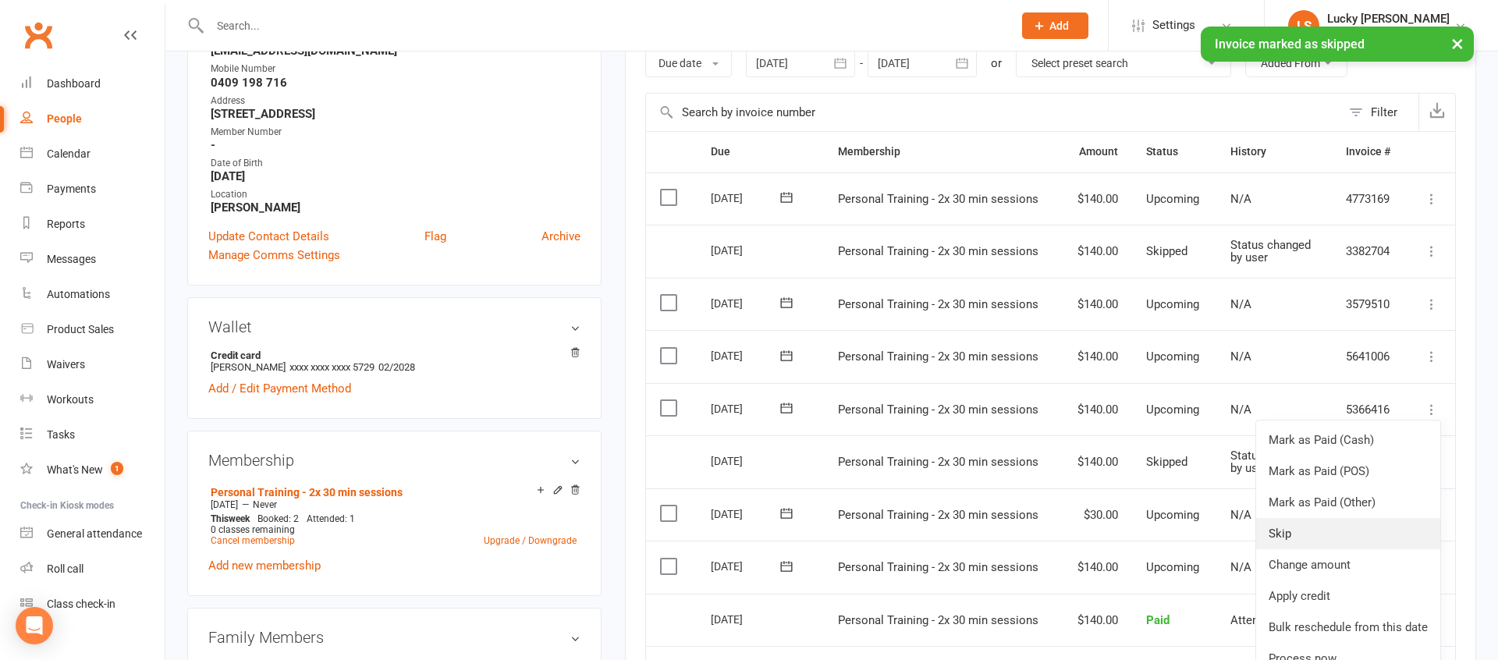
click at [1302, 532] on link "Skip" at bounding box center [1348, 533] width 184 height 31
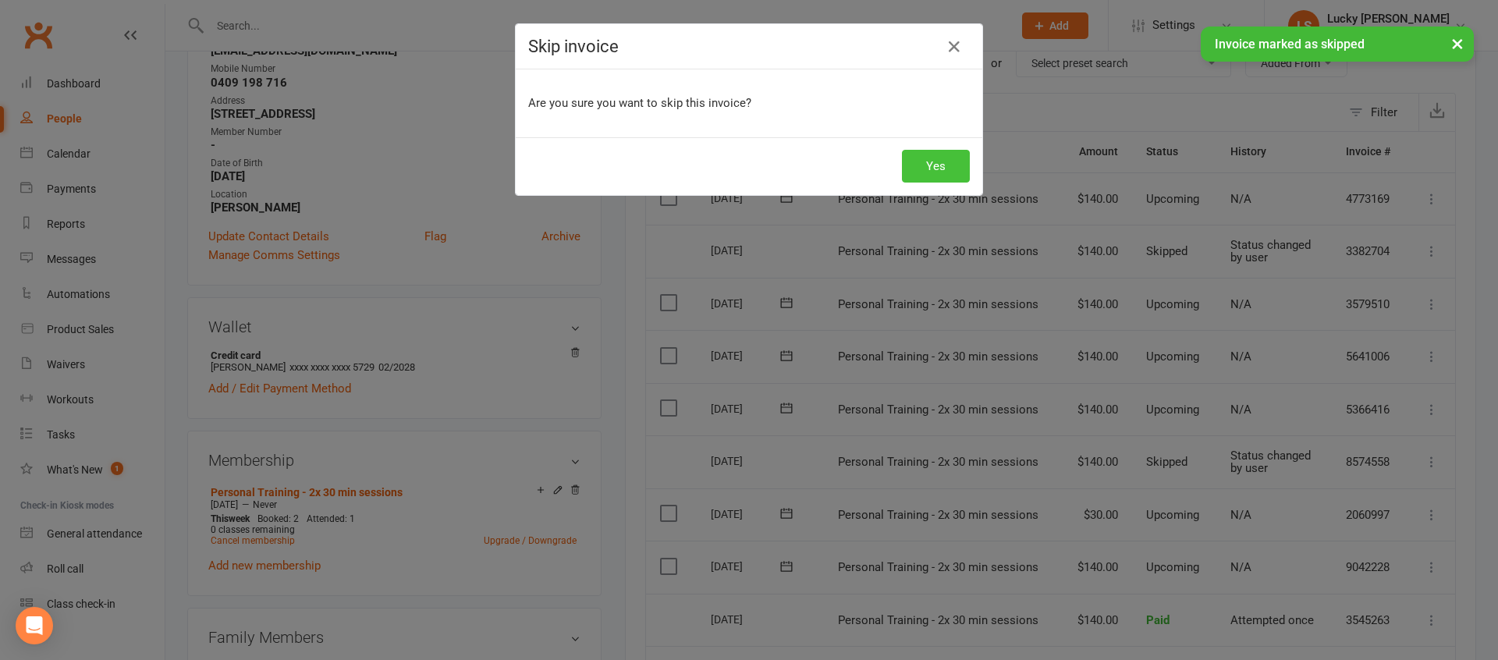
click at [943, 164] on button "Yes" at bounding box center [936, 166] width 68 height 33
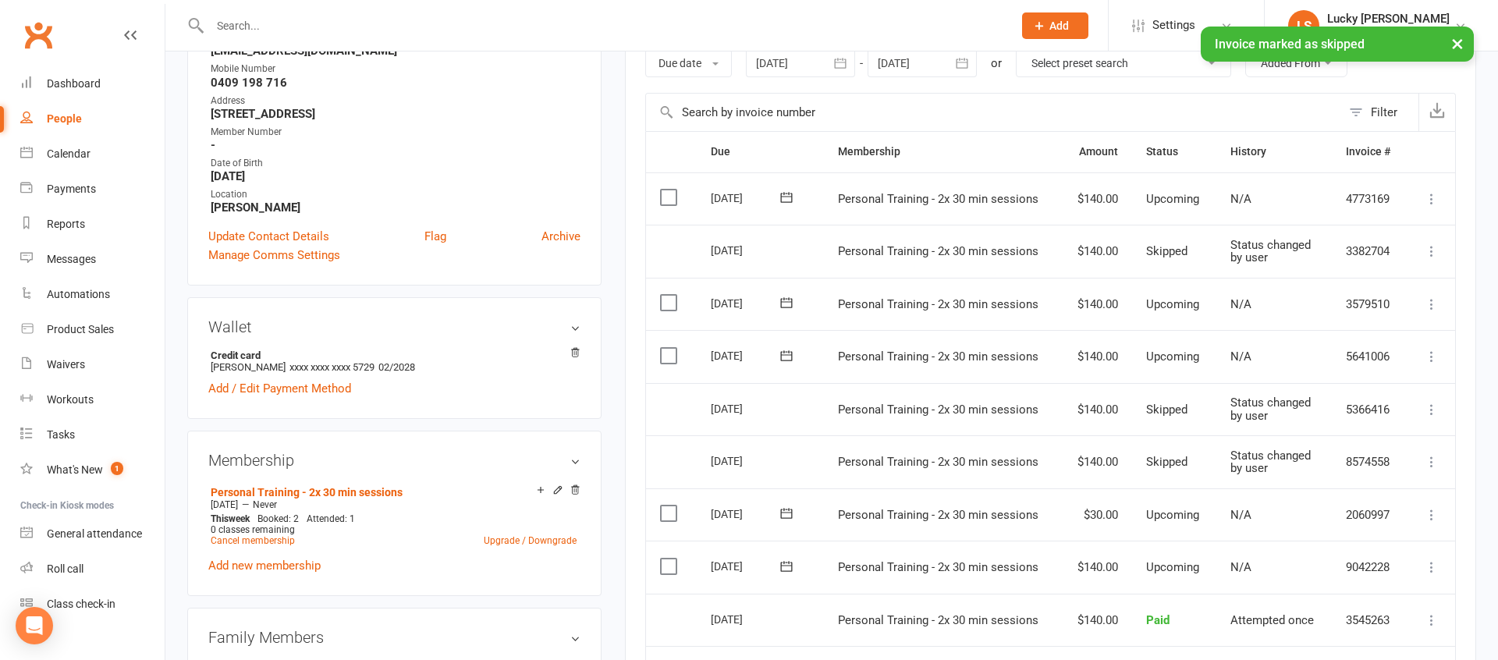
click at [1431, 356] on icon at bounding box center [1432, 357] width 16 height 16
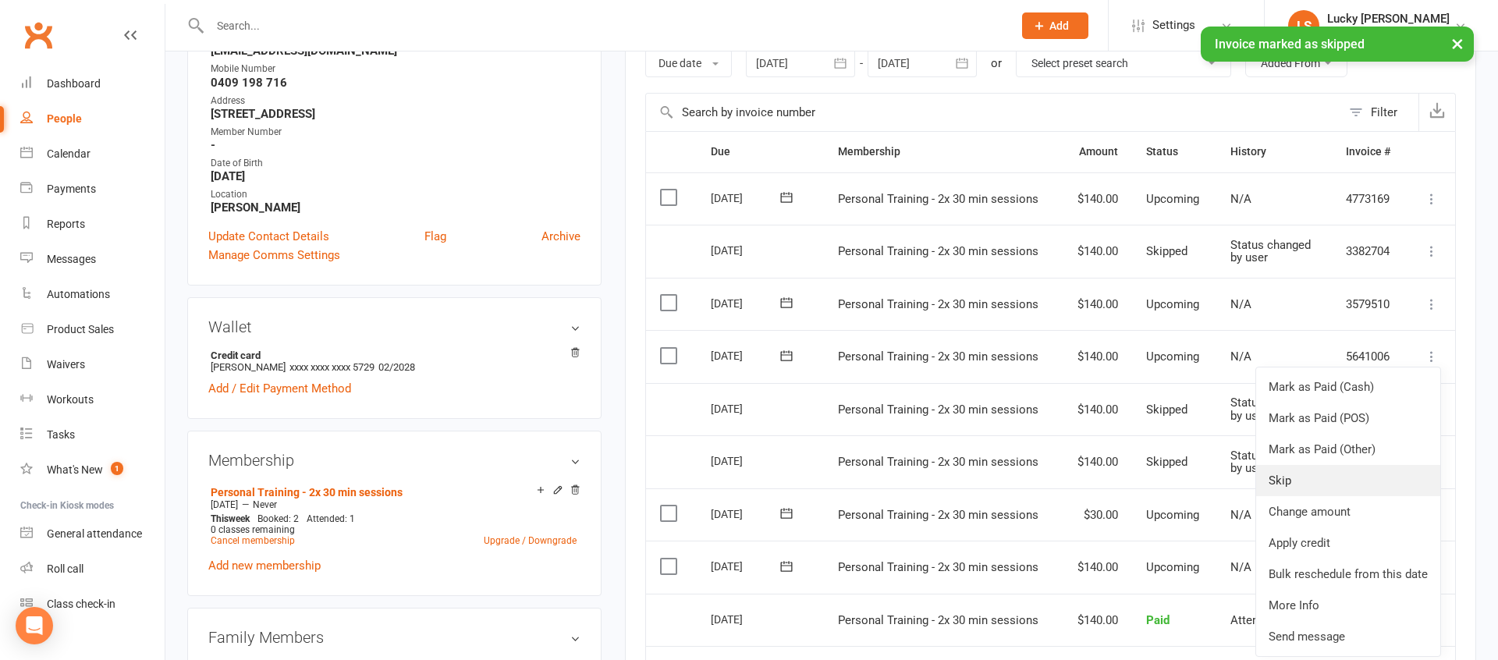
click at [1286, 482] on link "Skip" at bounding box center [1348, 480] width 184 height 31
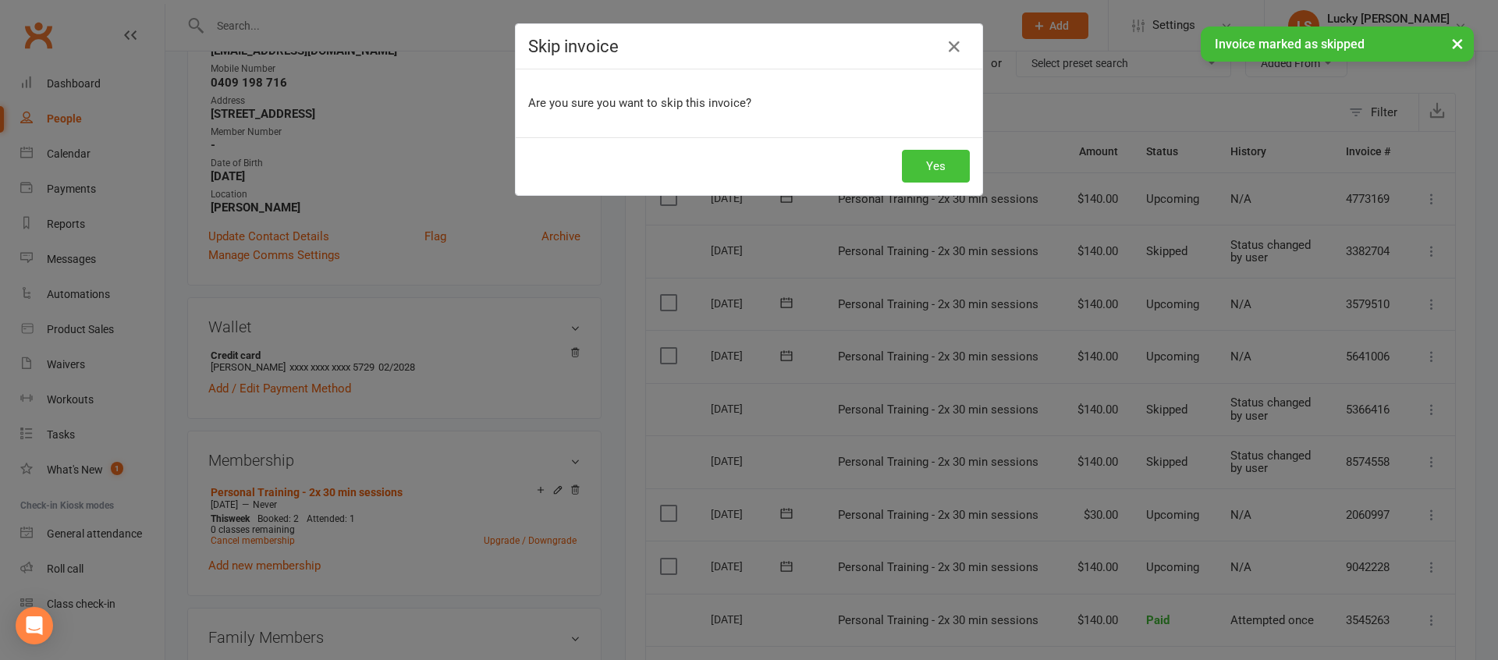
click at [956, 179] on button "Yes" at bounding box center [936, 166] width 68 height 33
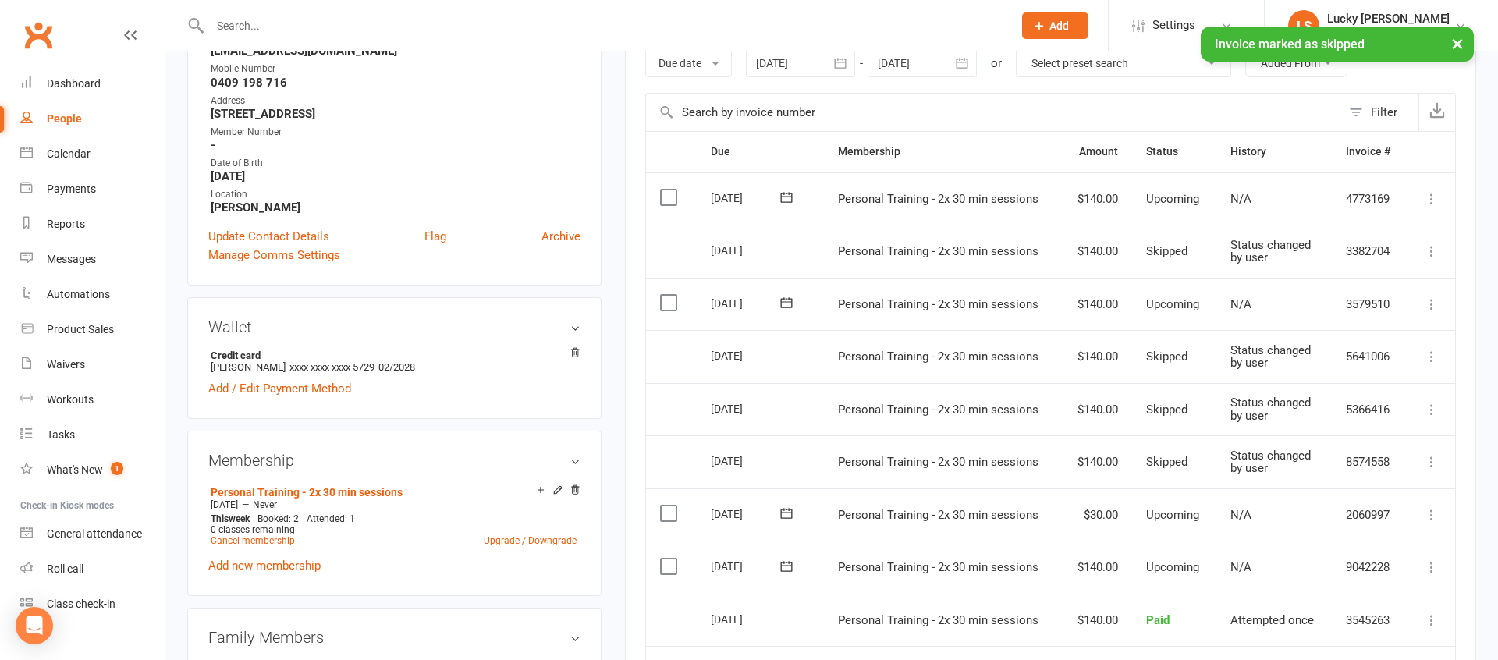
click at [1428, 302] on icon at bounding box center [1432, 304] width 16 height 16
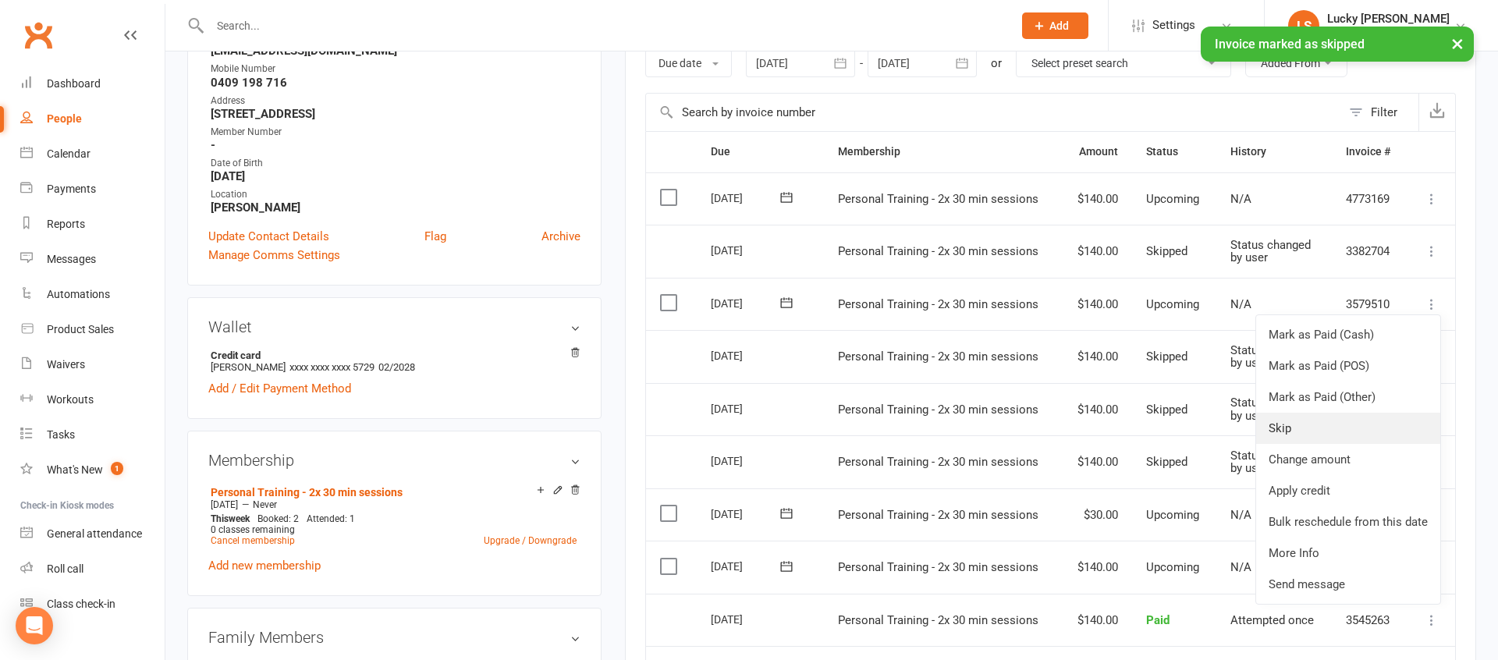
click at [1283, 425] on link "Skip" at bounding box center [1348, 428] width 184 height 31
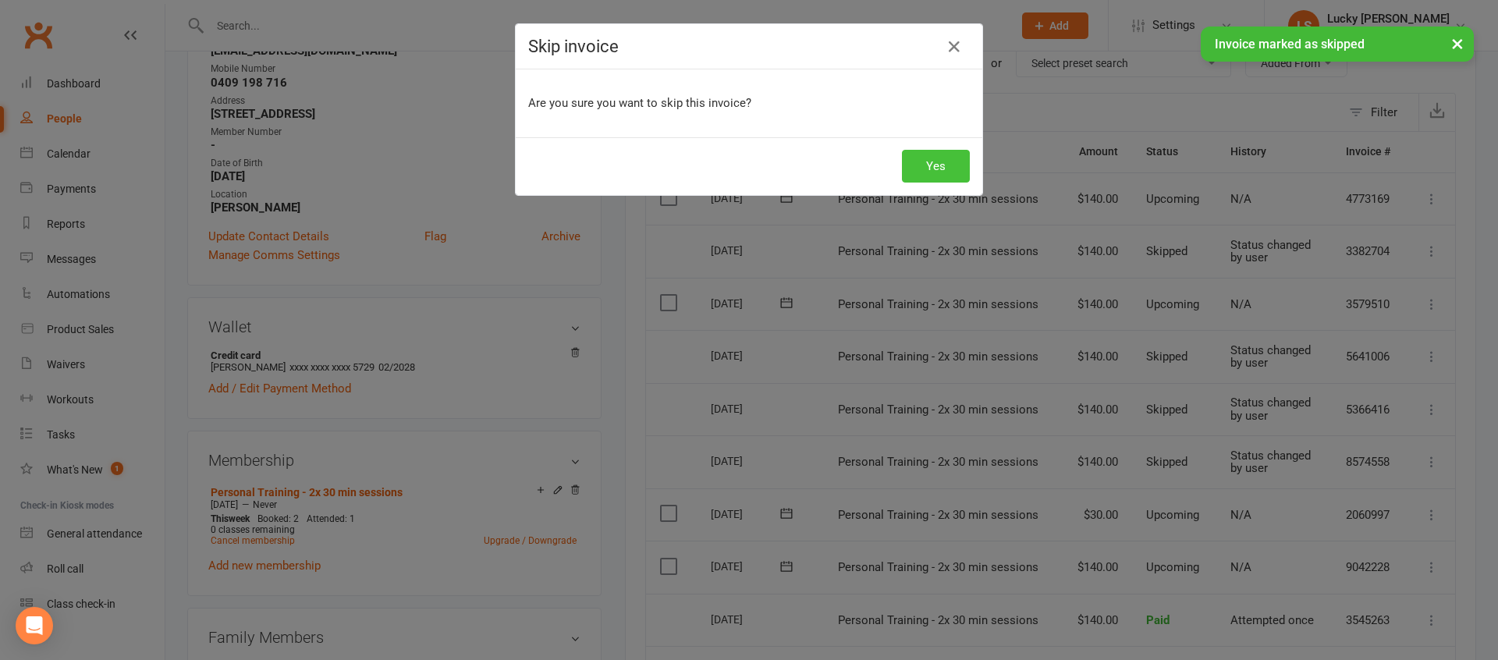
click at [937, 169] on button "Yes" at bounding box center [936, 166] width 68 height 33
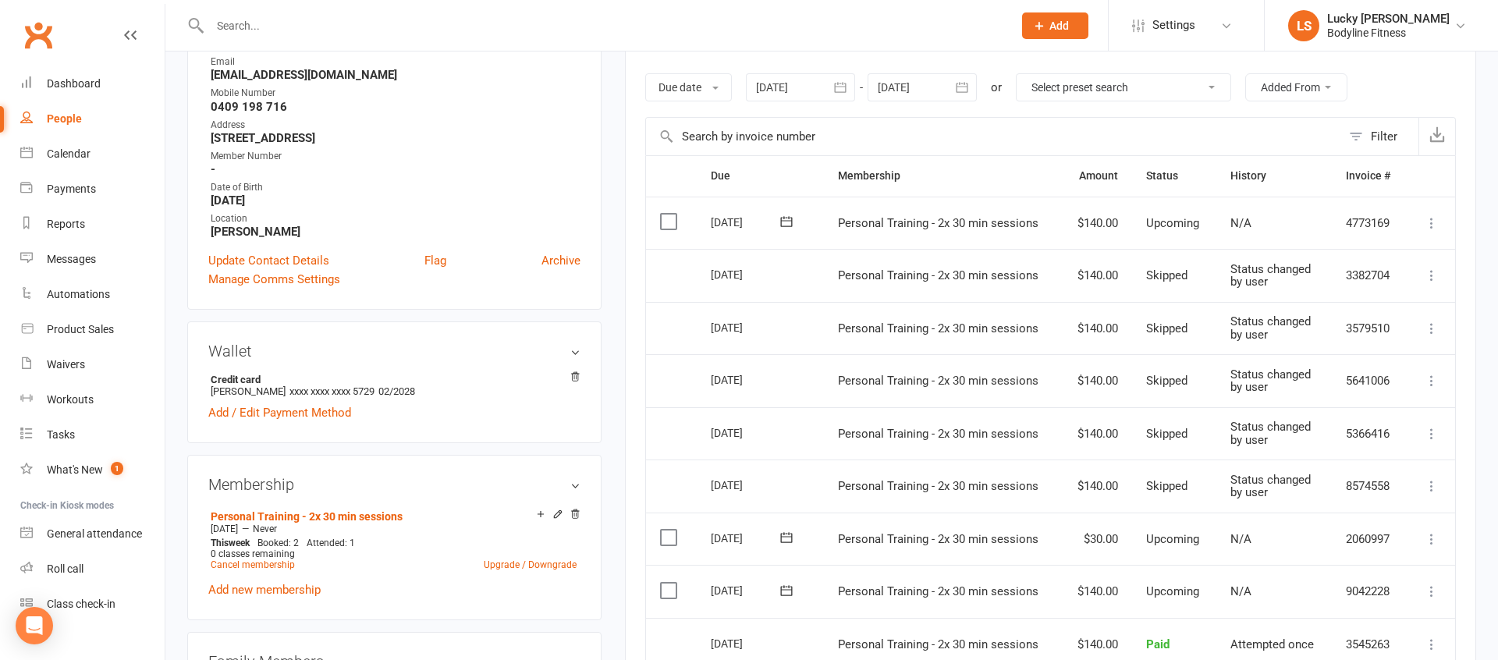
scroll to position [0, 0]
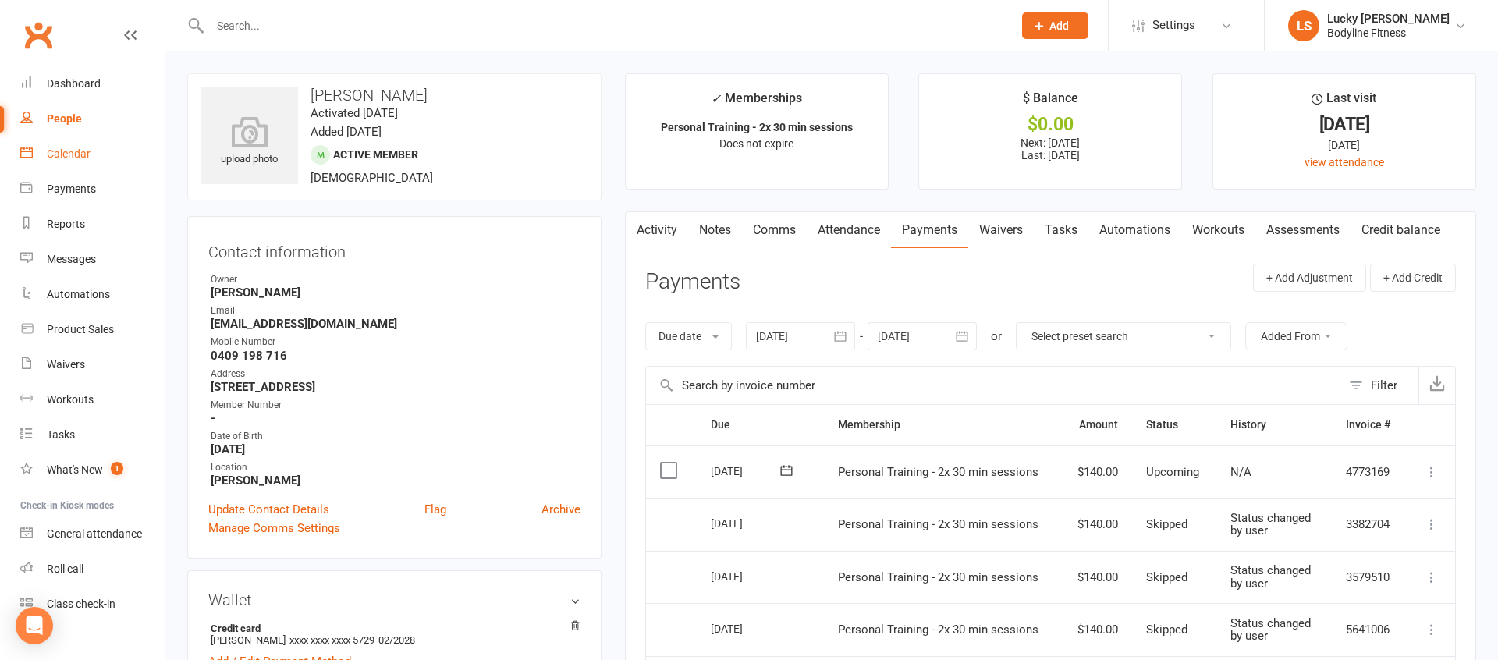
click at [85, 153] on div "Calendar" at bounding box center [69, 153] width 44 height 12
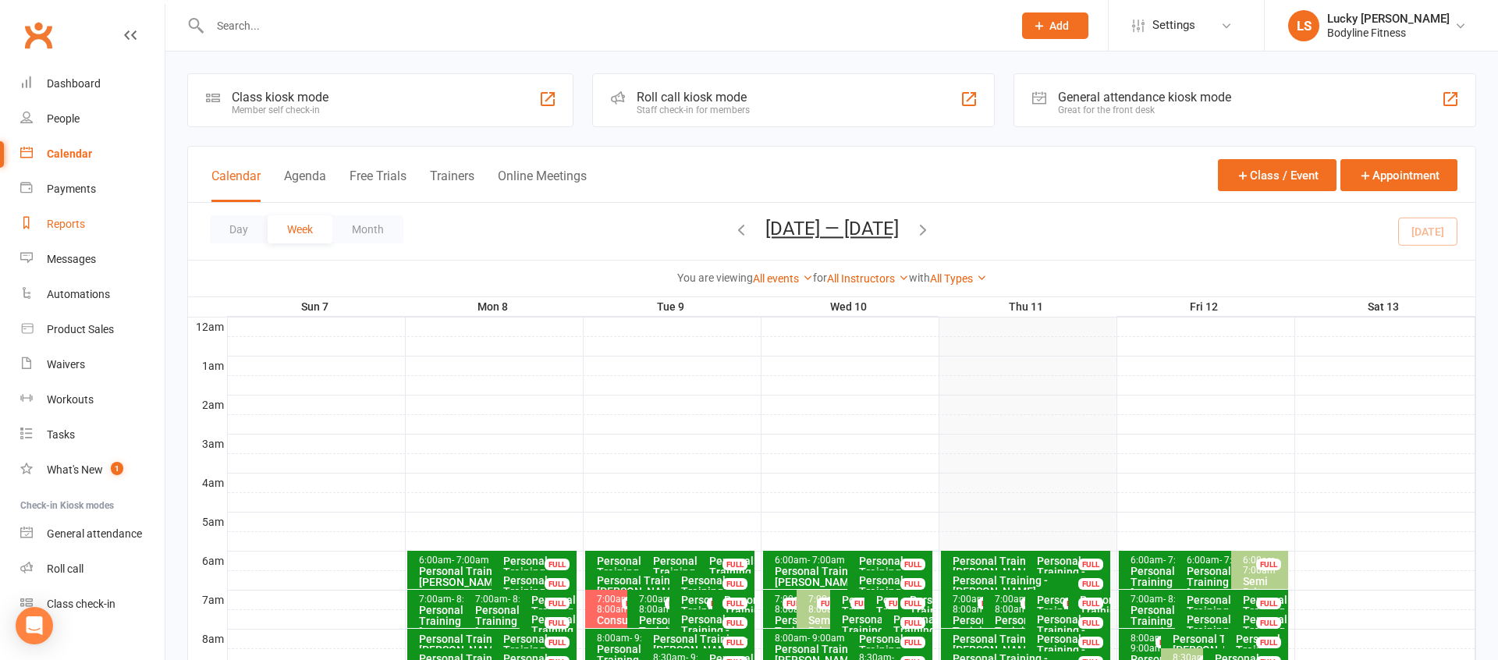
click at [67, 221] on div "Reports" at bounding box center [66, 224] width 38 height 12
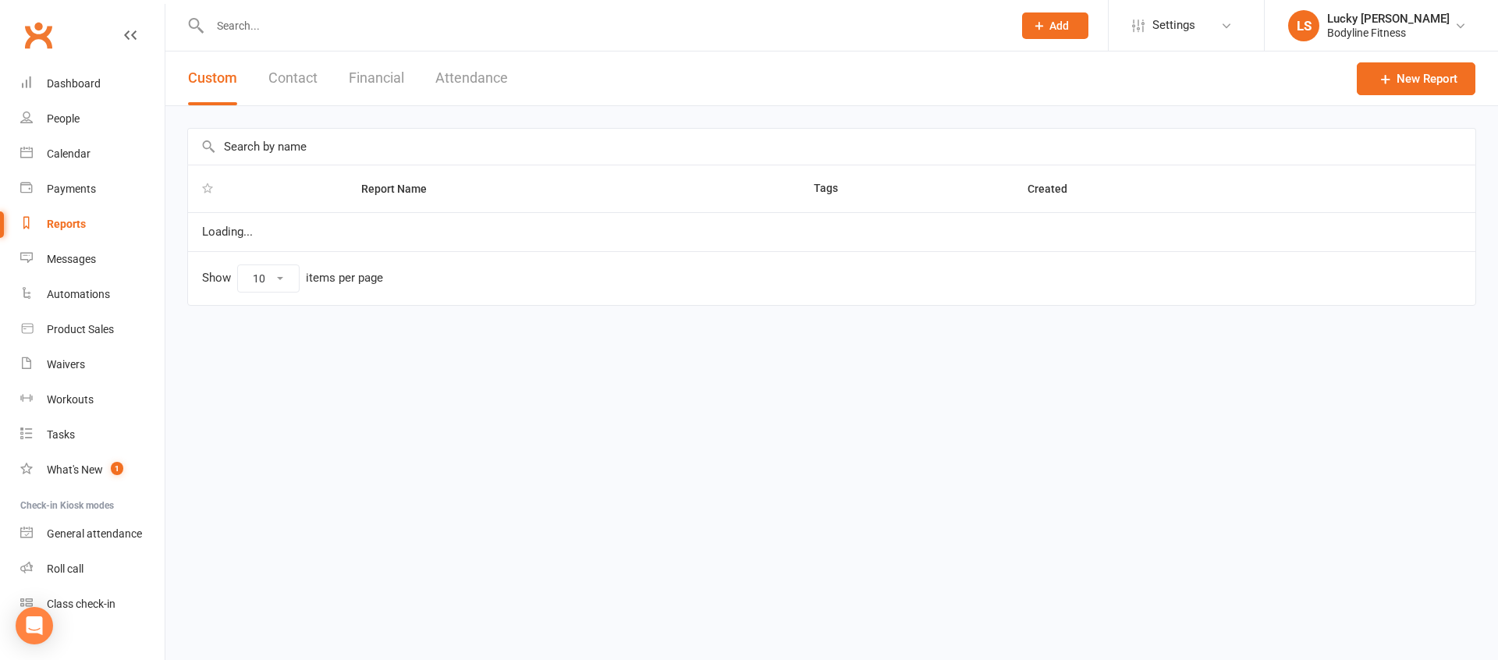
select select "100"
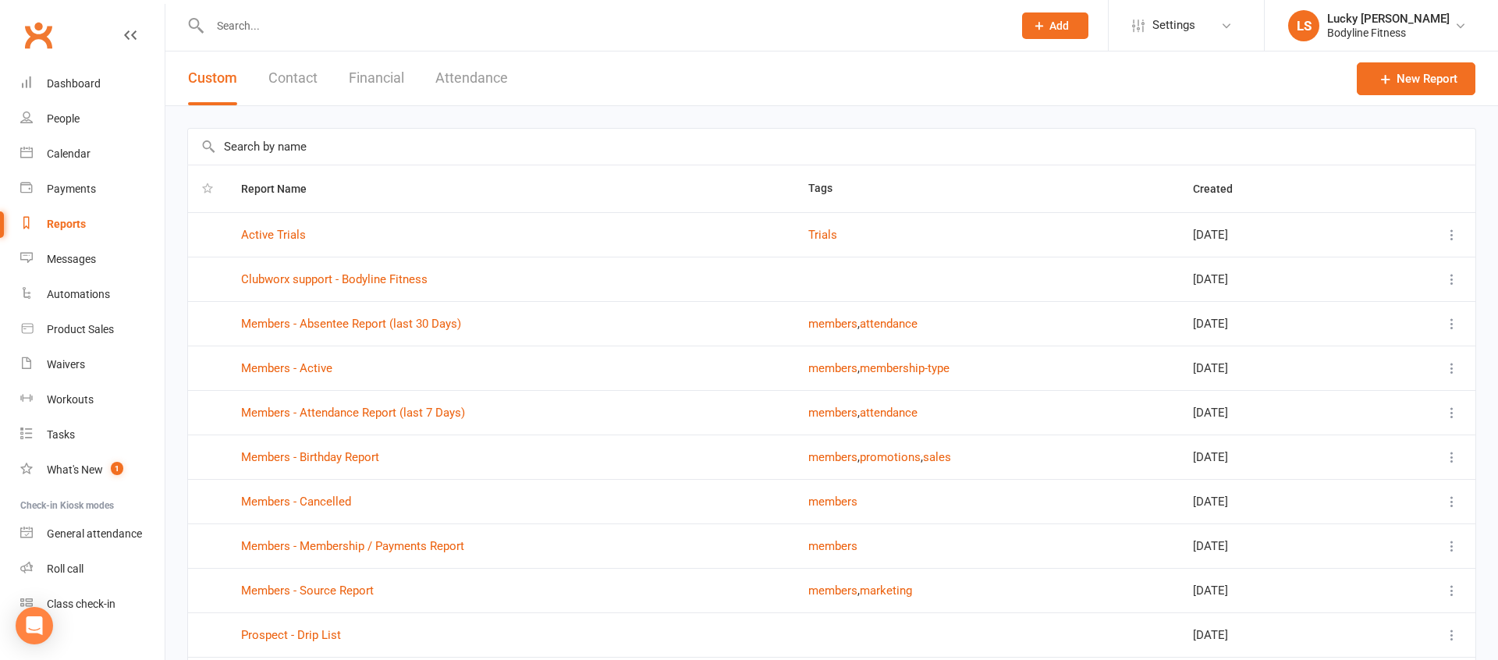
click at [460, 80] on button "Attendance" at bounding box center [471, 78] width 73 height 54
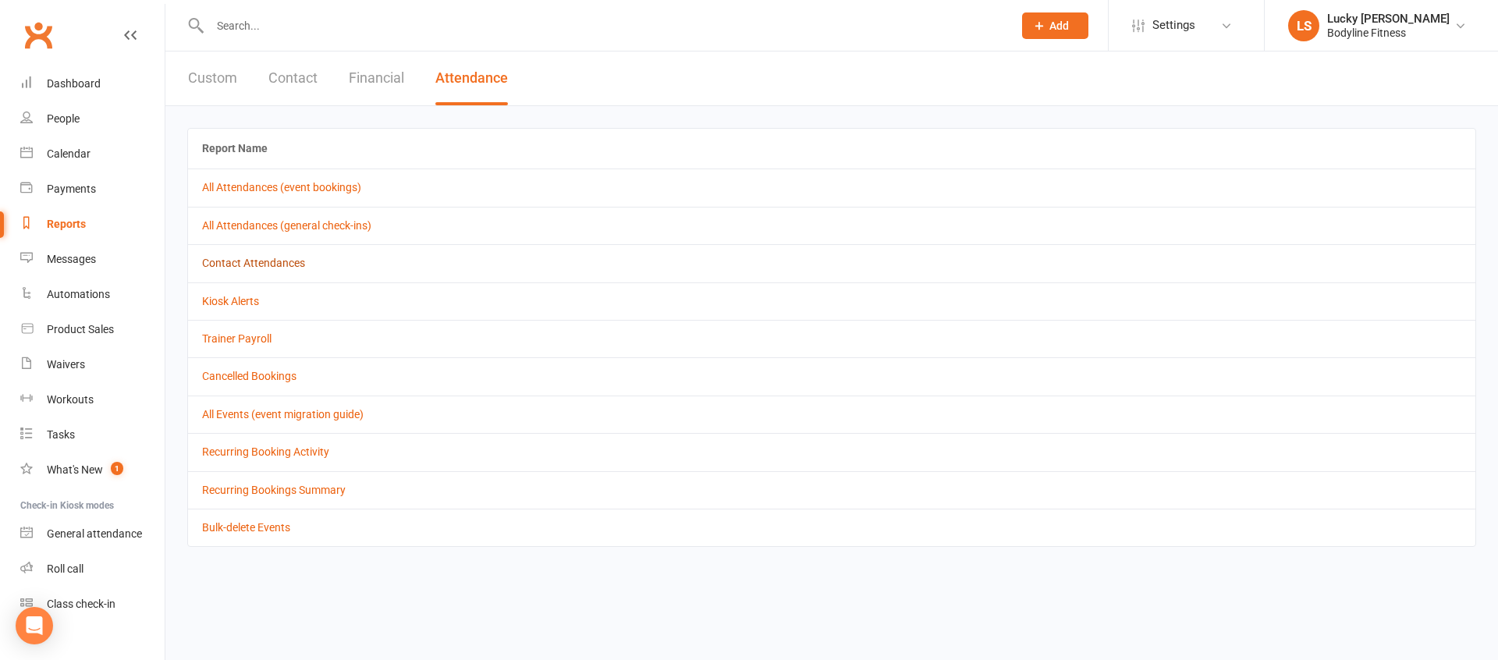
click at [257, 263] on link "Contact Attendances" at bounding box center [253, 263] width 103 height 12
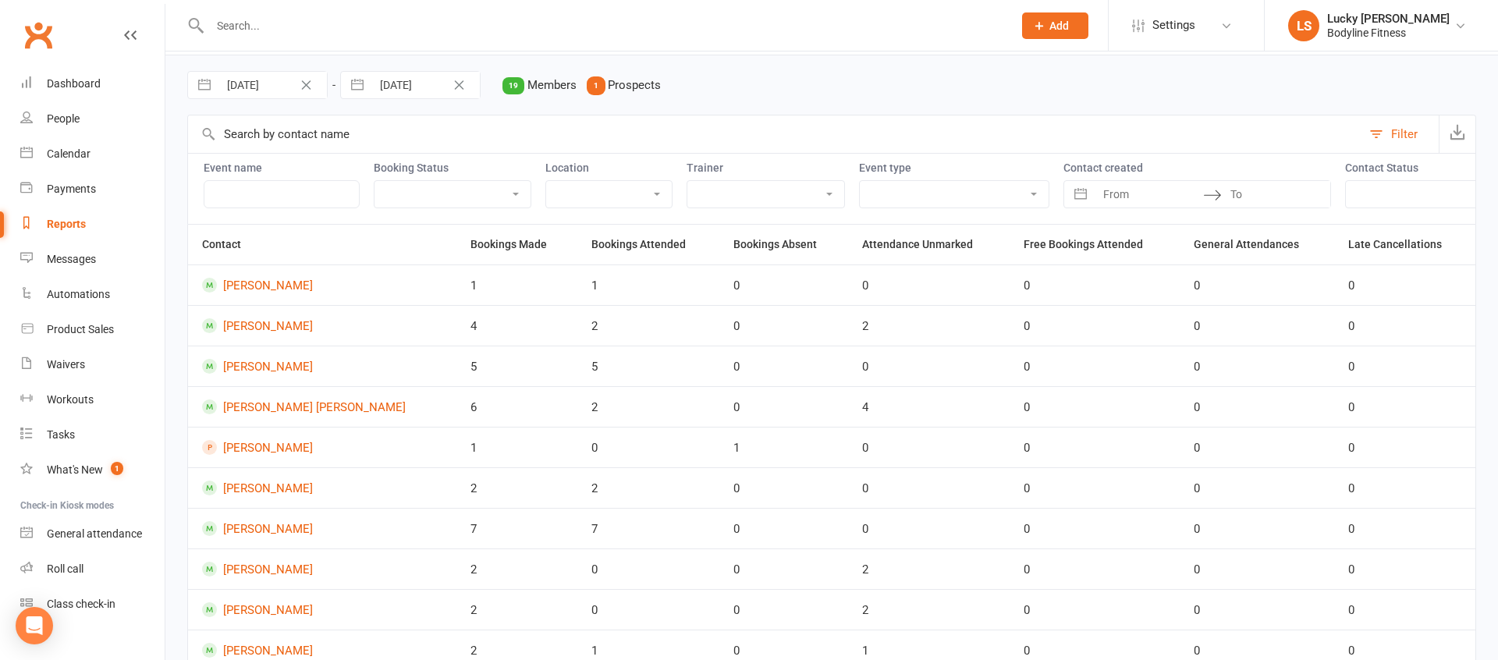
scroll to position [52, 0]
click at [256, 86] on input "[DATE]" at bounding box center [272, 83] width 108 height 27
select select "6"
select select "2025"
select select "7"
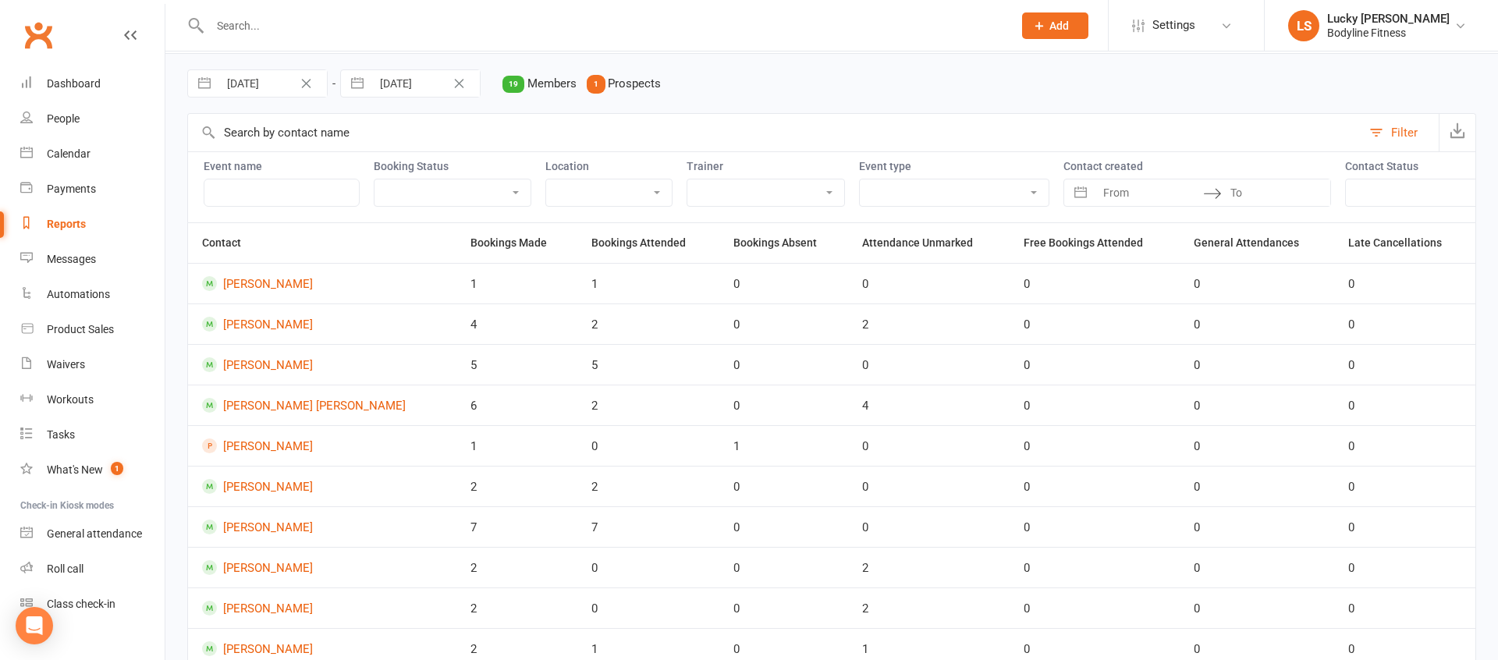
select select "2025"
select select "8"
select select "2025"
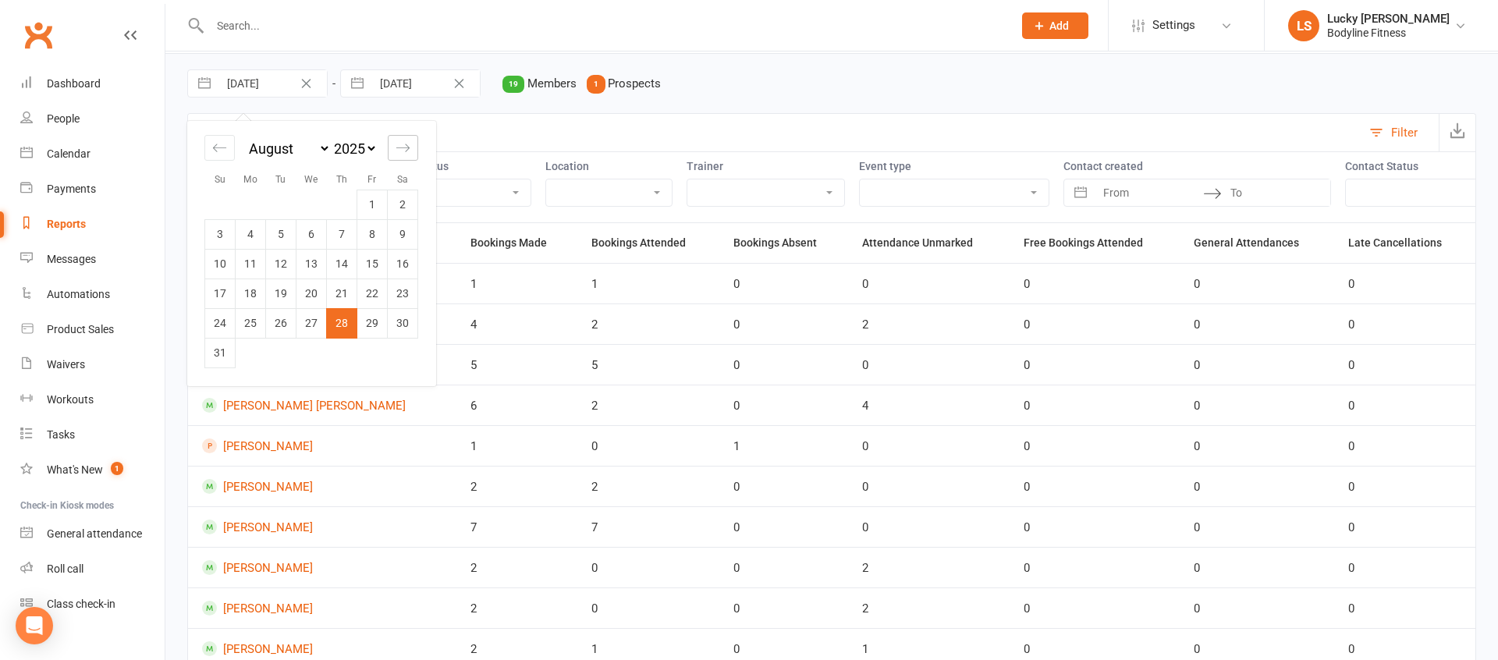
click at [416, 152] on div "Move forward to switch to the next month." at bounding box center [403, 148] width 30 height 26
select select "9"
select select "2025"
click at [253, 203] on td "1" at bounding box center [251, 205] width 30 height 30
type input "[DATE]"
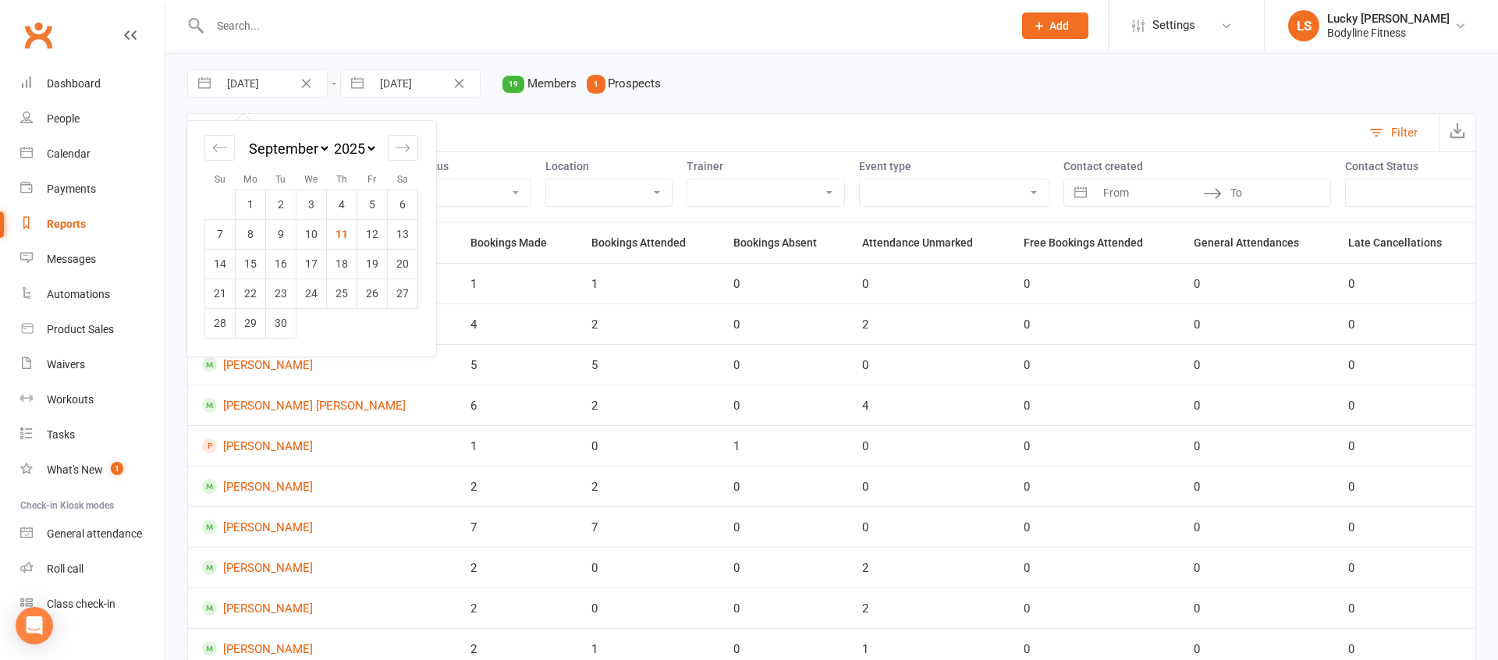
scroll to position [53, 0]
select select "7"
select select "2025"
select select "8"
select select "2025"
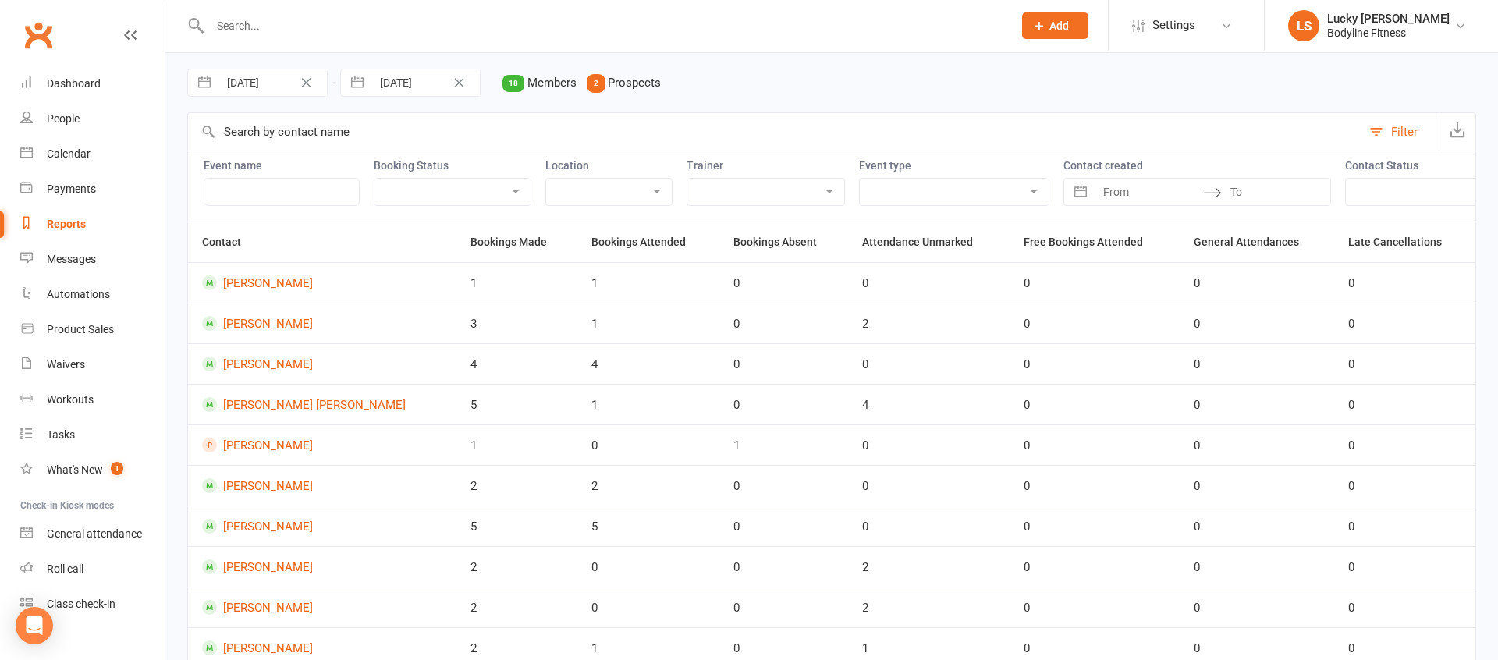
select select "9"
select select "2025"
click at [417, 84] on input "[DATE]" at bounding box center [425, 82] width 108 height 27
click at [374, 235] on td "7" at bounding box center [373, 233] width 30 height 30
type input "[DATE]"
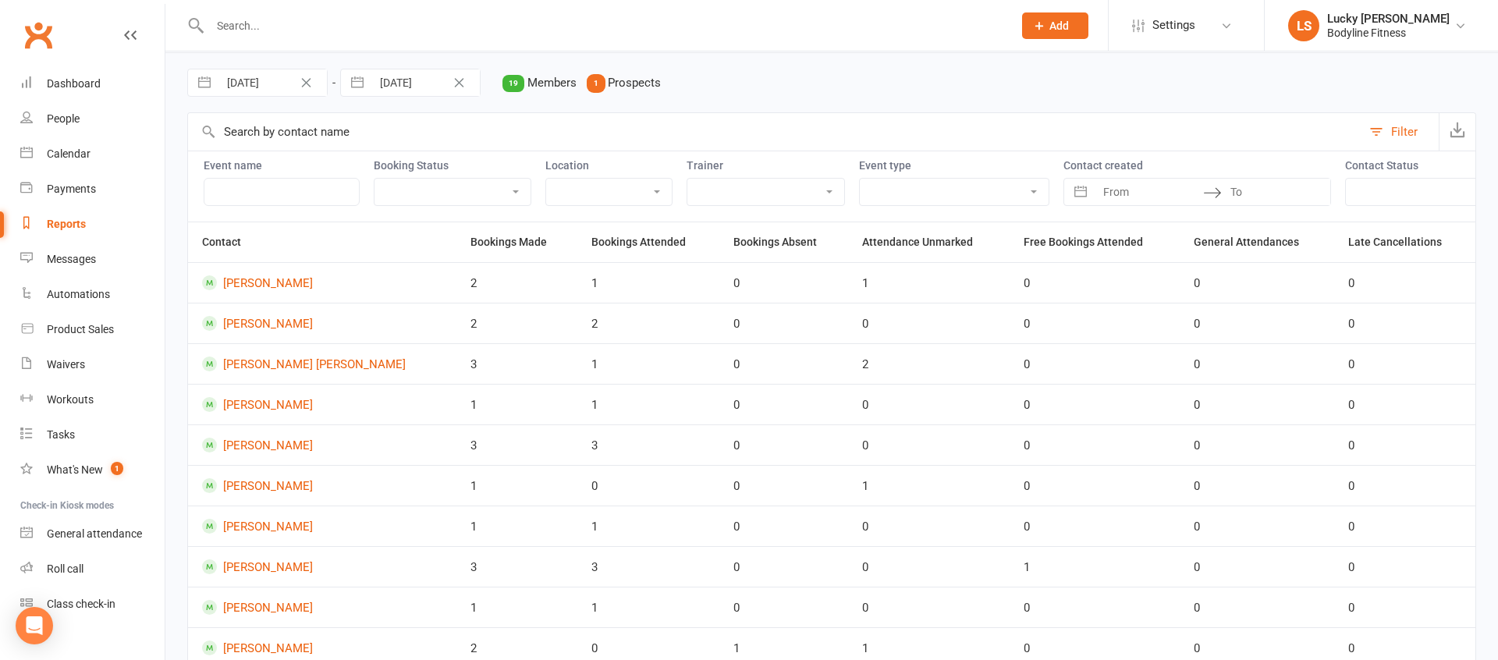
click at [708, 186] on select "Lucky [PERSON_NAME] [PERSON_NAME] [PERSON_NAME] [PERSON_NAME] [PERSON_NAME] [PE…" at bounding box center [765, 192] width 157 height 27
click at [687, 179] on select "Lucky [PERSON_NAME] [PERSON_NAME] [PERSON_NAME] [PERSON_NAME] [PERSON_NAME] [PE…" at bounding box center [765, 192] width 157 height 27
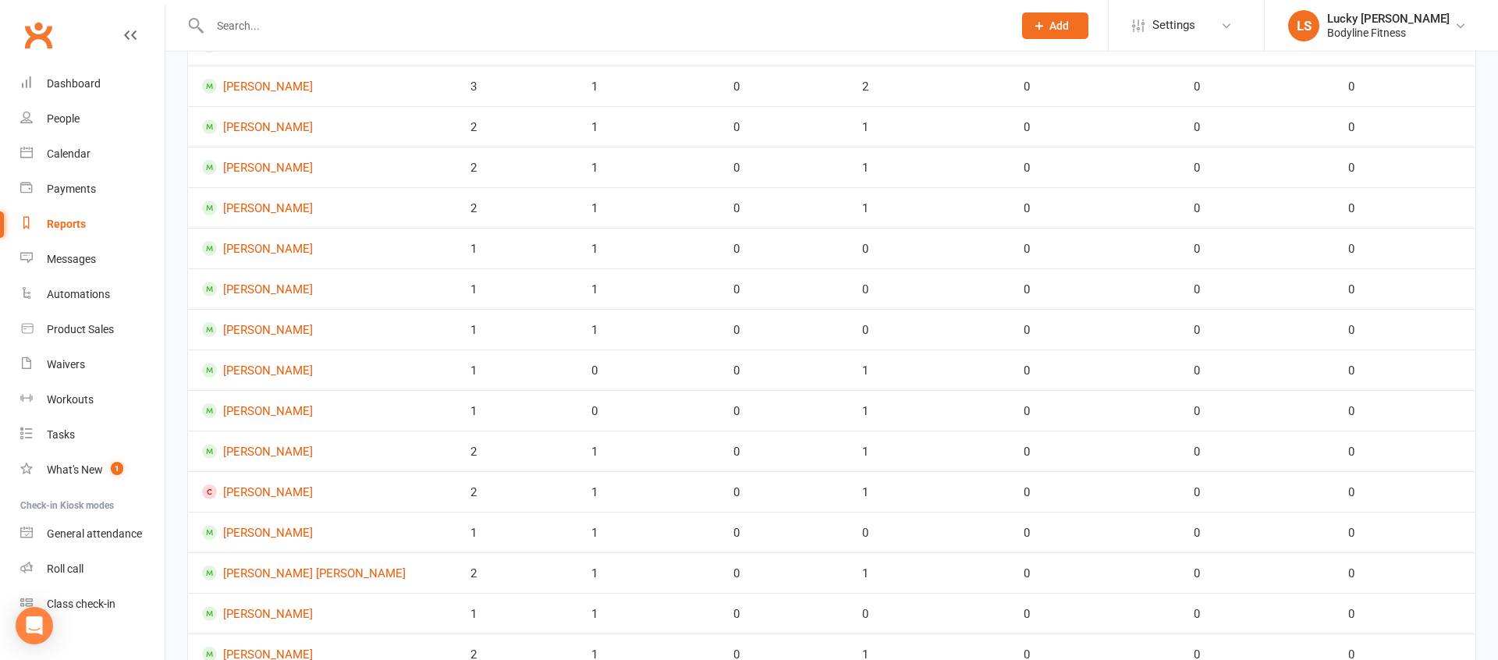
scroll to position [601, 0]
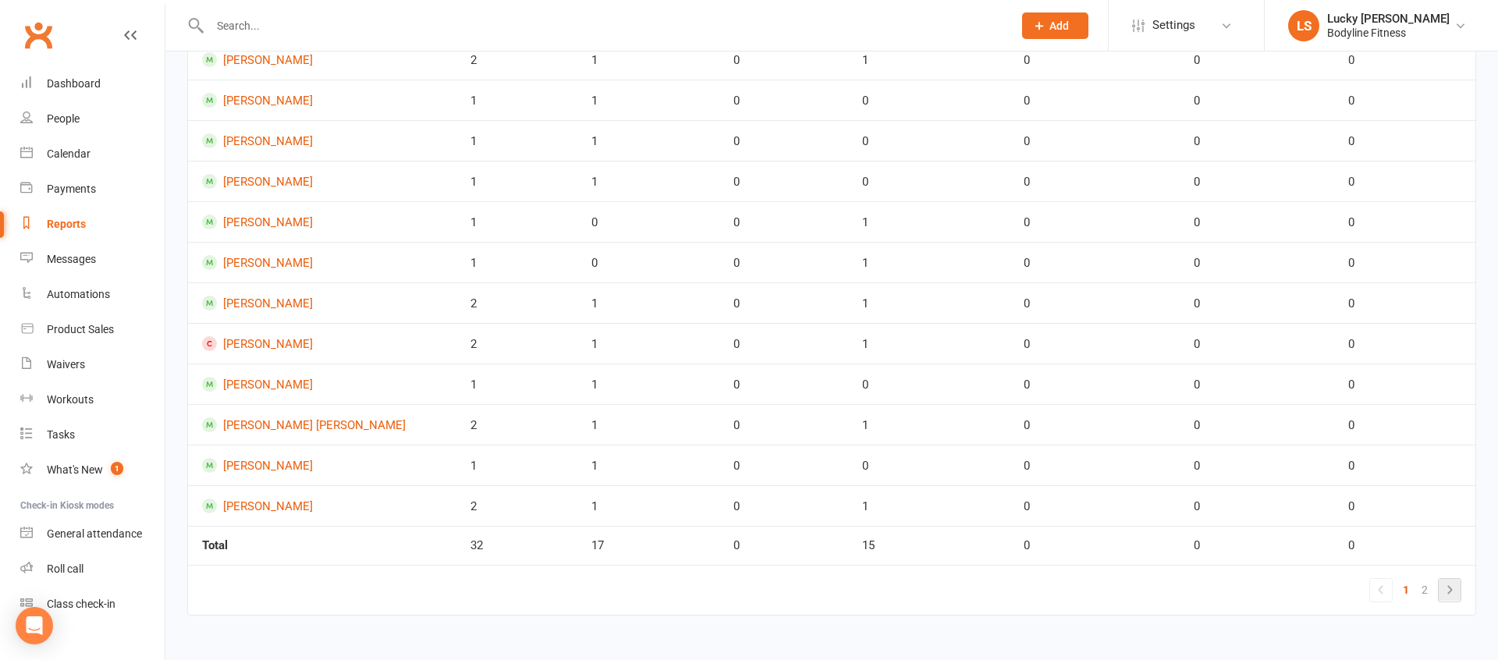
click at [1442, 591] on icon at bounding box center [1449, 589] width 19 height 19
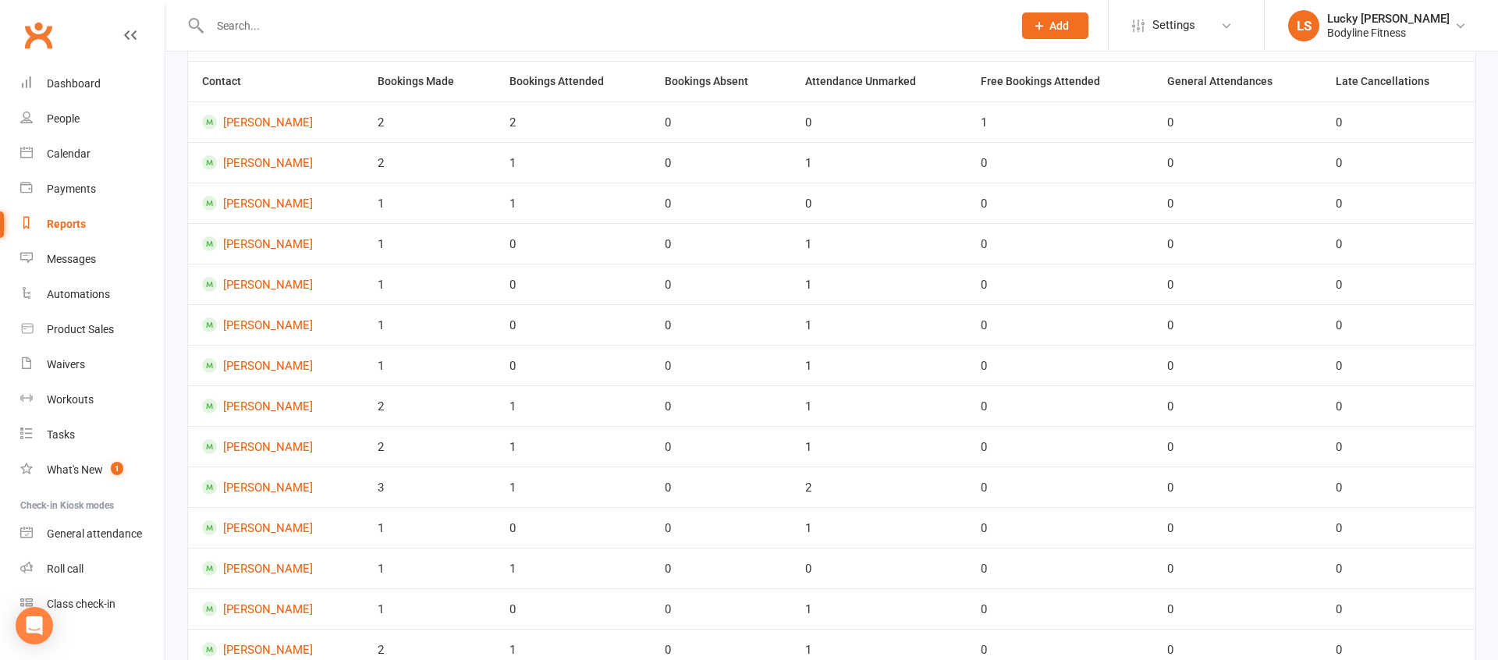
scroll to position [0, 0]
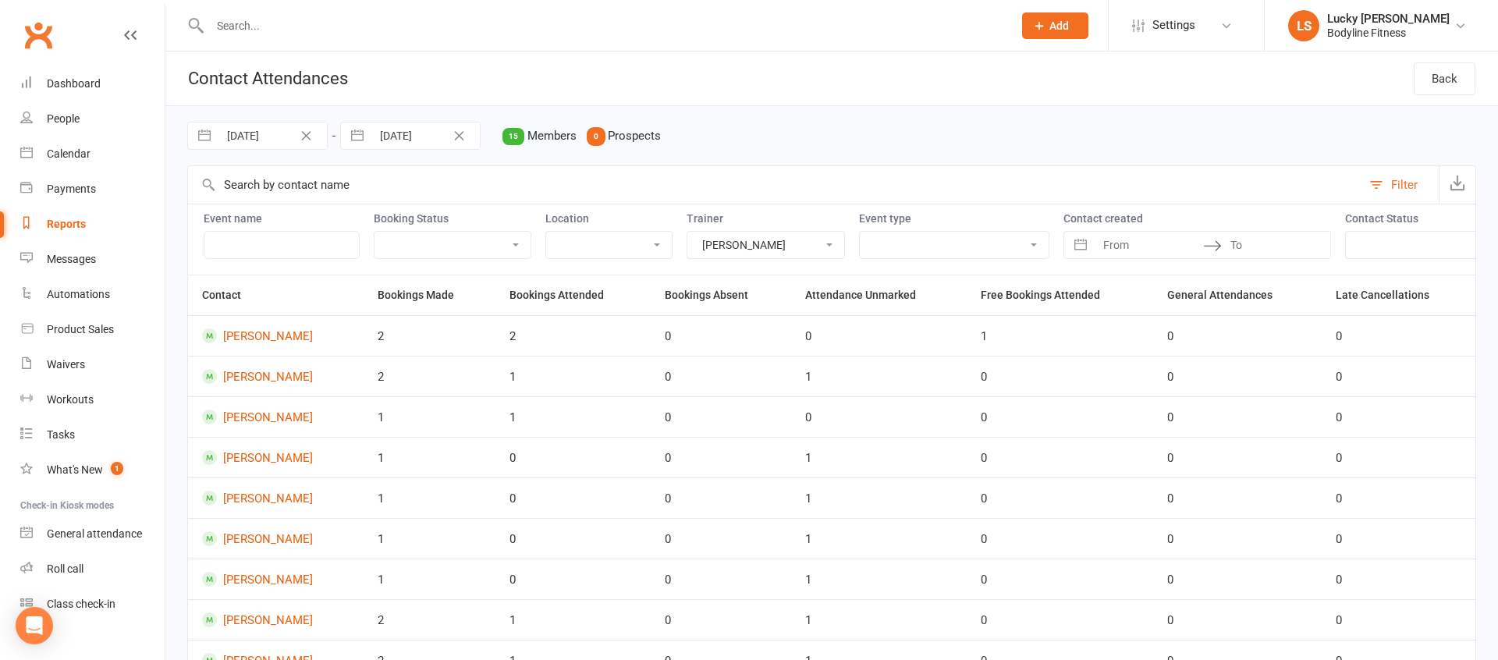
click at [690, 242] on select "Lucky [PERSON_NAME] [PERSON_NAME] [PERSON_NAME] [PERSON_NAME] [PERSON_NAME] [PE…" at bounding box center [765, 245] width 157 height 27
click at [687, 232] on select "Lucky [PERSON_NAME] [PERSON_NAME] [PERSON_NAME] [PERSON_NAME] [PERSON_NAME] [PE…" at bounding box center [765, 245] width 157 height 27
click at [721, 250] on select "Lucky [PERSON_NAME] [PERSON_NAME] [PERSON_NAME] [PERSON_NAME] [PERSON_NAME] [PE…" at bounding box center [765, 245] width 157 height 27
click at [687, 232] on select "Lucky [PERSON_NAME] [PERSON_NAME] [PERSON_NAME] [PERSON_NAME] [PERSON_NAME] [PE…" at bounding box center [765, 245] width 157 height 27
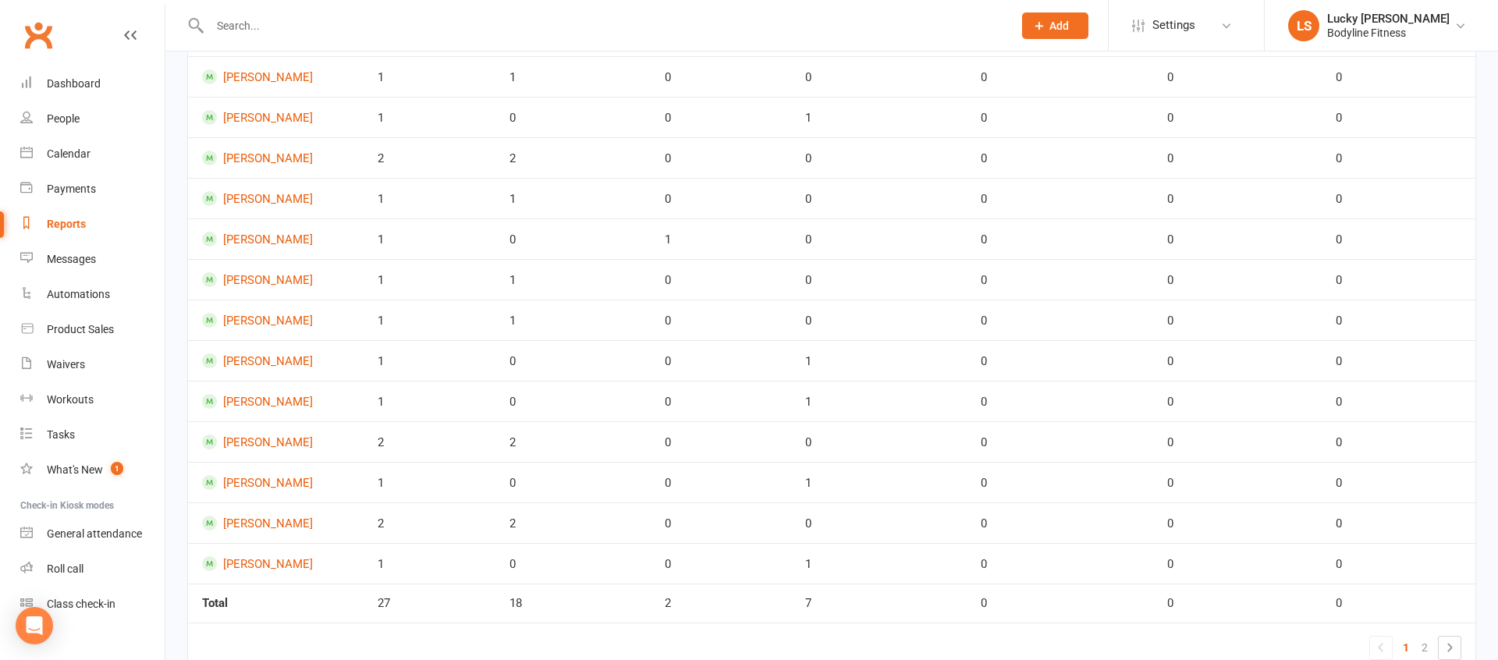
scroll to position [601, 0]
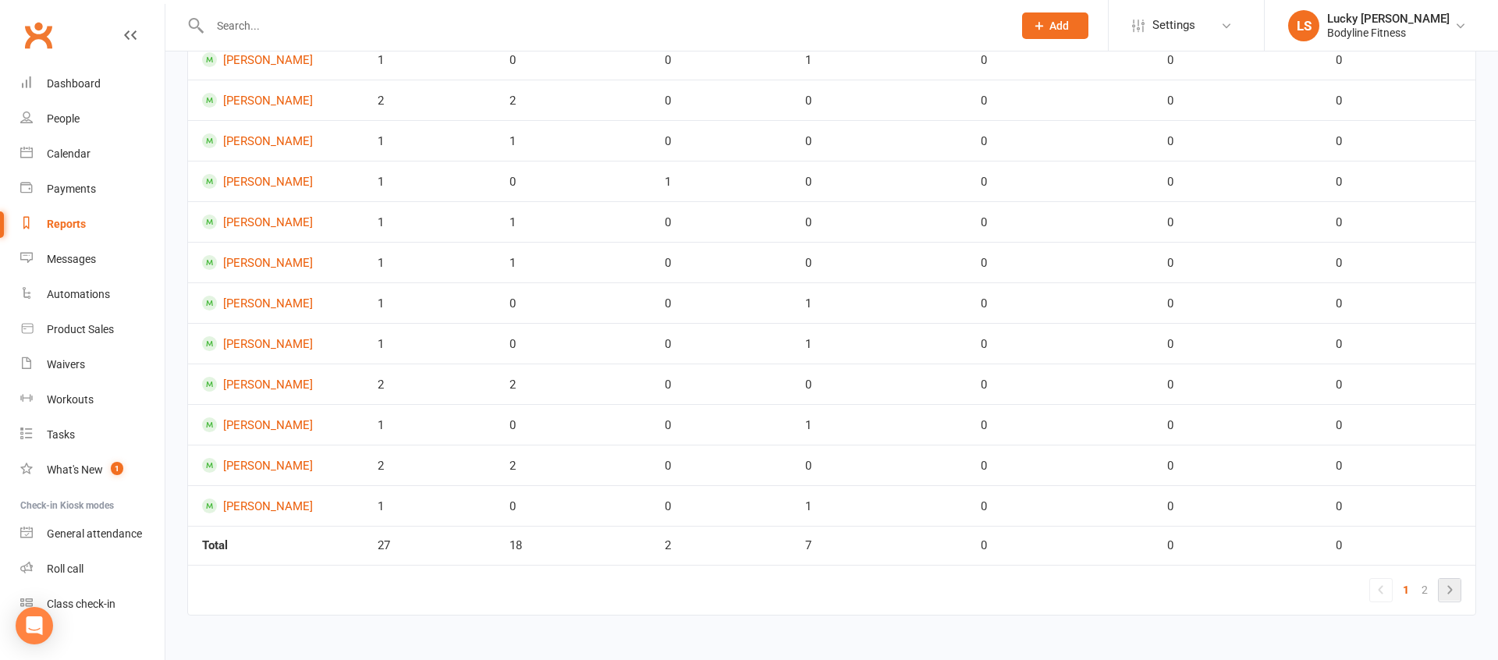
click at [1444, 586] on icon at bounding box center [1449, 589] width 19 height 19
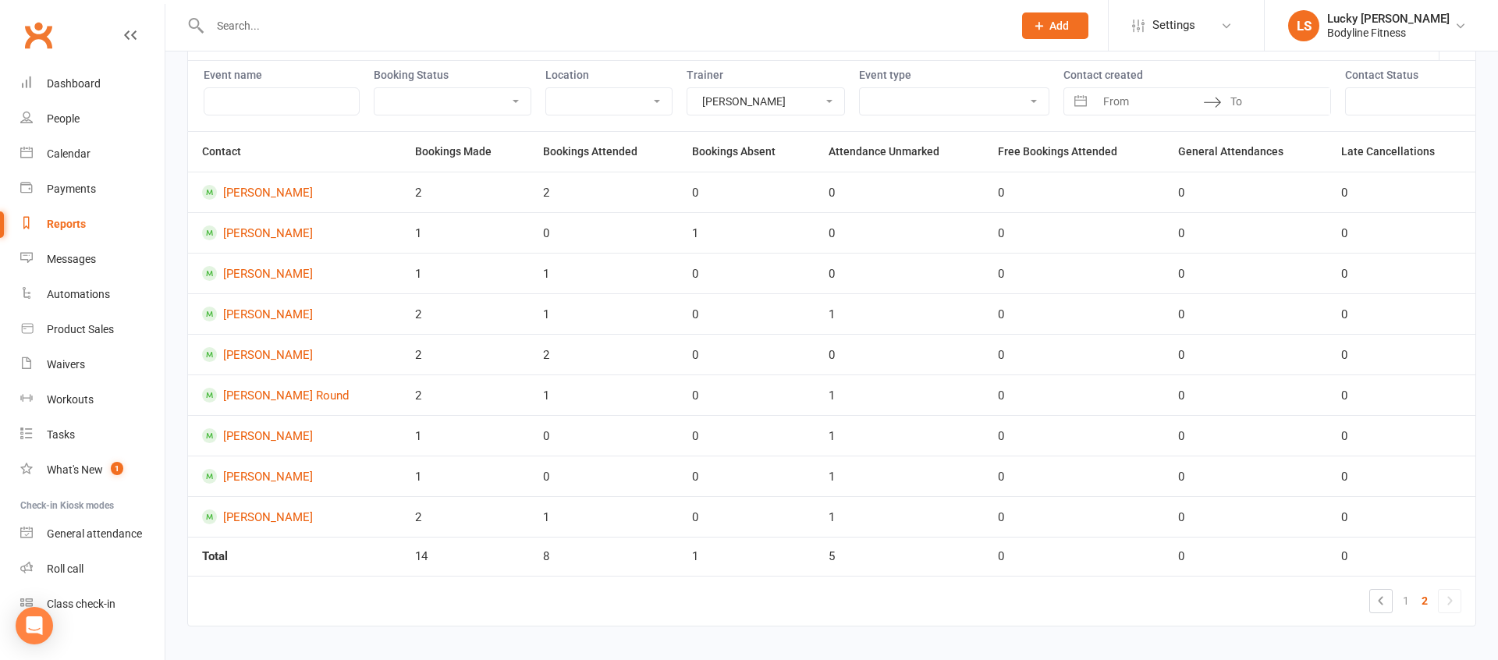
scroll to position [148, 0]
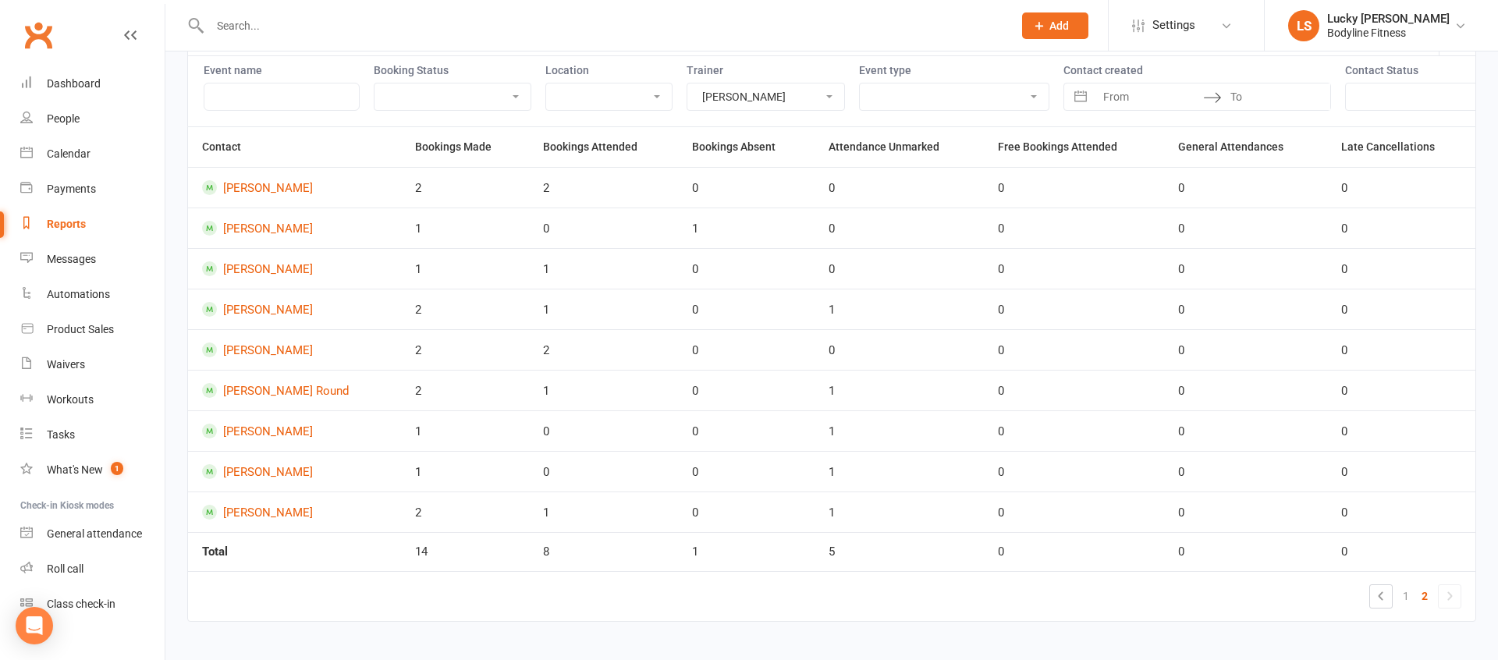
click at [695, 94] on select "Lucky [PERSON_NAME] [PERSON_NAME] [PERSON_NAME] [PERSON_NAME] [PERSON_NAME] [PE…" at bounding box center [765, 96] width 157 height 27
click at [687, 83] on select "Lucky [PERSON_NAME] [PERSON_NAME] [PERSON_NAME] [PERSON_NAME] [PERSON_NAME] [PE…" at bounding box center [765, 96] width 157 height 27
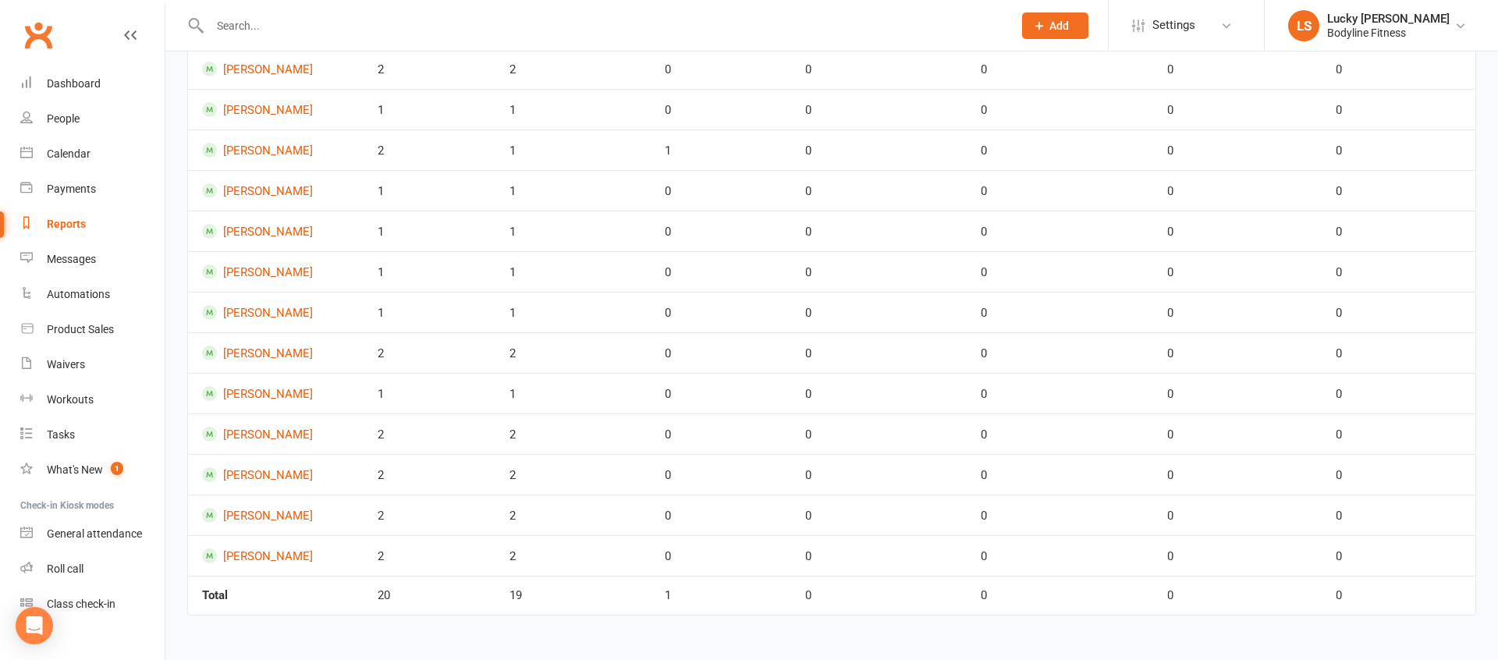
scroll to position [0, 0]
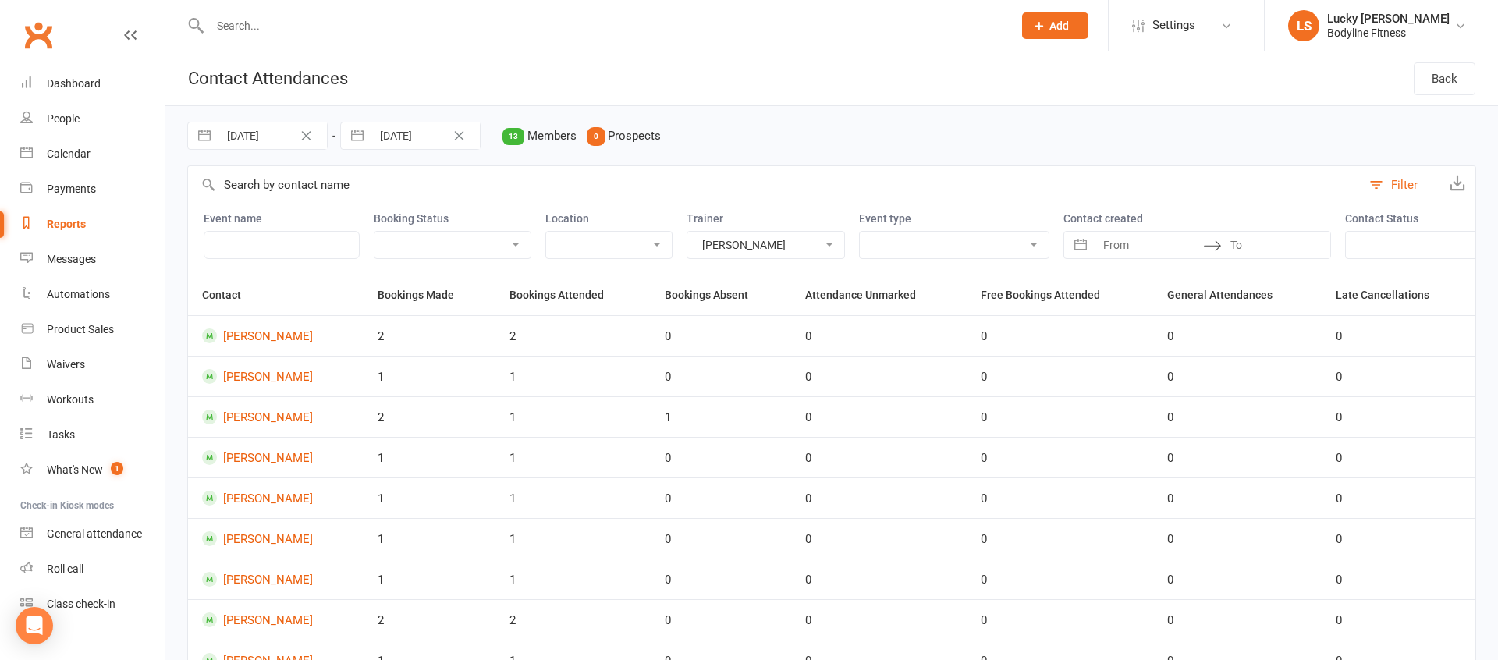
click at [729, 251] on select "Lucky [PERSON_NAME] [PERSON_NAME] [PERSON_NAME] [PERSON_NAME] [PERSON_NAME] [PE…" at bounding box center [765, 245] width 157 height 27
click at [687, 232] on select "Lucky [PERSON_NAME] [PERSON_NAME] [PERSON_NAME] [PERSON_NAME] [PERSON_NAME] [PE…" at bounding box center [765, 245] width 157 height 27
click at [722, 248] on select "Lucky [PERSON_NAME] [PERSON_NAME] [PERSON_NAME] [PERSON_NAME] [PERSON_NAME] [PE…" at bounding box center [765, 245] width 157 height 27
click at [687, 232] on select "Lucky [PERSON_NAME] [PERSON_NAME] [PERSON_NAME] [PERSON_NAME] [PERSON_NAME] [PE…" at bounding box center [765, 245] width 157 height 27
click at [711, 243] on select "Lucky [PERSON_NAME] [PERSON_NAME] [PERSON_NAME] [PERSON_NAME] [PERSON_NAME] [PE…" at bounding box center [765, 245] width 157 height 27
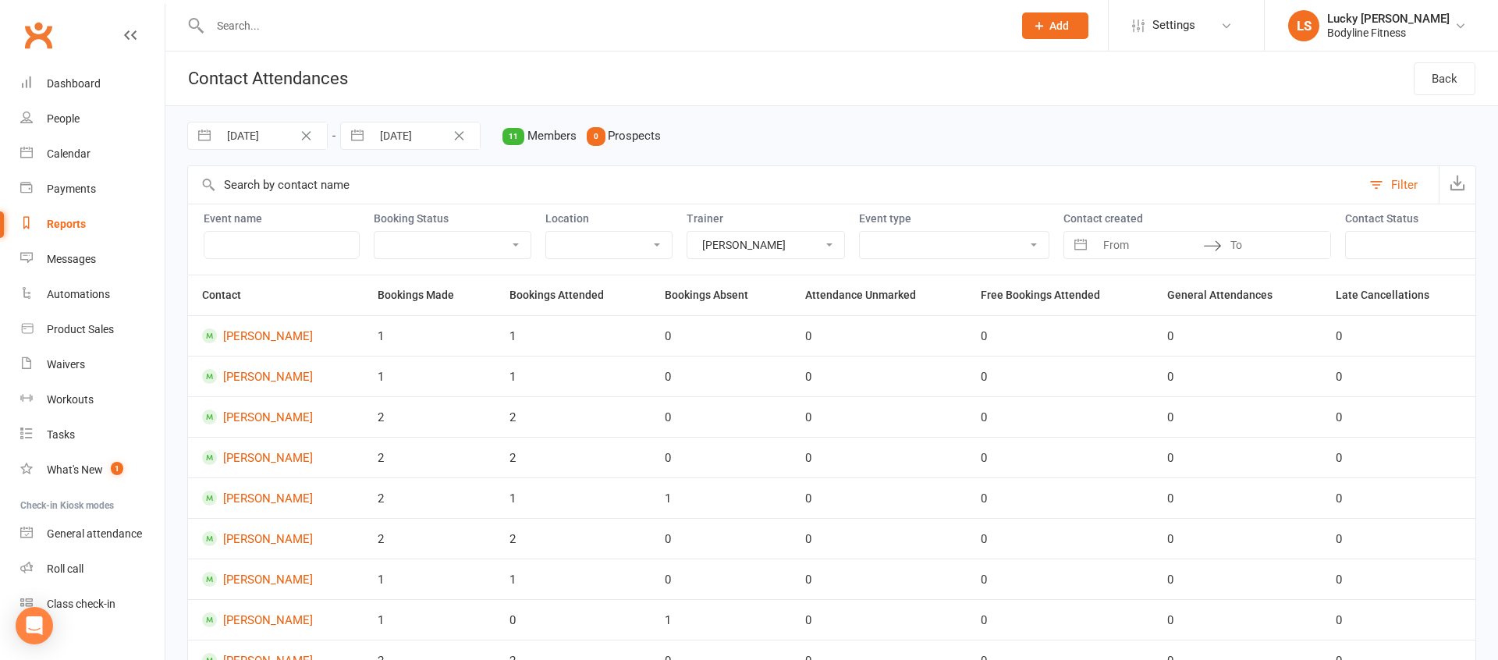
click at [687, 232] on select "Lucky [PERSON_NAME] [PERSON_NAME] [PERSON_NAME] [PERSON_NAME] [PERSON_NAME] [PE…" at bounding box center [765, 245] width 157 height 27
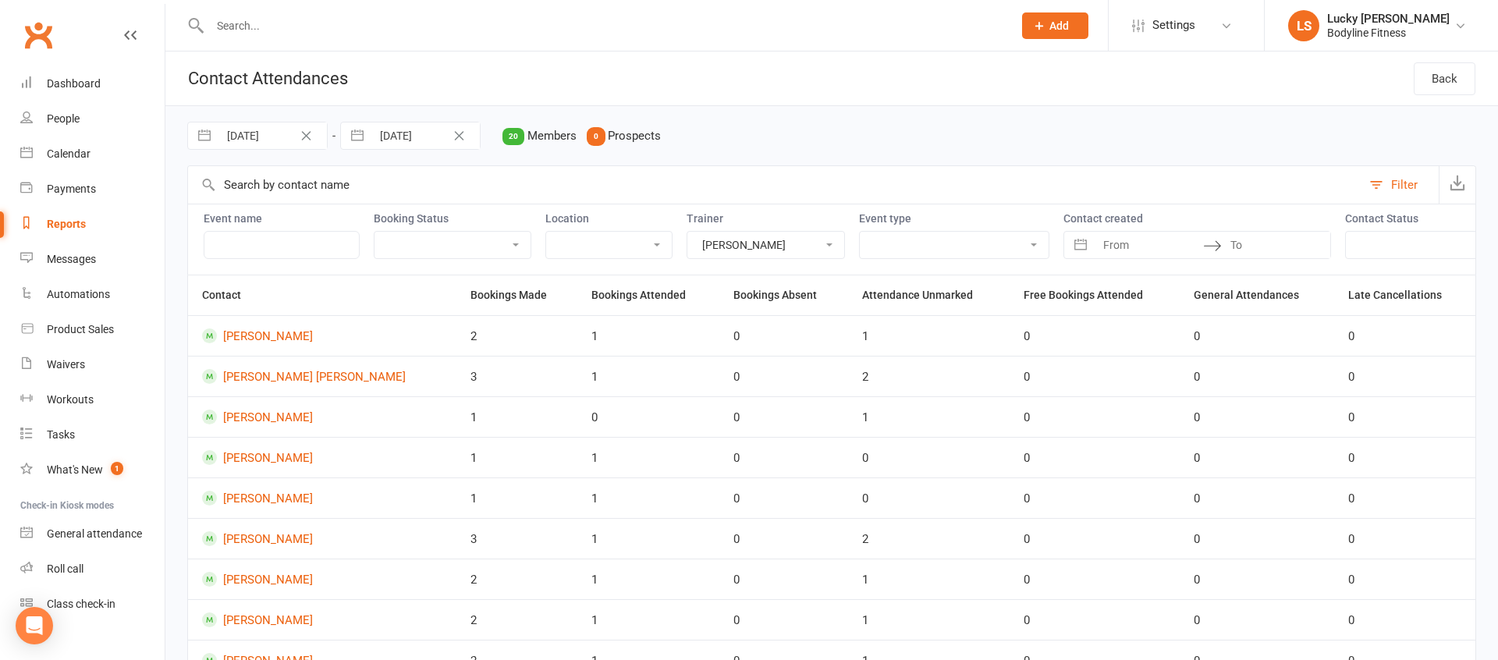
scroll to position [22, 0]
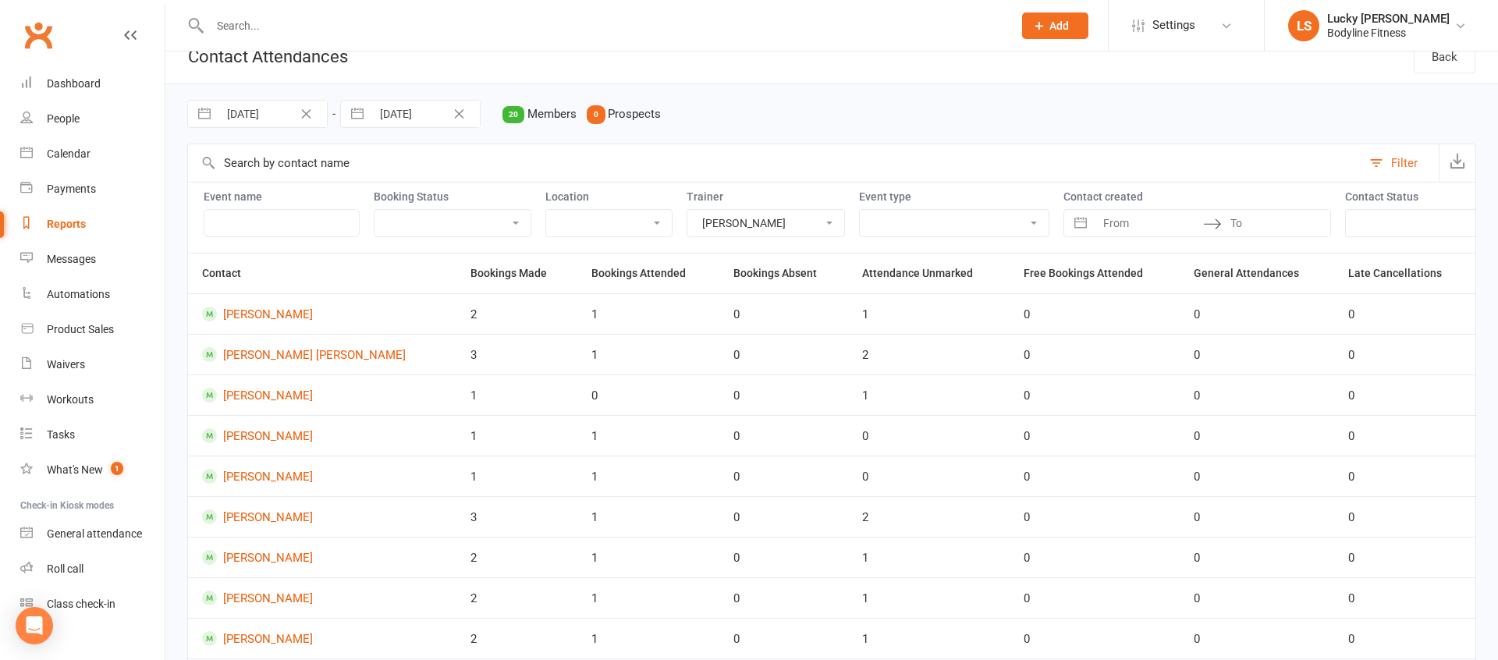
click at [696, 218] on select "Lucky [PERSON_NAME] [PERSON_NAME] [PERSON_NAME] [PERSON_NAME] [PERSON_NAME] [PE…" at bounding box center [765, 223] width 157 height 27
click at [687, 210] on select "Lucky [PERSON_NAME] [PERSON_NAME] [PERSON_NAME] [PERSON_NAME] [PERSON_NAME] [PE…" at bounding box center [765, 223] width 157 height 27
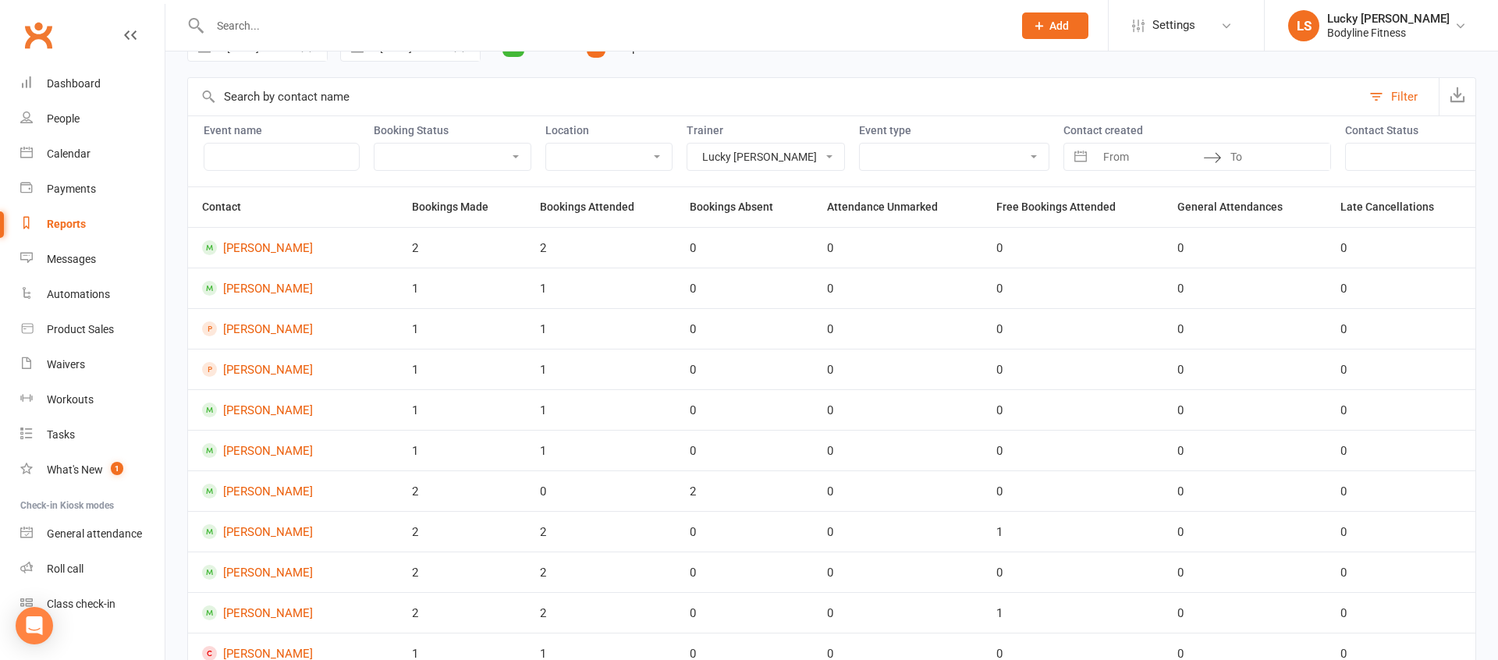
scroll to position [0, 0]
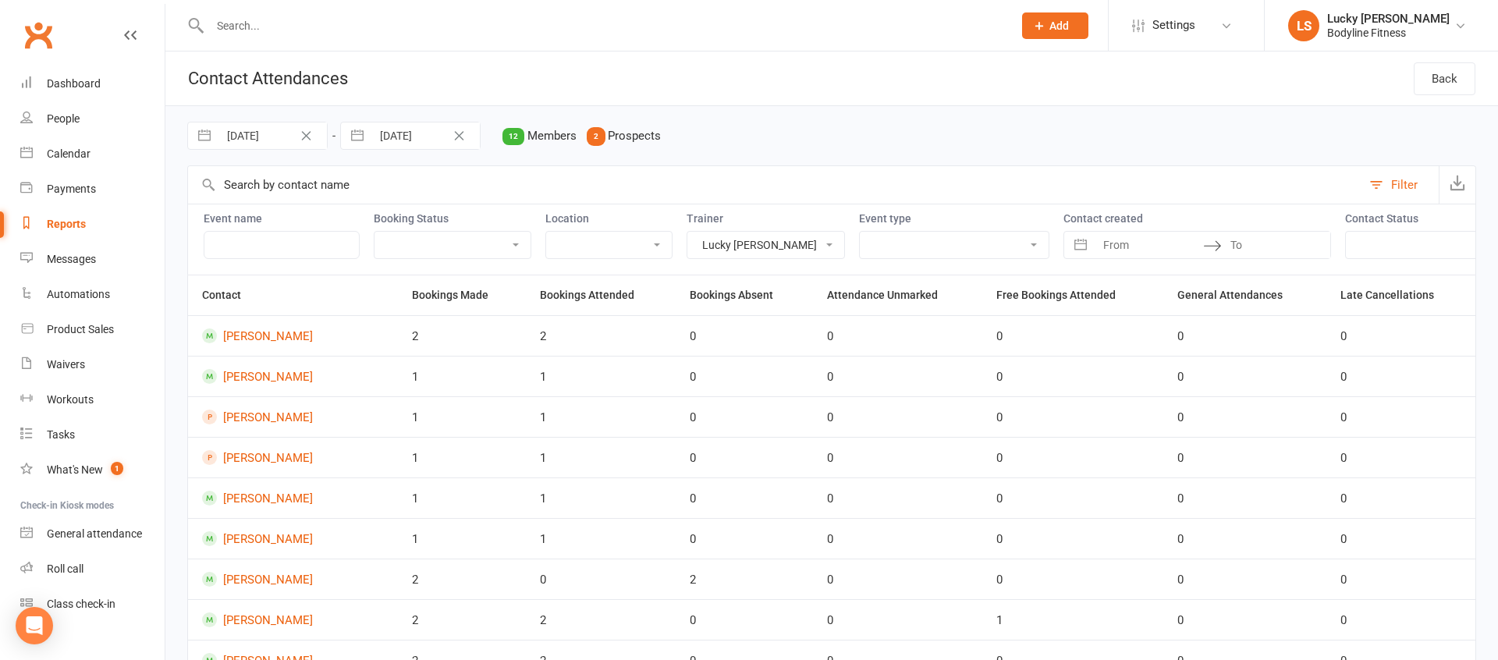
click at [708, 245] on select "Lucky [PERSON_NAME] [PERSON_NAME] [PERSON_NAME] [PERSON_NAME] [PERSON_NAME] [PE…" at bounding box center [765, 245] width 157 height 27
click at [722, 252] on select "Lucky [PERSON_NAME] [PERSON_NAME] [PERSON_NAME] [PERSON_NAME] [PERSON_NAME] [PE…" at bounding box center [765, 245] width 157 height 27
select select "51417"
click at [687, 232] on select "Lucky [PERSON_NAME] [PERSON_NAME] [PERSON_NAME] [PERSON_NAME] [PERSON_NAME] [PE…" at bounding box center [765, 245] width 157 height 27
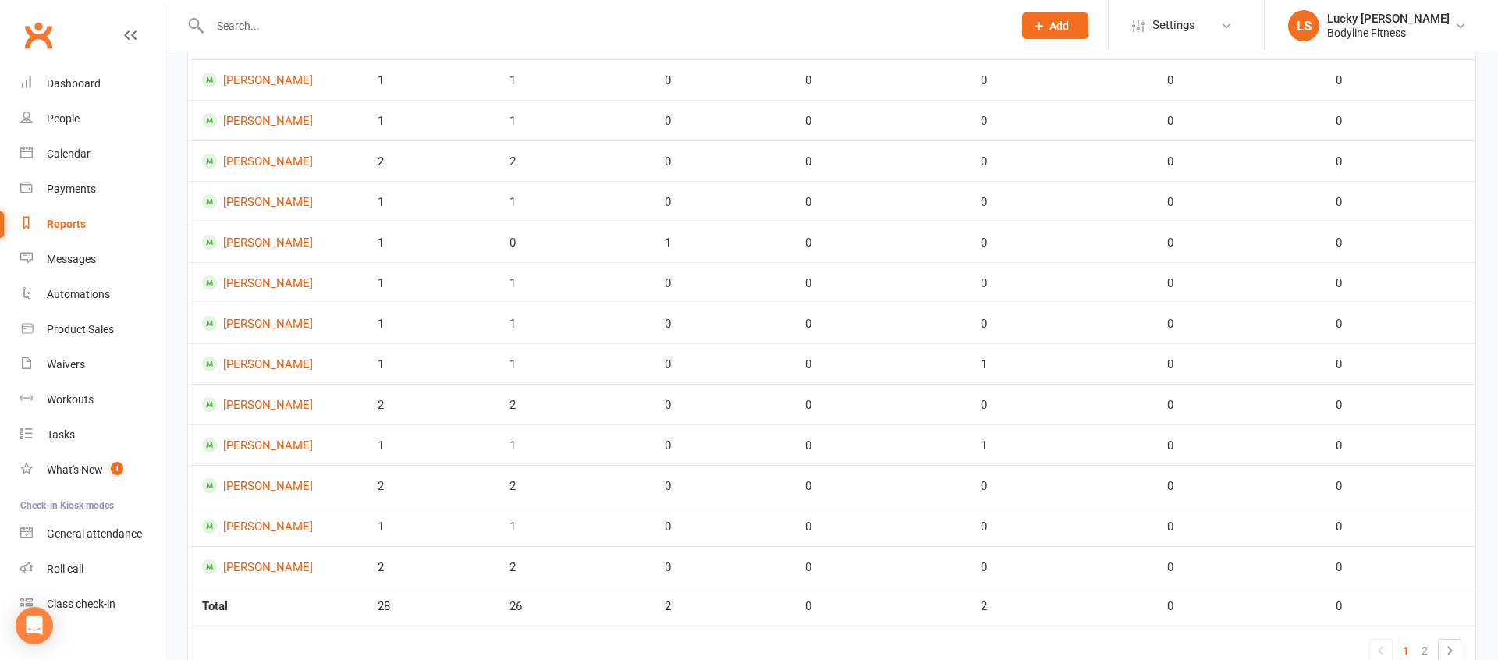
scroll to position [601, 0]
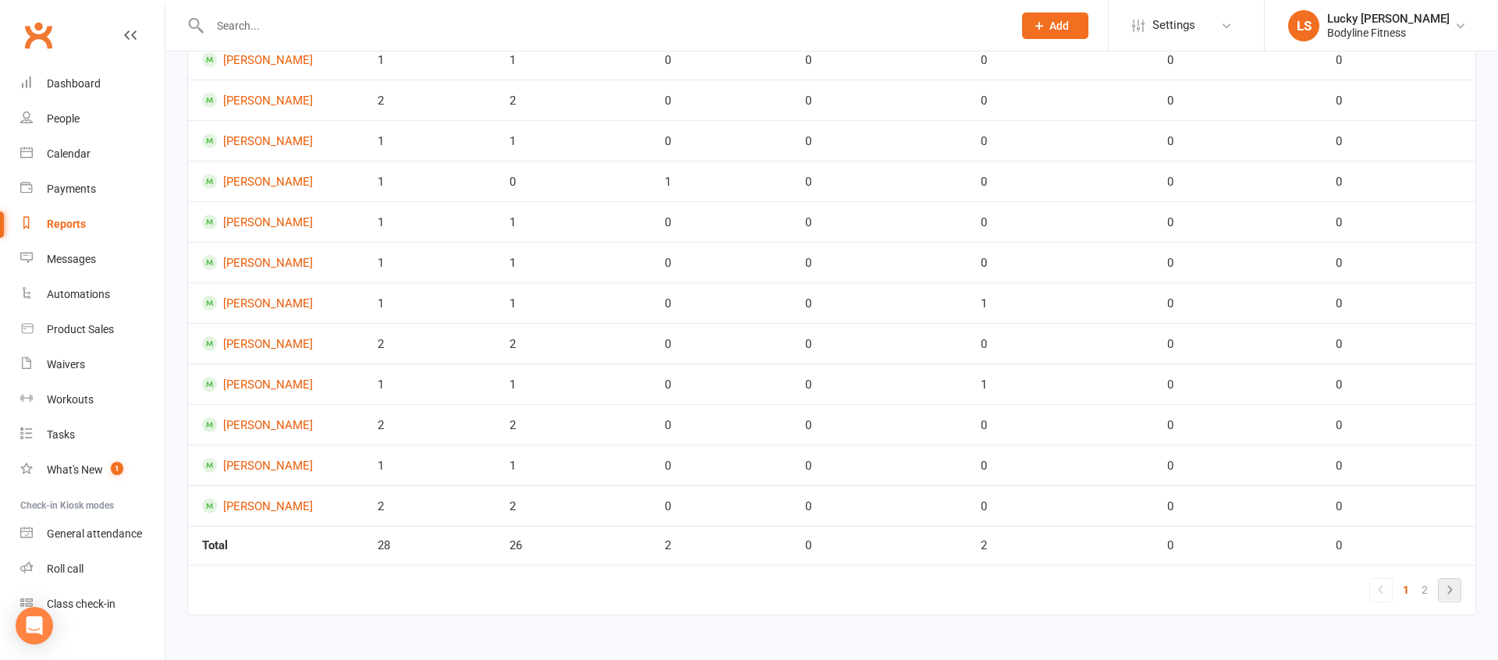
click at [1449, 591] on icon at bounding box center [1449, 589] width 5 height 9
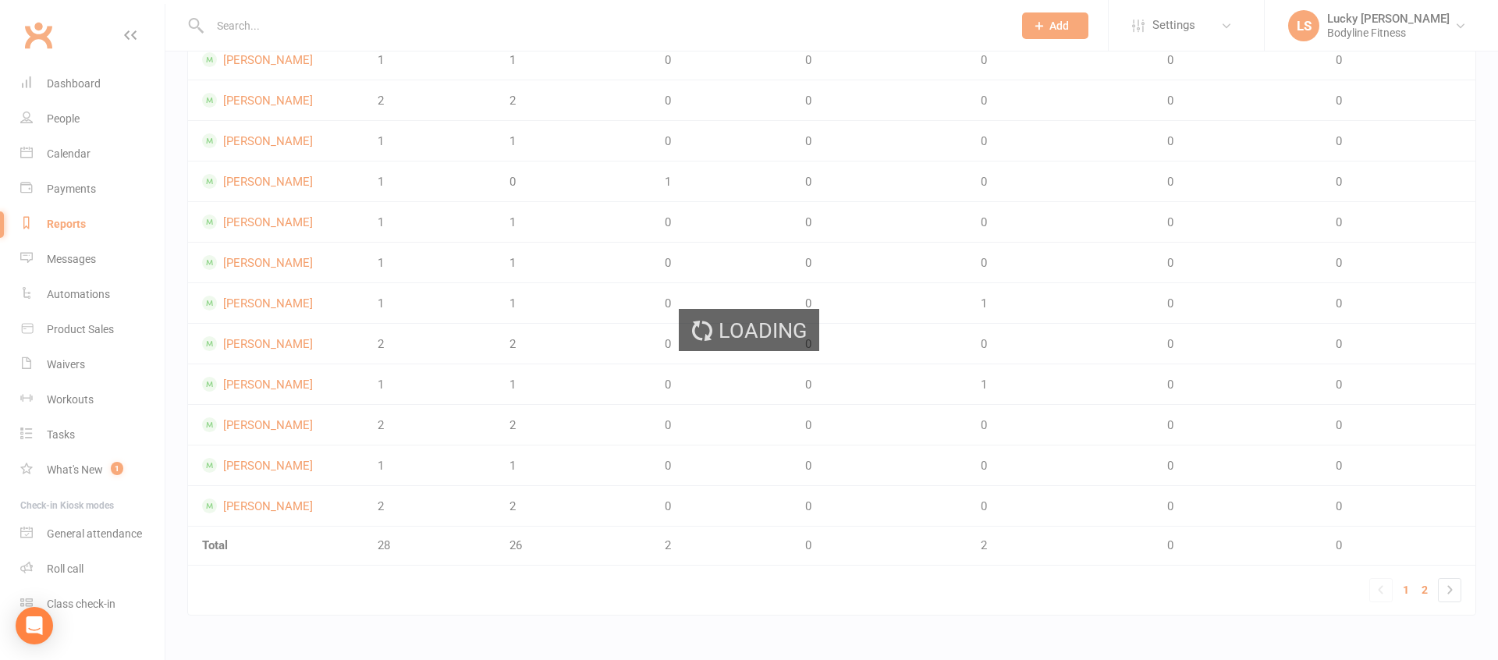
scroll to position [73, 0]
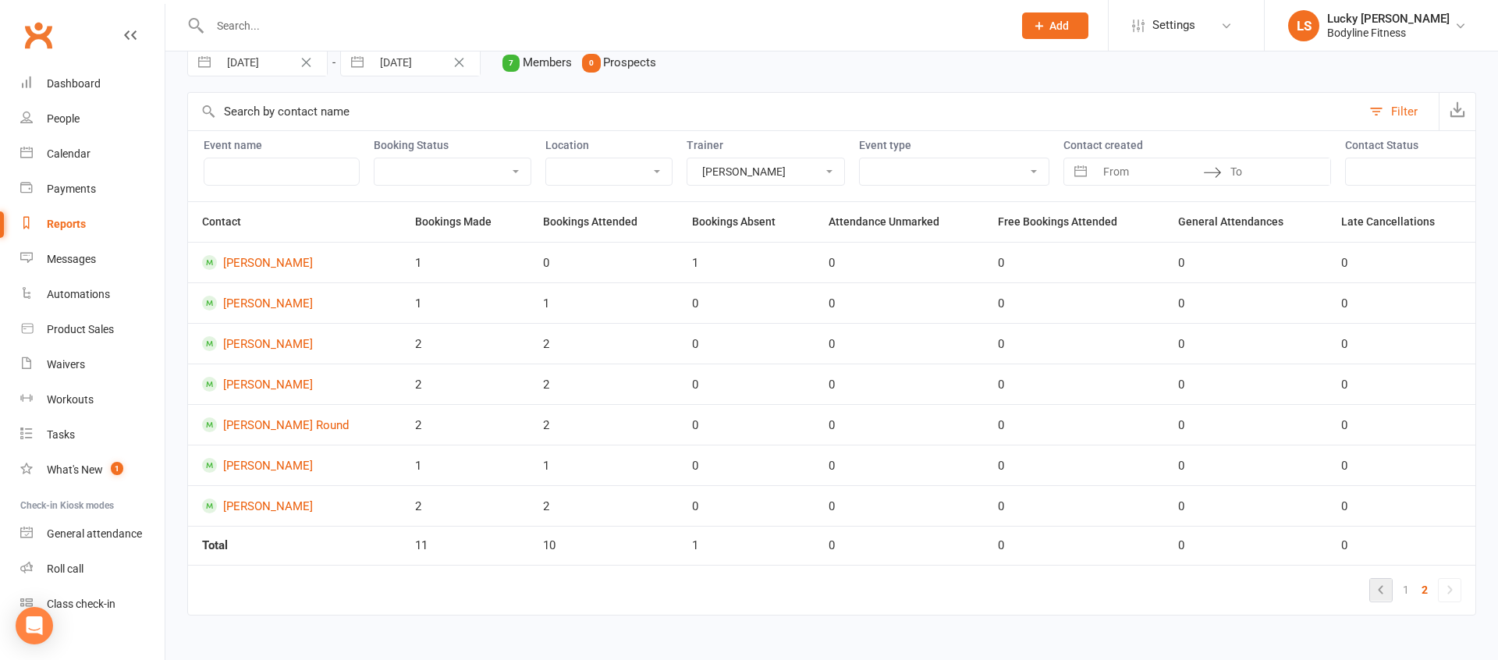
click at [1384, 589] on icon at bounding box center [1380, 589] width 19 height 19
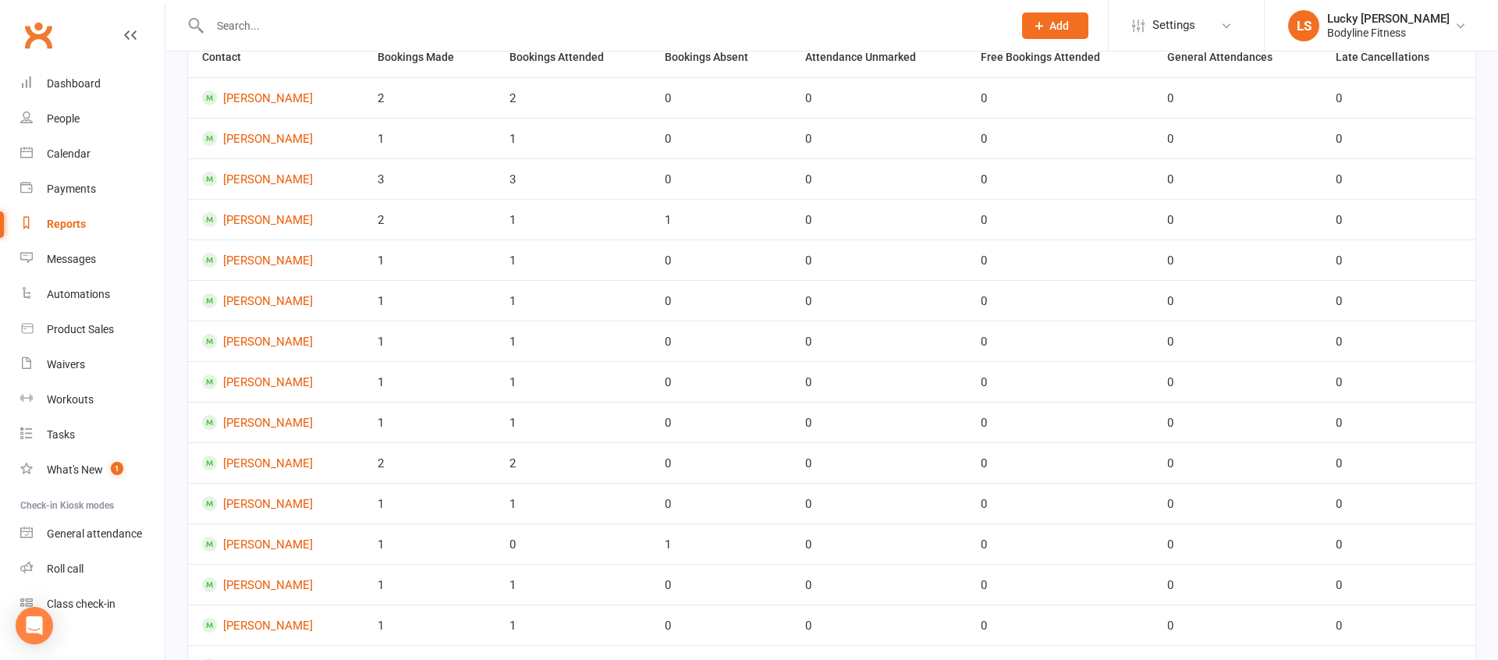
scroll to position [601, 0]
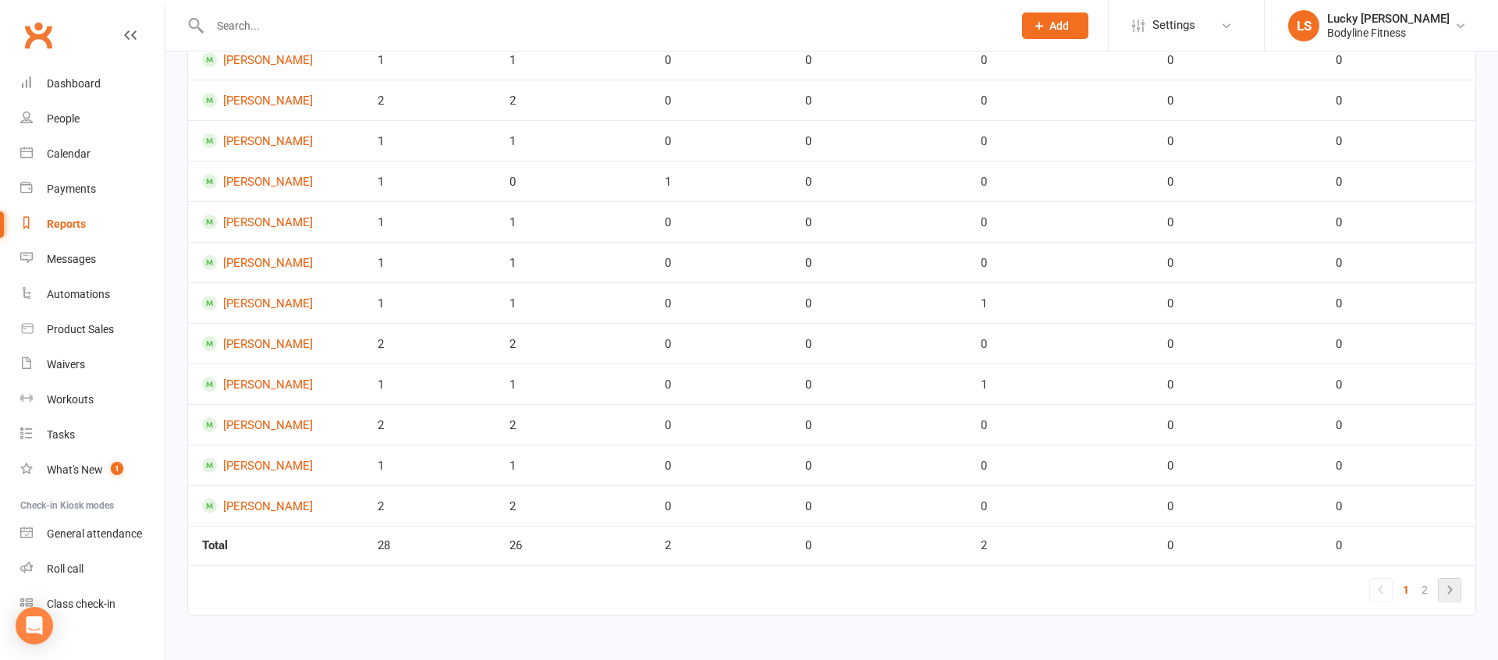
click at [1455, 591] on icon at bounding box center [1449, 589] width 19 height 19
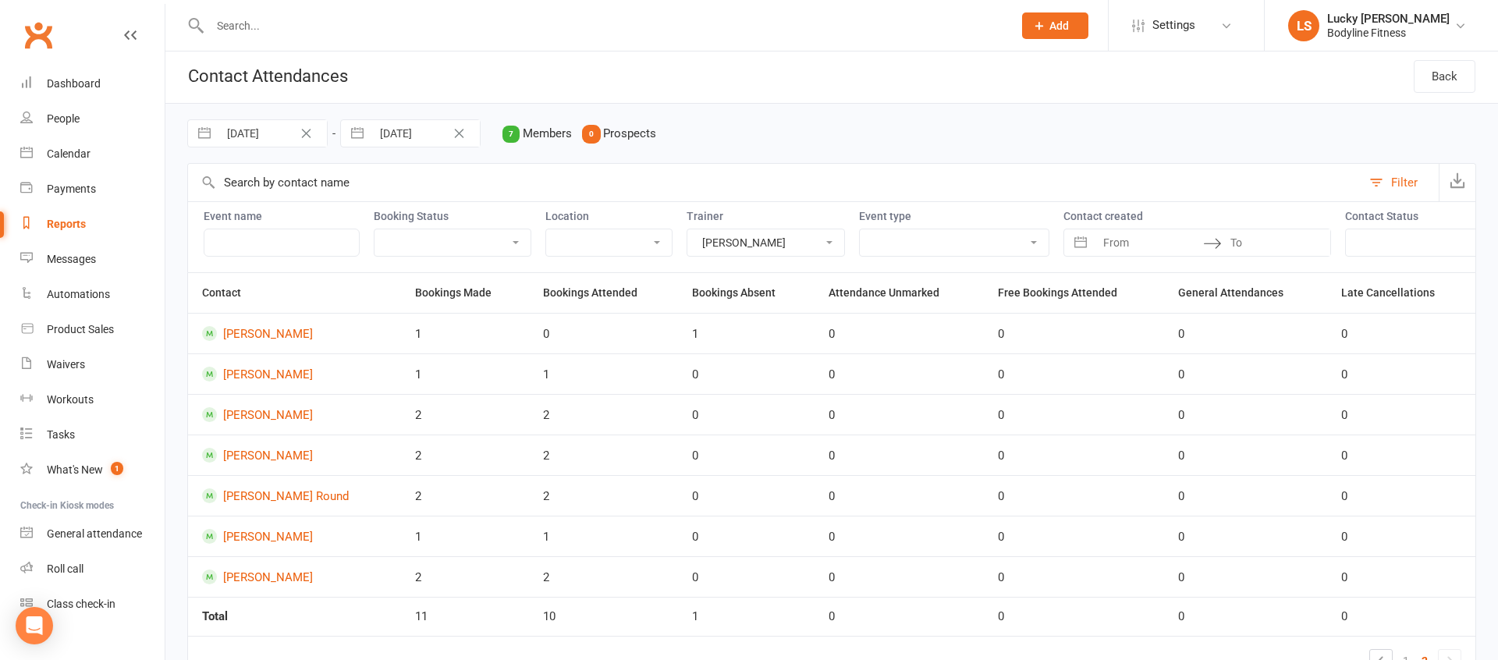
scroll to position [0, 0]
click at [85, 152] on div "Calendar" at bounding box center [69, 153] width 44 height 12
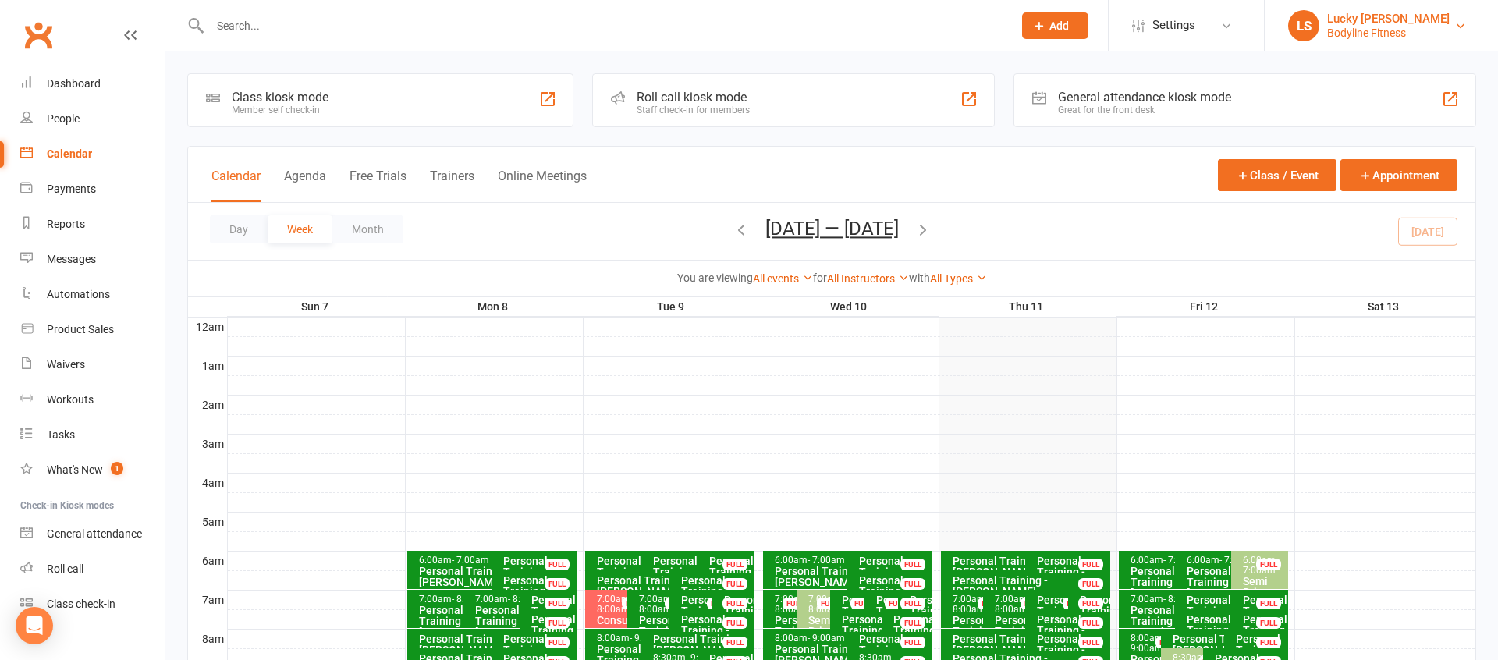
click at [1378, 29] on div "Bodyline Fitness" at bounding box center [1388, 33] width 122 height 14
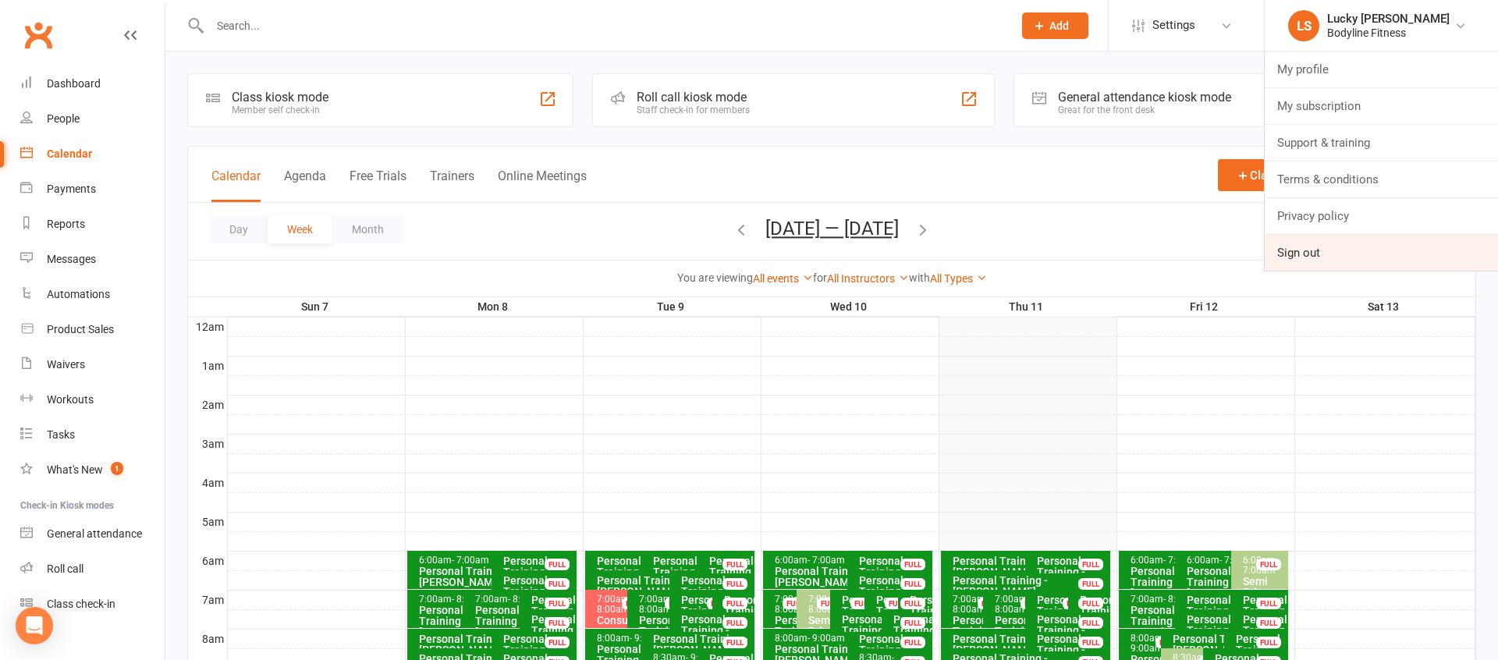
click at [1307, 247] on link "Sign out" at bounding box center [1380, 253] width 233 height 36
